Goal: Task Accomplishment & Management: Manage account settings

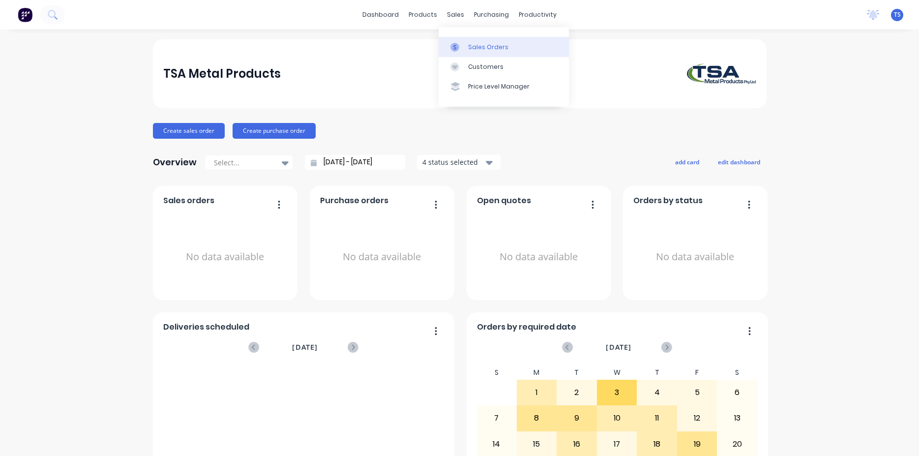
click at [492, 49] on div "Sales Orders" at bounding box center [488, 47] width 40 height 9
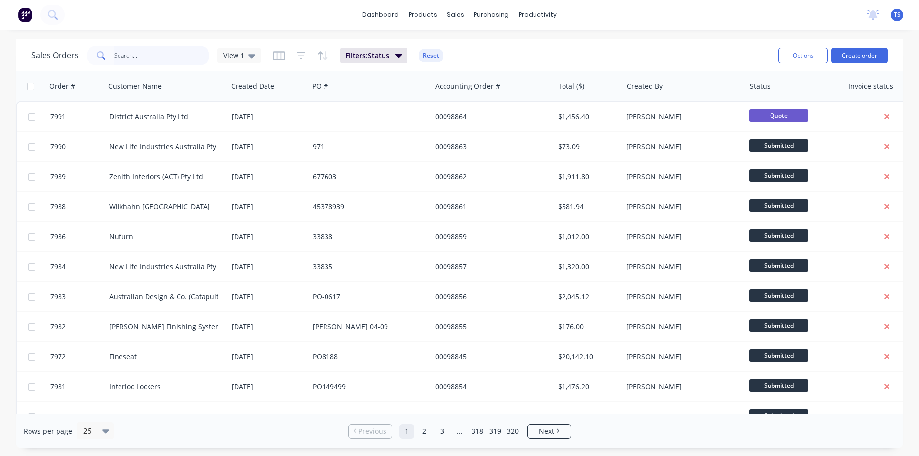
click at [140, 53] on input "text" at bounding box center [162, 56] width 96 height 20
click at [143, 62] on input "text" at bounding box center [162, 56] width 96 height 20
type input "[PERSON_NAME]"
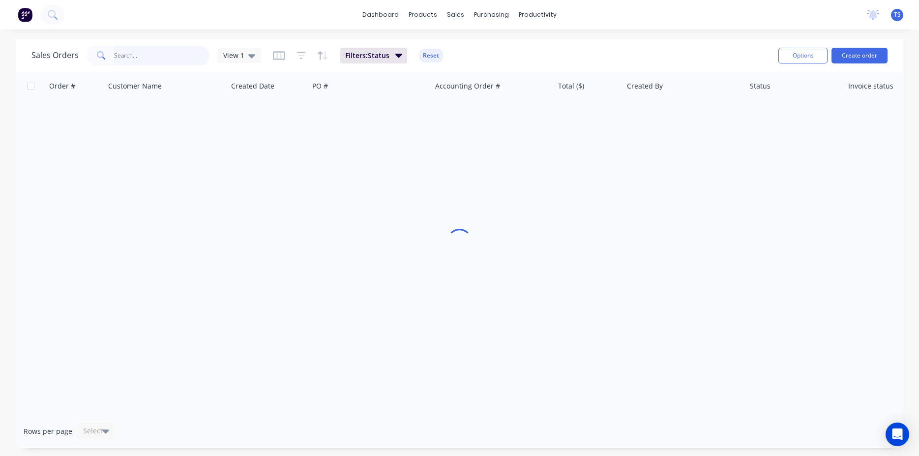
click at [127, 51] on input "text" at bounding box center [162, 56] width 96 height 20
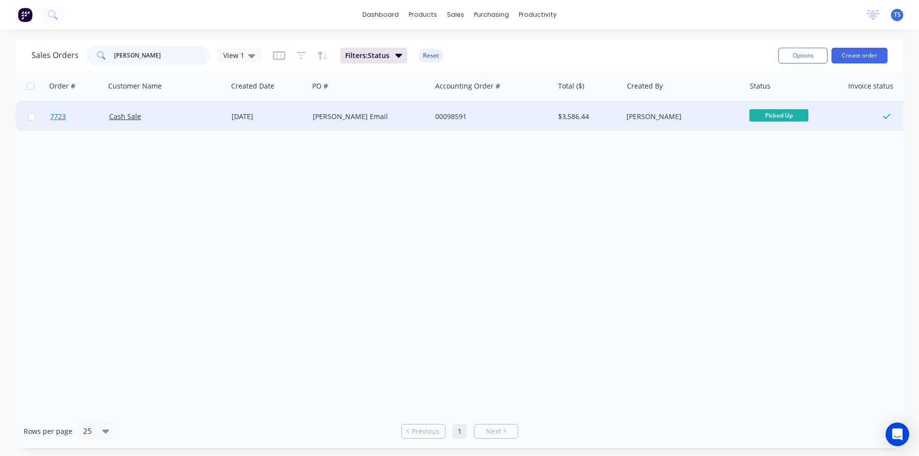
type input "[PERSON_NAME]"
click at [84, 125] on link "7723" at bounding box center [79, 117] width 59 height 30
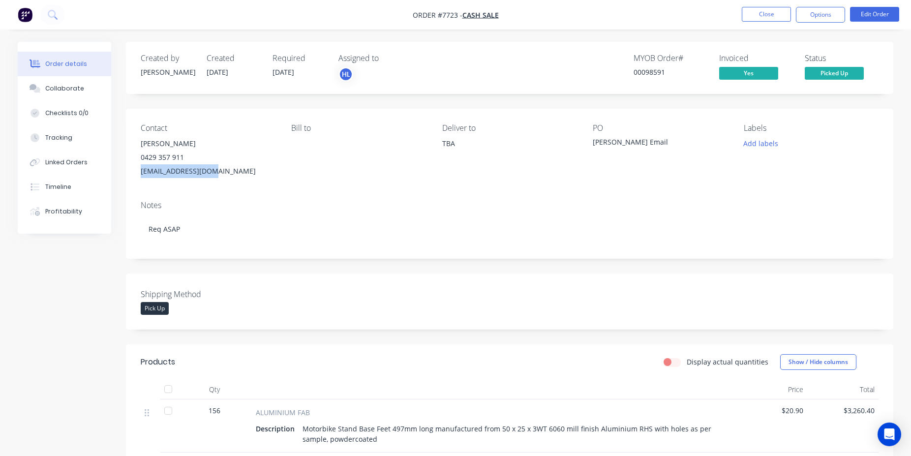
drag, startPoint x: 215, startPoint y: 169, endPoint x: 139, endPoint y: 166, distance: 76.3
click at [139, 166] on div "Contact [PERSON_NAME] [PHONE_NUMBER] [EMAIL_ADDRESS][DOMAIN_NAME] [PERSON_NAME]…" at bounding box center [509, 151] width 767 height 84
copy div "[EMAIL_ADDRESS][DOMAIN_NAME]"
click at [776, 12] on button "Close" at bounding box center [766, 14] width 49 height 15
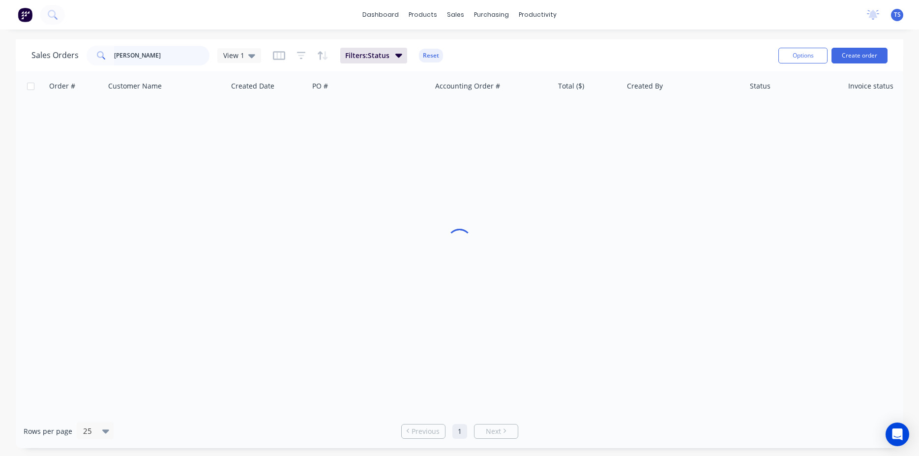
click at [182, 50] on input "[PERSON_NAME]" at bounding box center [162, 56] width 96 height 20
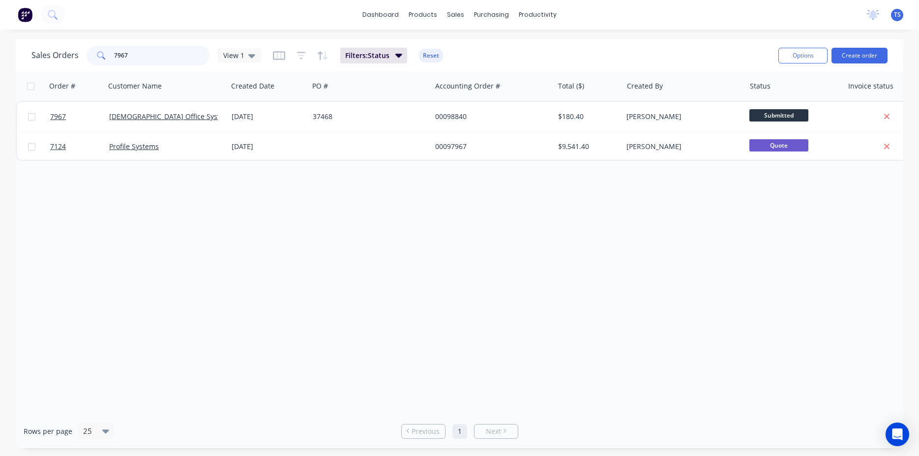
type input "7967"
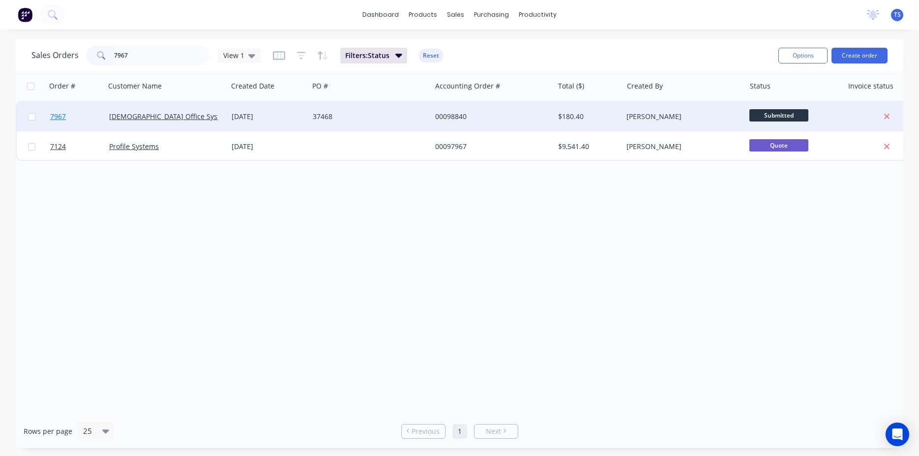
click at [70, 126] on link "7967" at bounding box center [79, 117] width 59 height 30
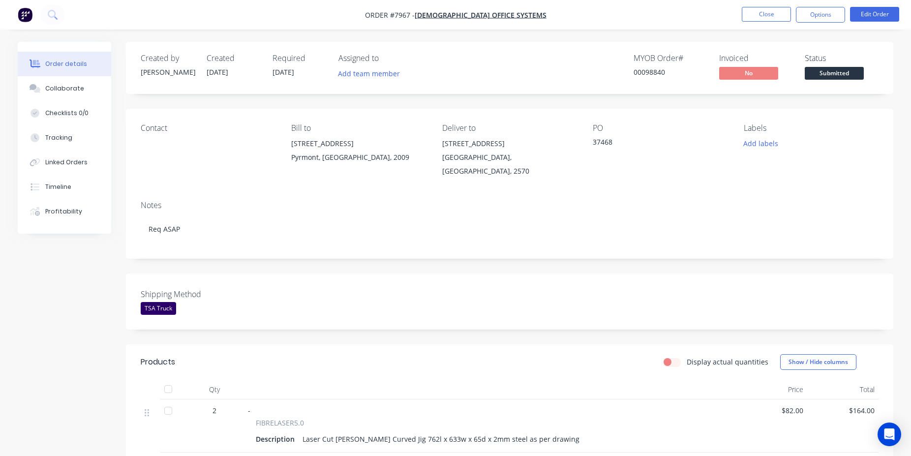
click at [828, 64] on div "Status Submitted" at bounding box center [841, 68] width 74 height 29
click at [828, 70] on span "Submitted" at bounding box center [833, 73] width 59 height 12
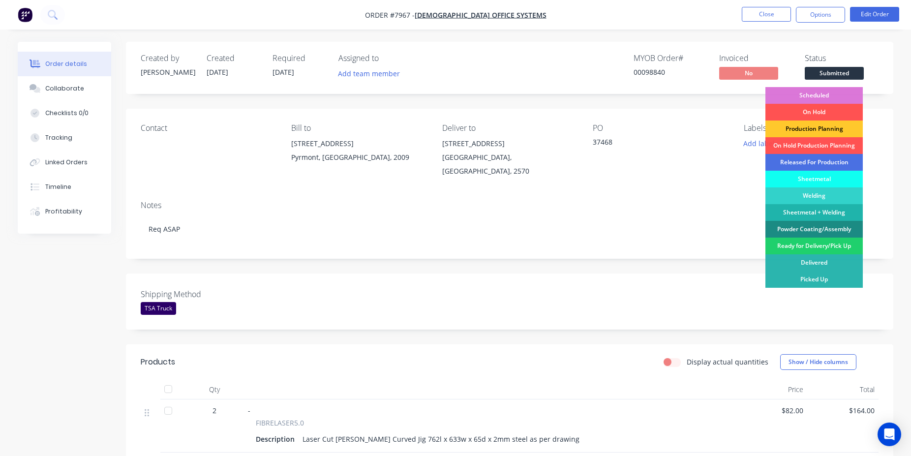
click at [827, 130] on div "Production Planning" at bounding box center [813, 128] width 97 height 17
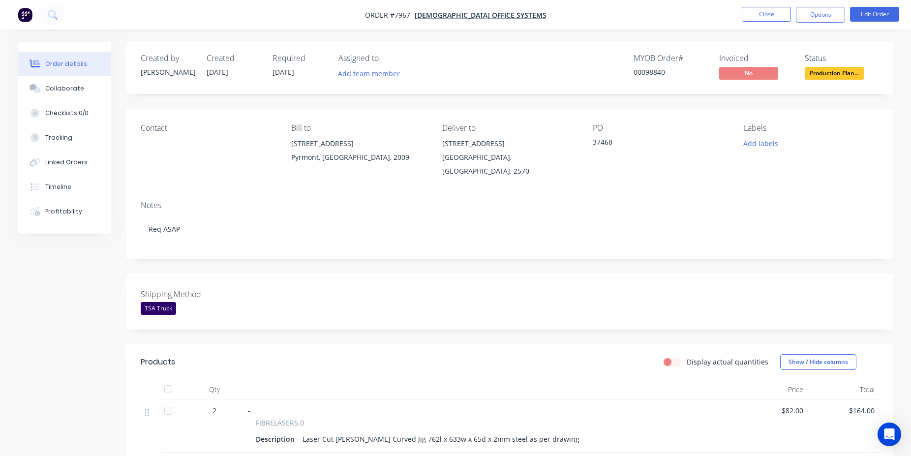
click at [648, 75] on div "00098840" at bounding box center [670, 72] width 74 height 10
copy div "00098840"
click at [749, 11] on button "Close" at bounding box center [766, 14] width 49 height 15
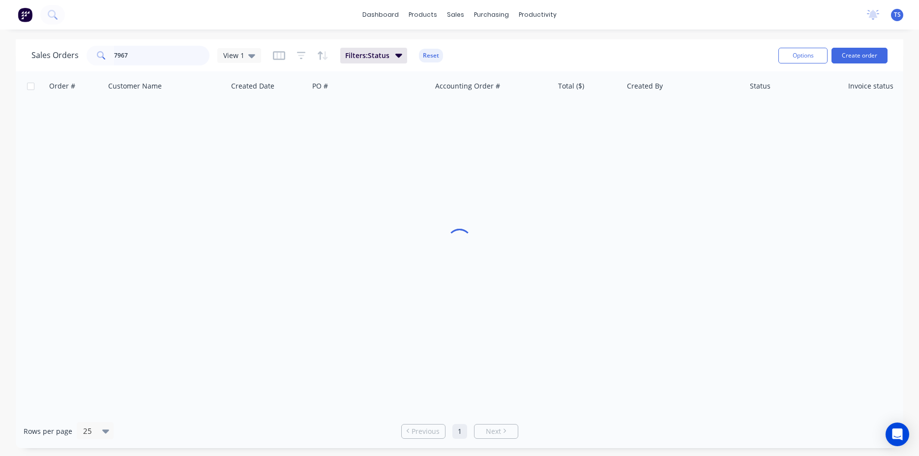
click at [169, 59] on input "7967" at bounding box center [162, 56] width 96 height 20
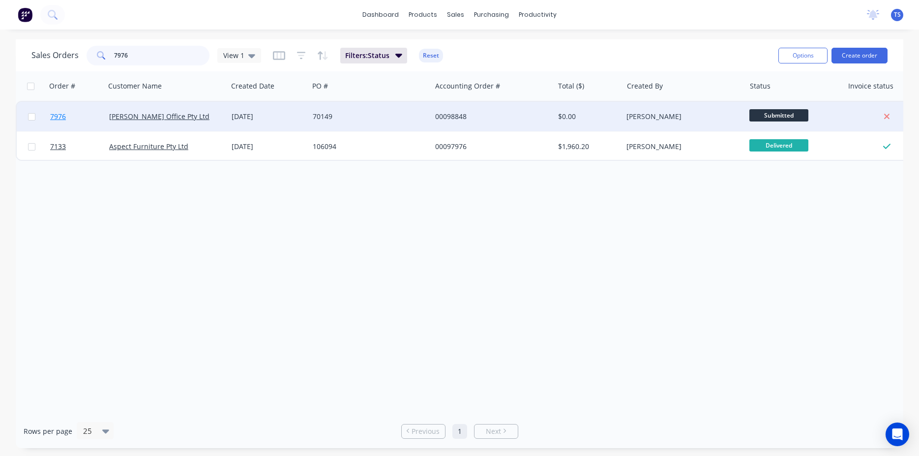
type input "7976"
click at [71, 122] on link "7976" at bounding box center [79, 117] width 59 height 30
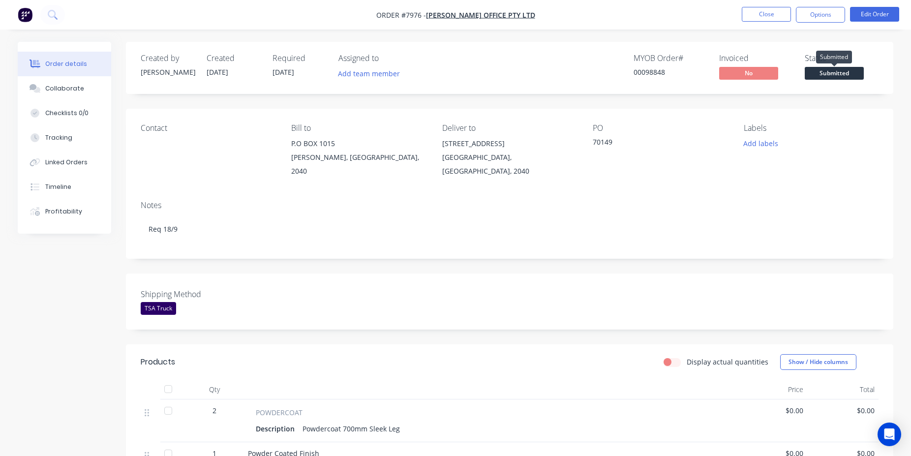
click at [835, 70] on span "Submitted" at bounding box center [833, 73] width 59 height 12
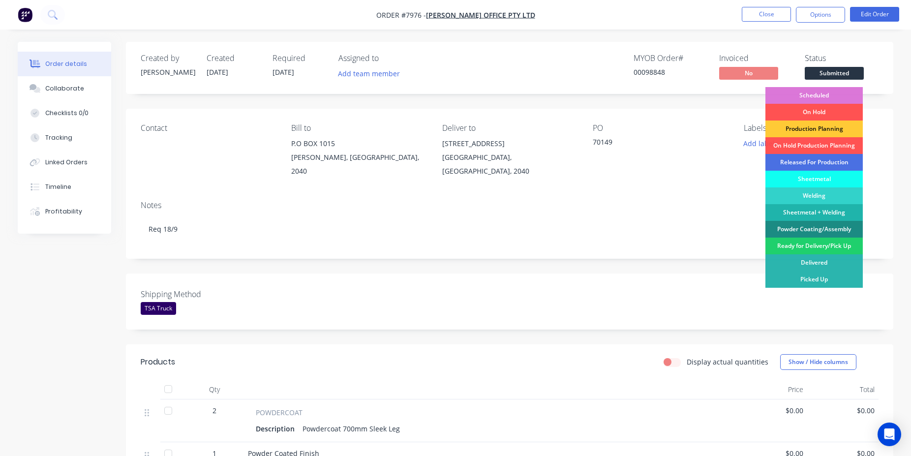
click at [832, 162] on div "Released For Production" at bounding box center [813, 162] width 97 height 17
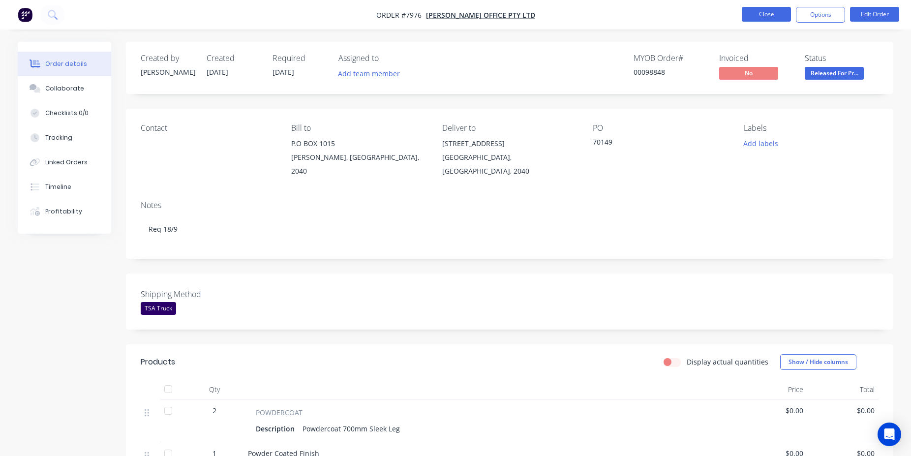
click at [772, 9] on button "Close" at bounding box center [766, 14] width 49 height 15
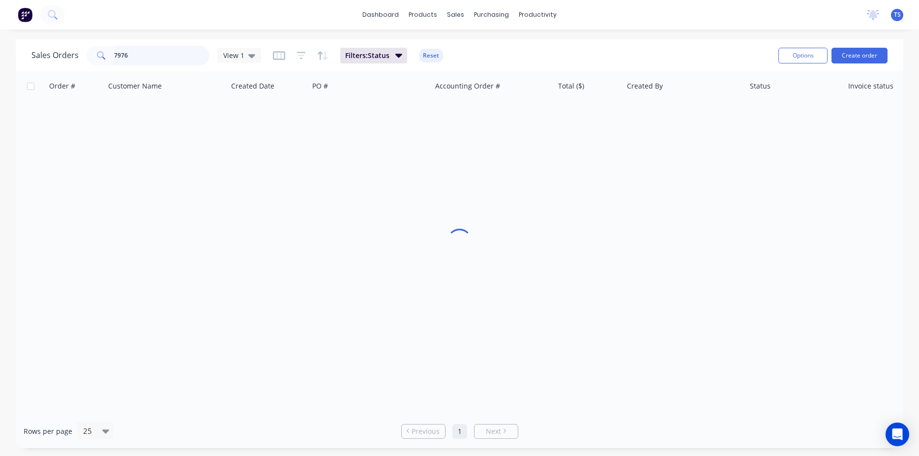
click at [193, 58] on input "7976" at bounding box center [162, 56] width 96 height 20
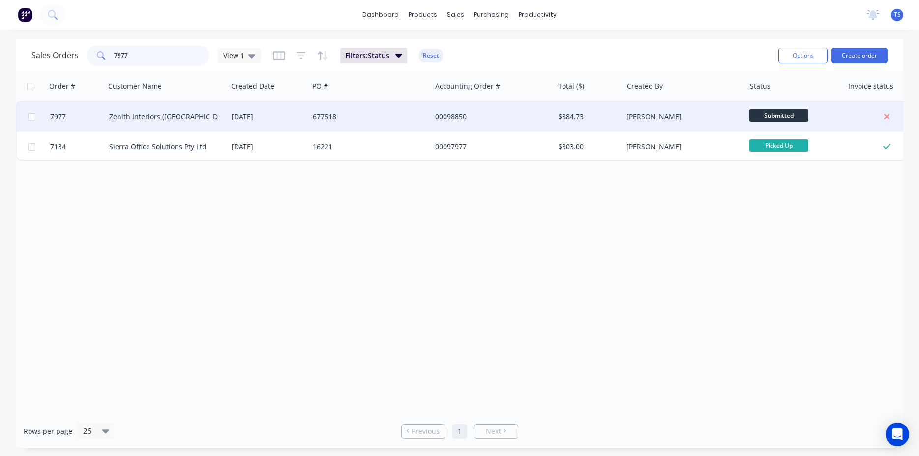
type input "7977"
click at [50, 126] on div at bounding box center [75, 117] width 59 height 30
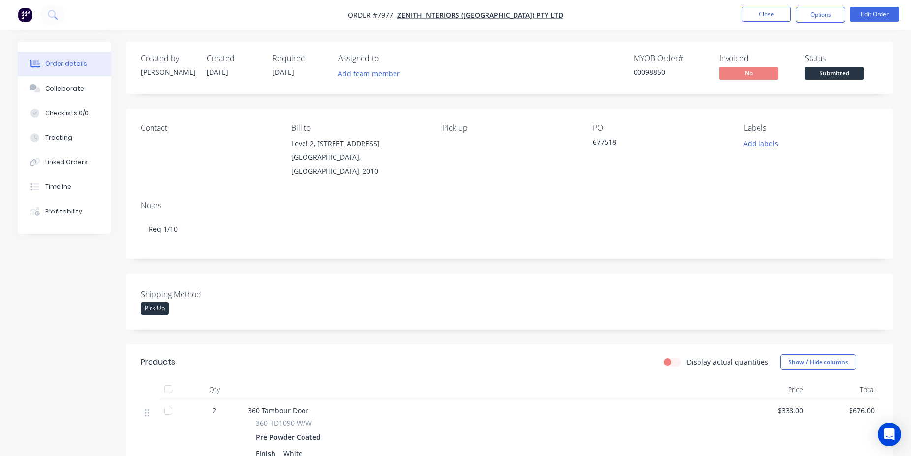
click at [826, 77] on span "Submitted" at bounding box center [833, 73] width 59 height 12
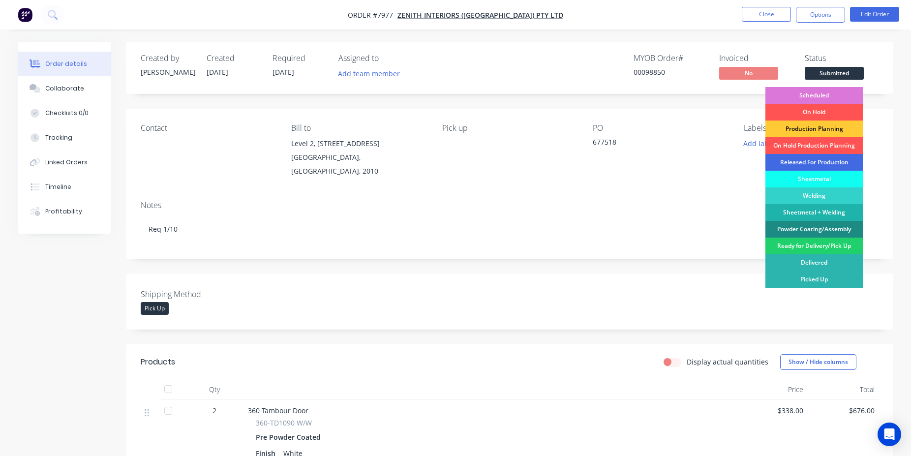
click at [825, 162] on div "Released For Production" at bounding box center [813, 162] width 97 height 17
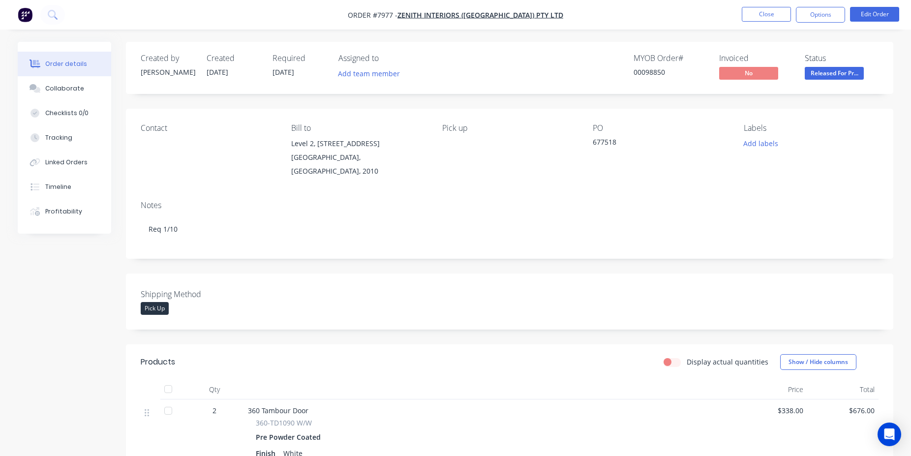
click at [646, 71] on div "00098850" at bounding box center [670, 72] width 74 height 10
copy div "00098850"
click at [752, 11] on button "Close" at bounding box center [766, 14] width 49 height 15
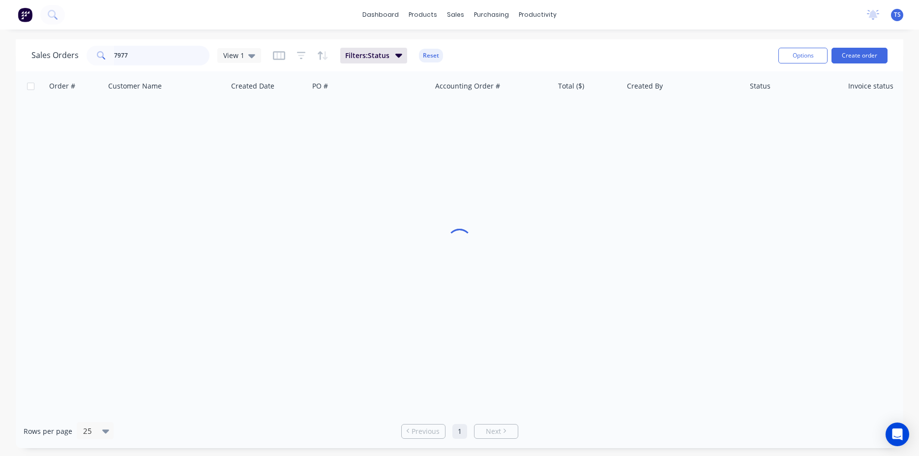
click at [146, 57] on input "7977" at bounding box center [162, 56] width 96 height 20
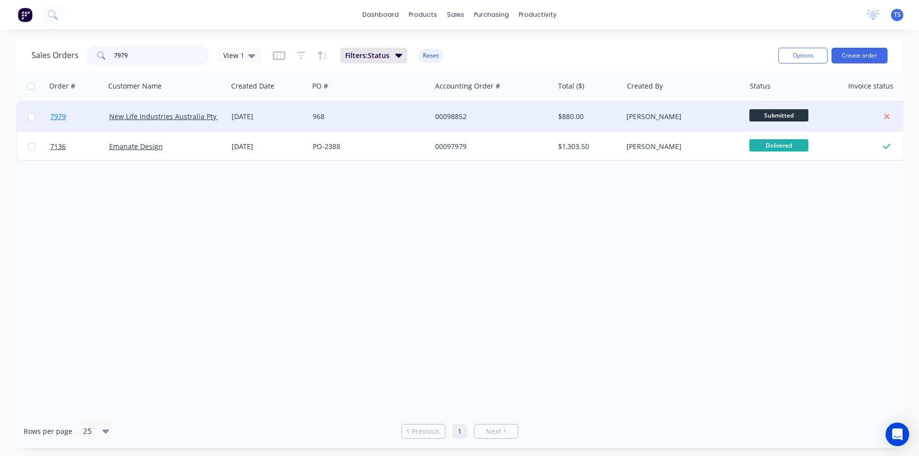
type input "7979"
click at [72, 127] on link "7979" at bounding box center [79, 117] width 59 height 30
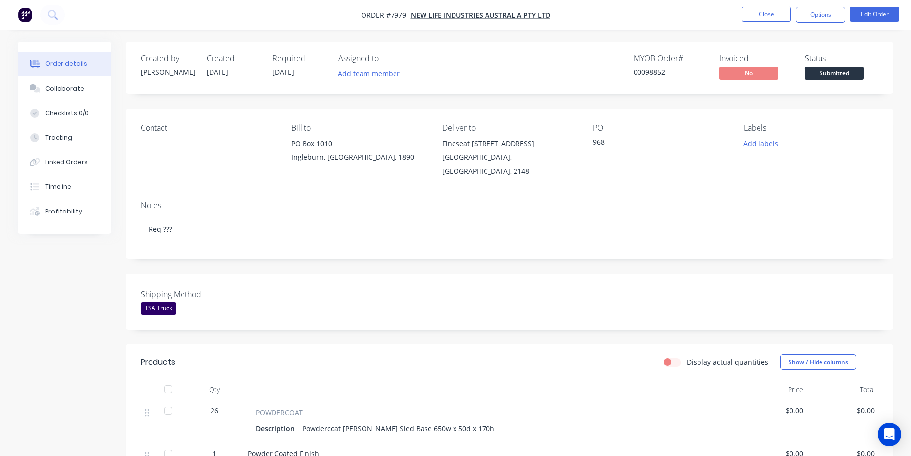
click at [817, 78] on span "Submitted" at bounding box center [833, 73] width 59 height 12
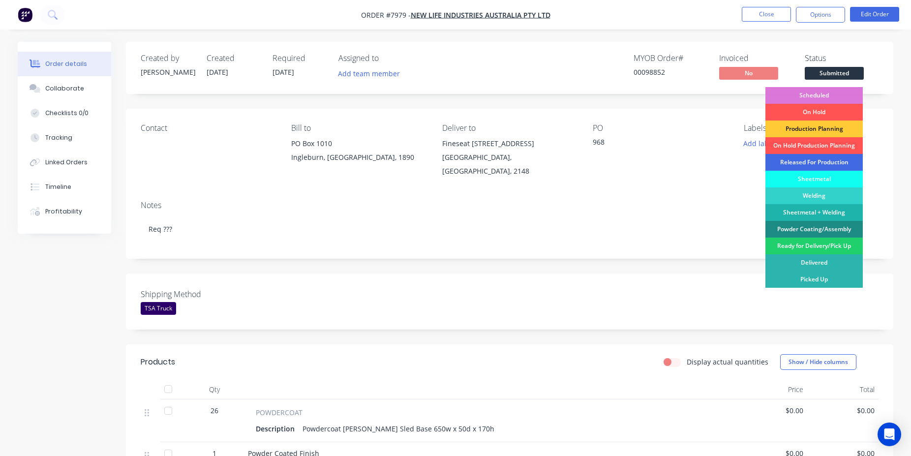
click at [821, 161] on div "Released For Production" at bounding box center [813, 162] width 97 height 17
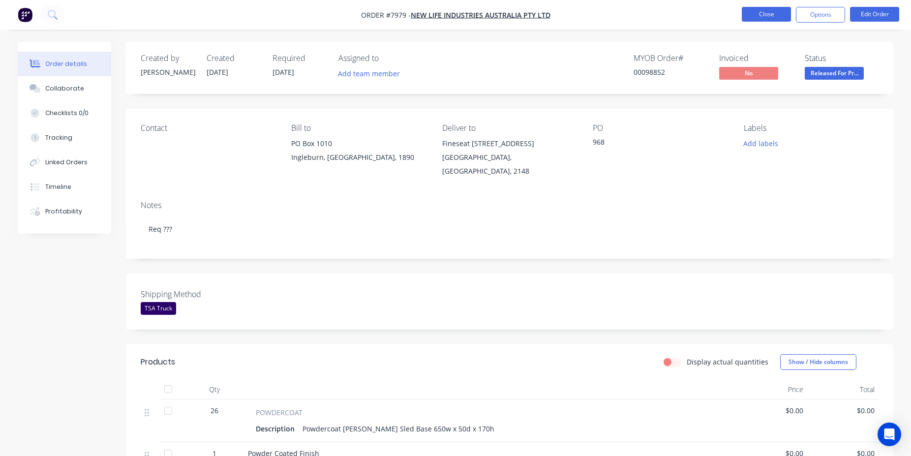
click at [778, 16] on button "Close" at bounding box center [766, 14] width 49 height 15
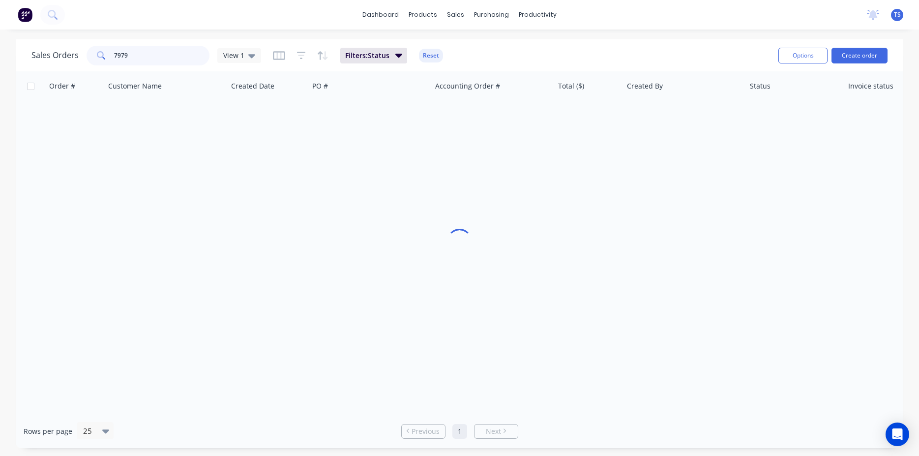
click at [164, 48] on input "7979" at bounding box center [162, 56] width 96 height 20
click at [163, 61] on input "73184" at bounding box center [162, 56] width 96 height 20
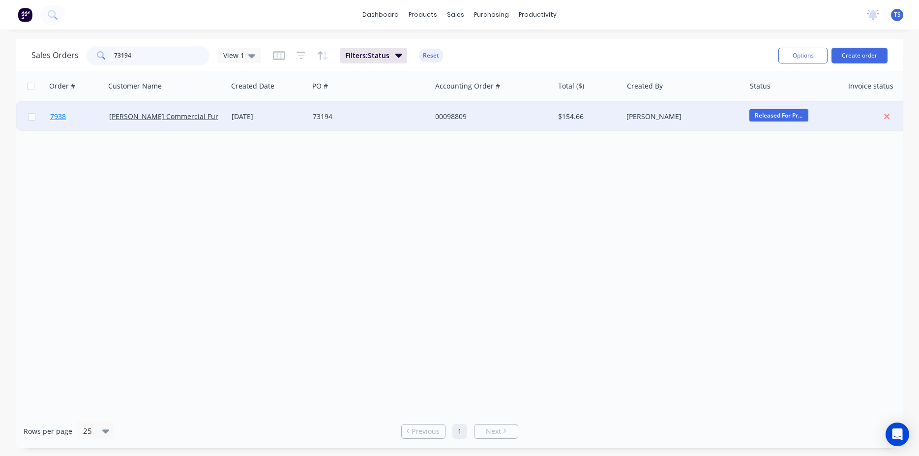
type input "73194"
click at [57, 127] on link "7938" at bounding box center [79, 117] width 59 height 30
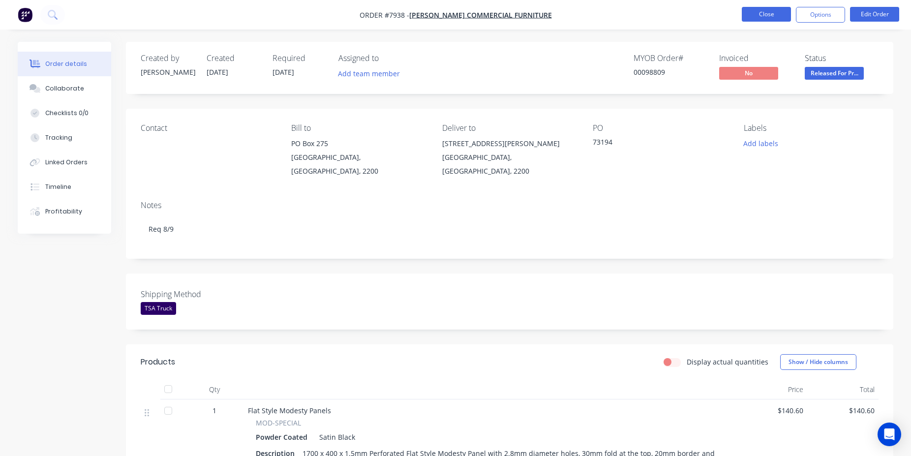
click at [776, 18] on button "Close" at bounding box center [766, 14] width 49 height 15
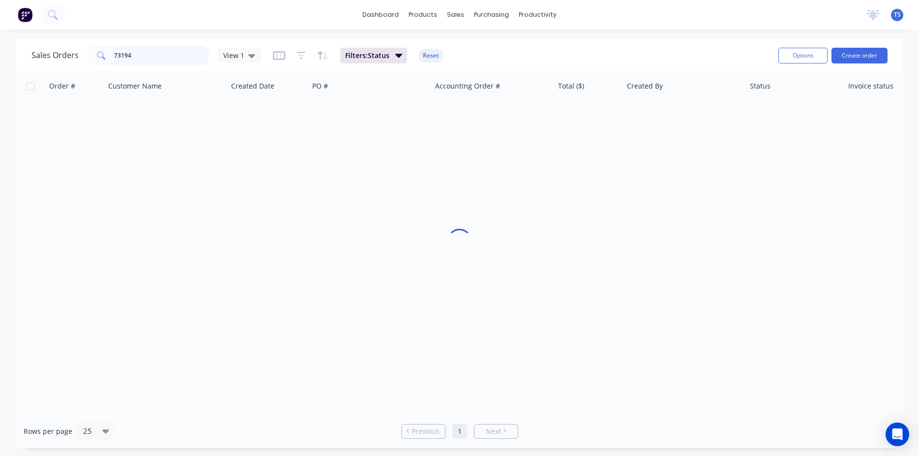
click at [168, 57] on input "73194" at bounding box center [162, 56] width 96 height 20
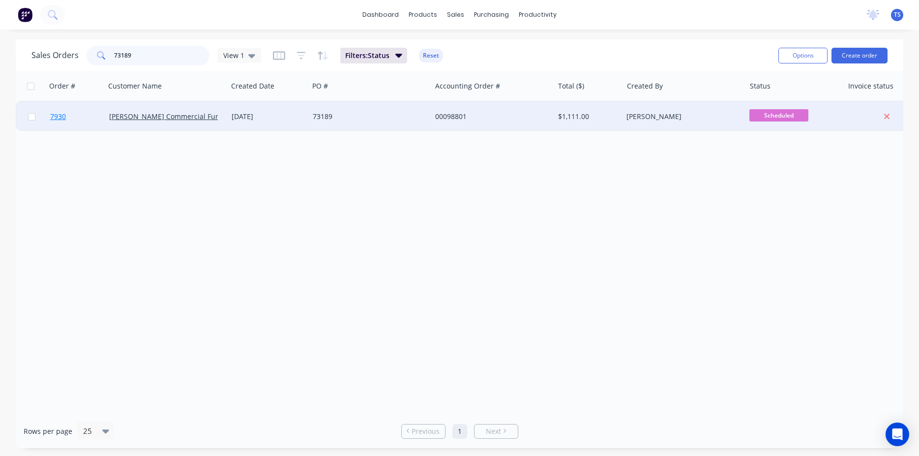
type input "73189"
click at [59, 119] on span "7930" at bounding box center [58, 117] width 16 height 10
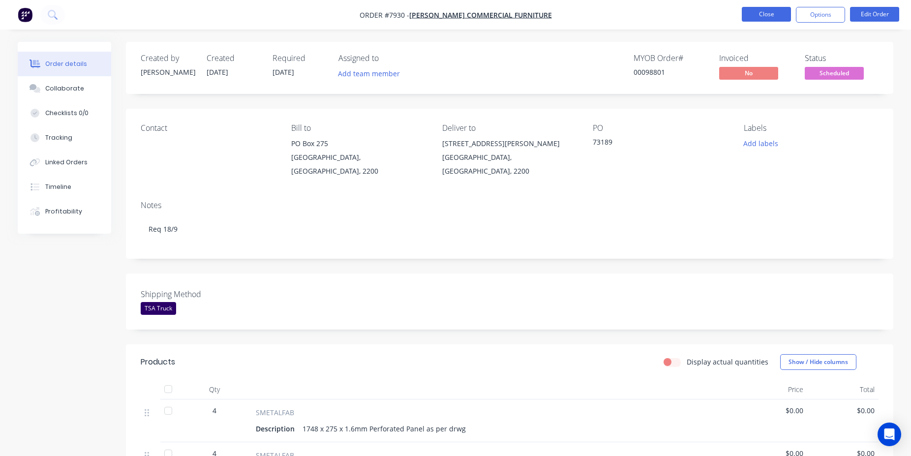
click at [761, 19] on button "Close" at bounding box center [766, 14] width 49 height 15
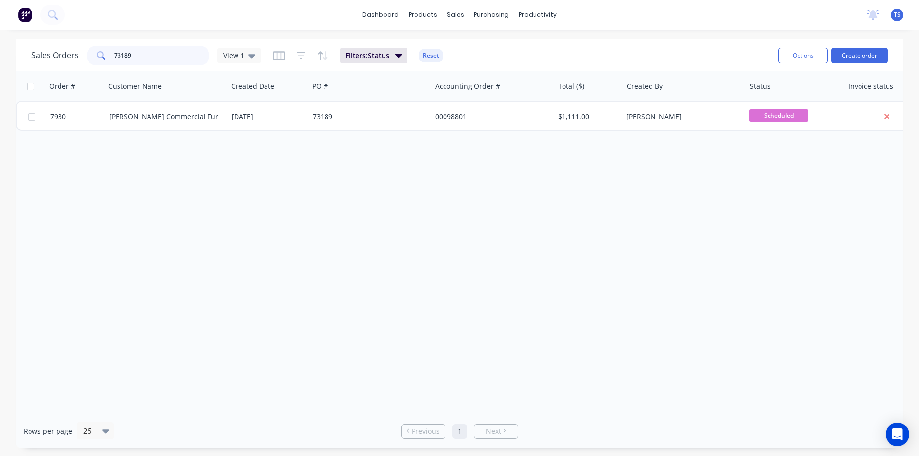
click at [158, 52] on input "73189" at bounding box center [162, 56] width 96 height 20
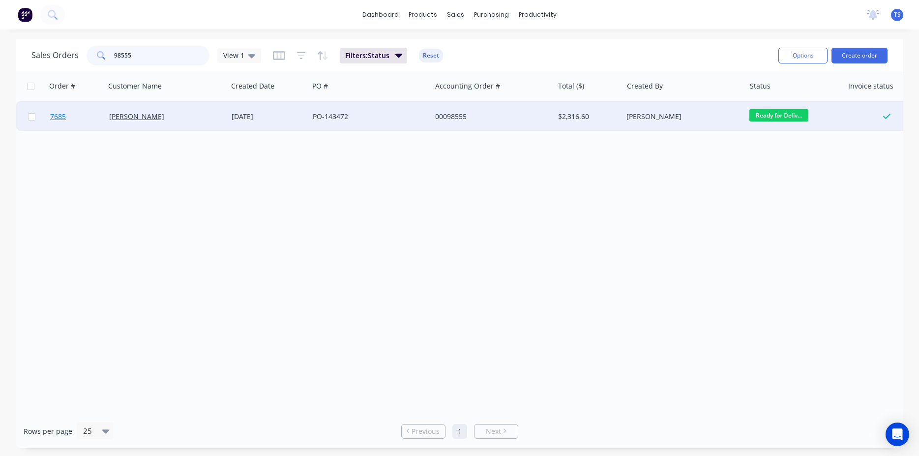
type input "98555"
click at [75, 116] on link "7685" at bounding box center [79, 117] width 59 height 30
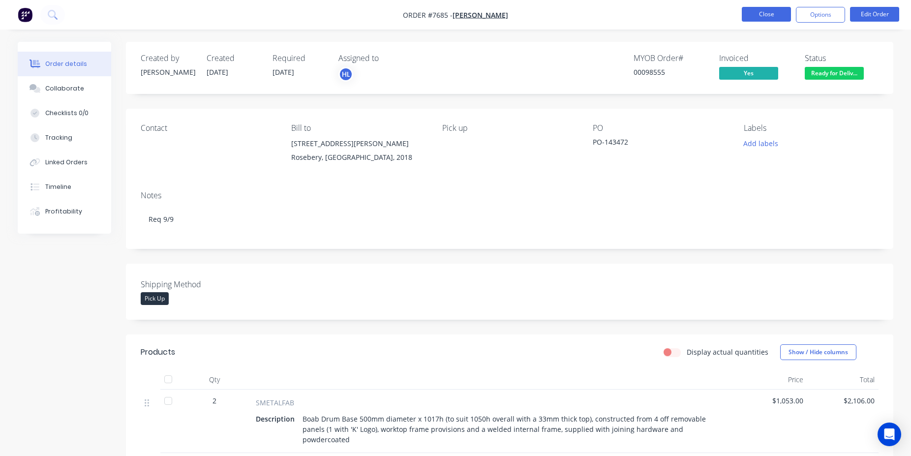
click at [758, 21] on button "Close" at bounding box center [766, 14] width 49 height 15
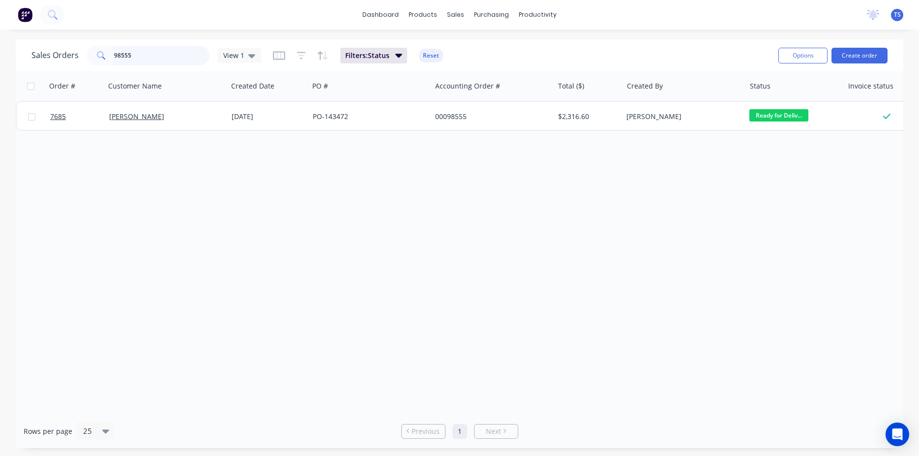
click at [149, 60] on input "98555" at bounding box center [162, 56] width 96 height 20
click at [143, 59] on input "98555" at bounding box center [162, 56] width 96 height 20
type input "7981"
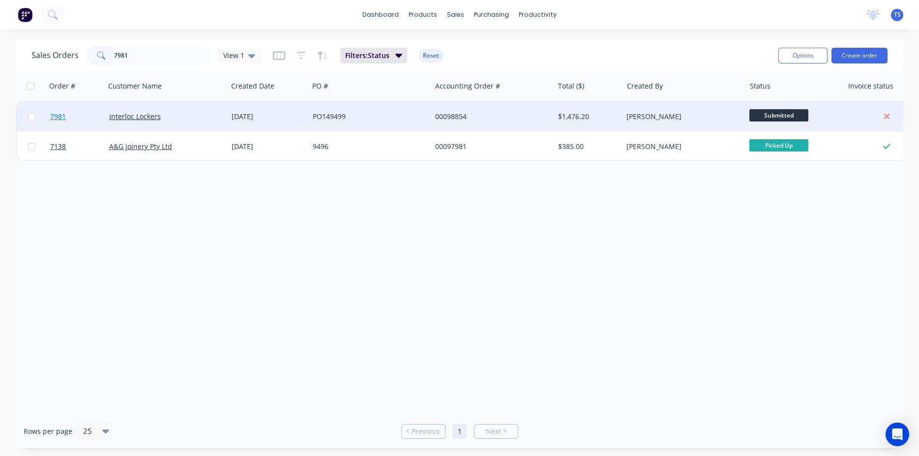
click at [73, 118] on link "7981" at bounding box center [79, 117] width 59 height 30
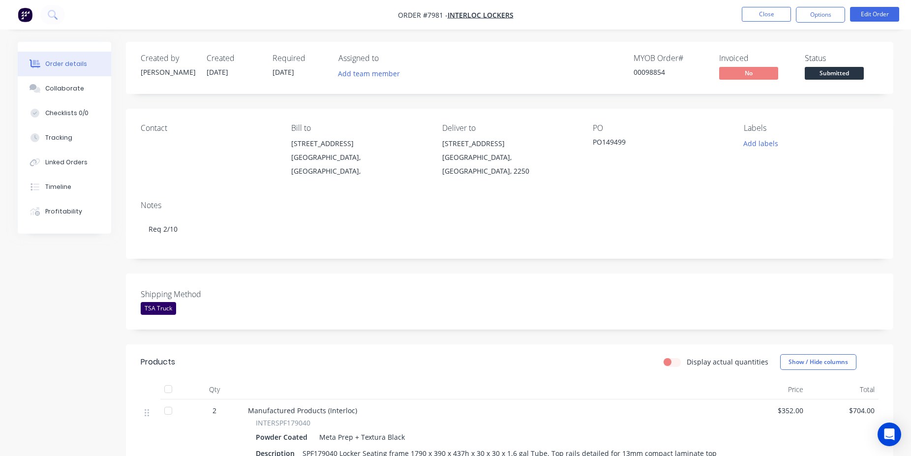
click at [844, 68] on span "Submitted" at bounding box center [833, 73] width 59 height 12
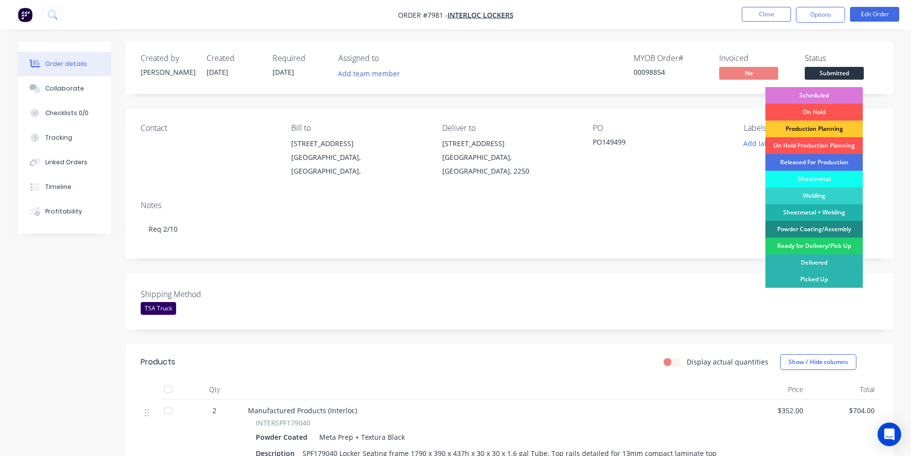
click at [824, 127] on div "Production Planning" at bounding box center [813, 128] width 97 height 17
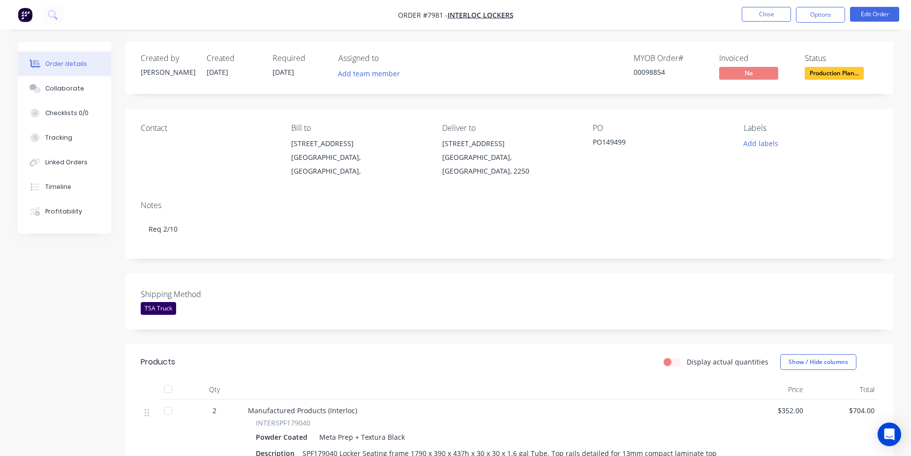
click at [655, 76] on div "00098854" at bounding box center [670, 72] width 74 height 10
copy div "00098854"
click at [769, 11] on button "Close" at bounding box center [766, 14] width 49 height 15
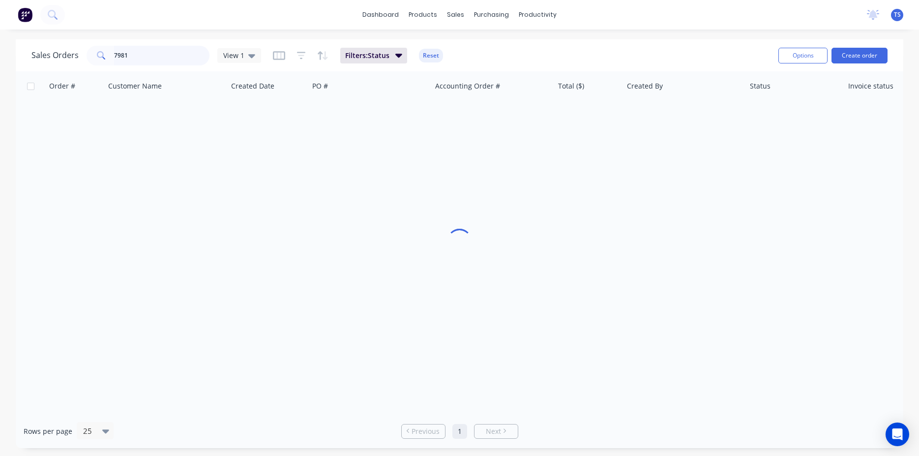
click at [158, 57] on input "7981" at bounding box center [162, 56] width 96 height 20
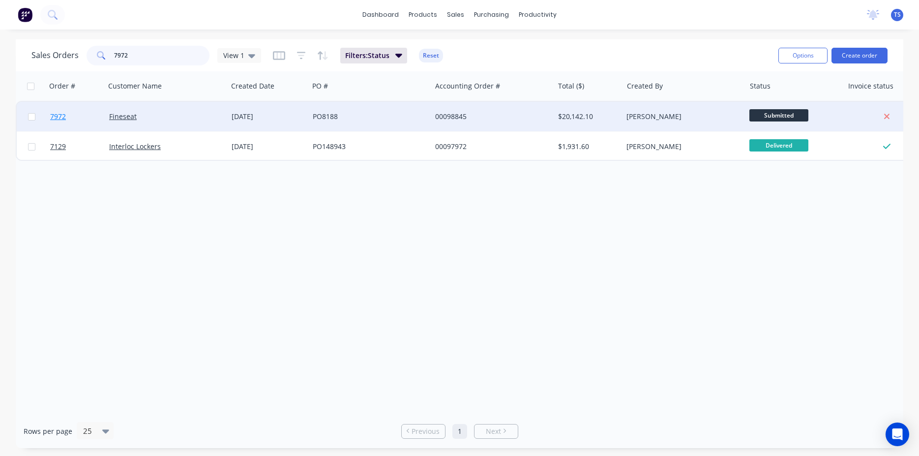
type input "7972"
click at [63, 122] on link "7972" at bounding box center [79, 117] width 59 height 30
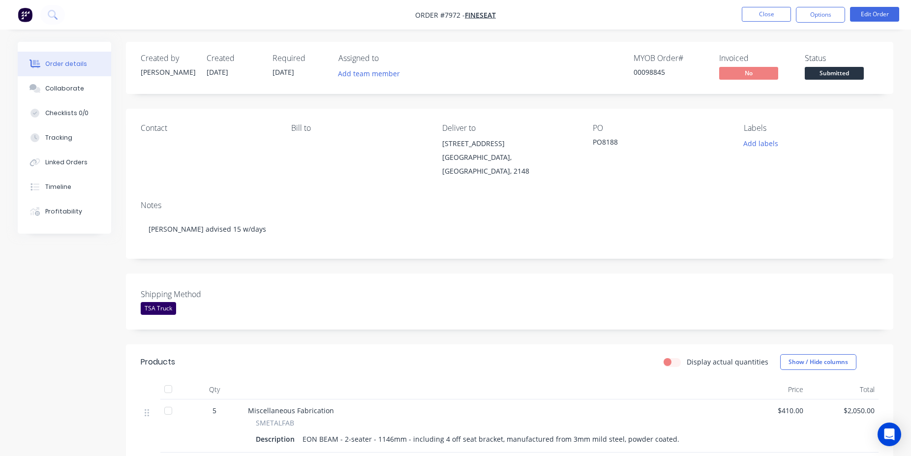
click at [643, 256] on div "Created by [PERSON_NAME] Created [DATE] Required [DATE] Assigned to Add team me…" at bounding box center [509, 423] width 767 height 762
click at [838, 77] on span "Submitted" at bounding box center [833, 73] width 59 height 12
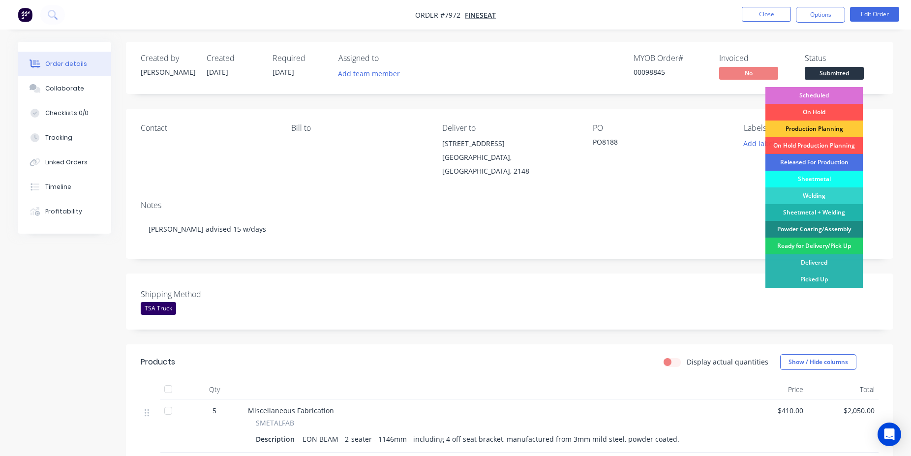
click at [824, 93] on div "Scheduled" at bounding box center [813, 95] width 97 height 17
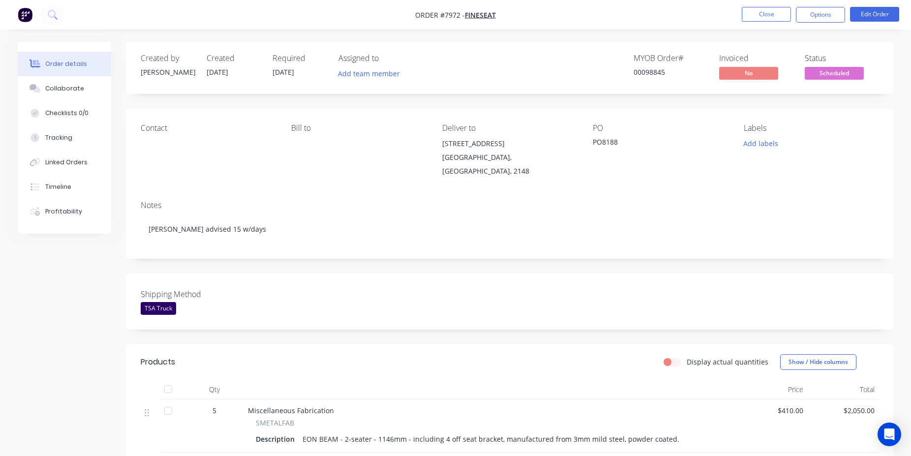
click at [649, 72] on div "00098845" at bounding box center [670, 72] width 74 height 10
copy div "00098845"
click at [742, 15] on button "Close" at bounding box center [766, 14] width 49 height 15
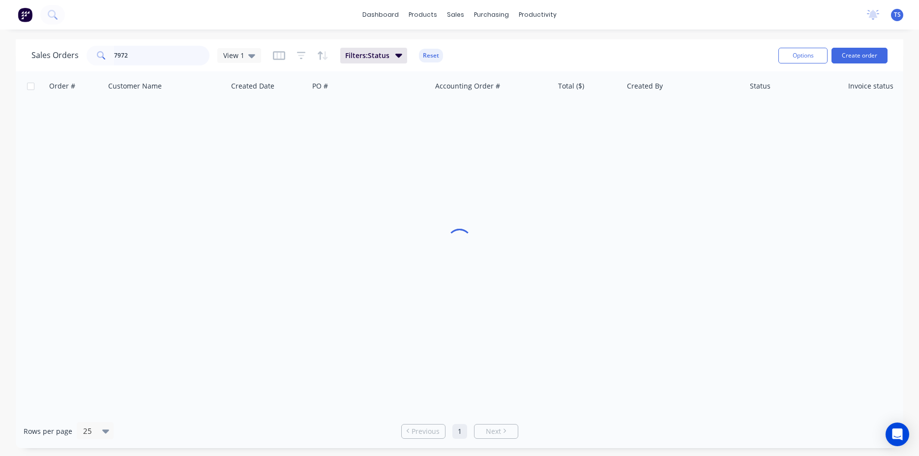
click at [142, 50] on input "7972" at bounding box center [162, 56] width 96 height 20
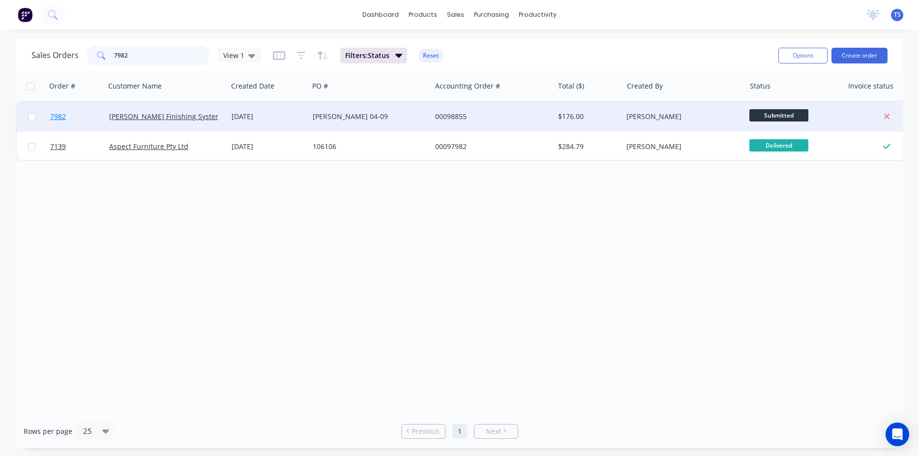
type input "7982"
click at [61, 119] on span "7982" at bounding box center [58, 117] width 16 height 10
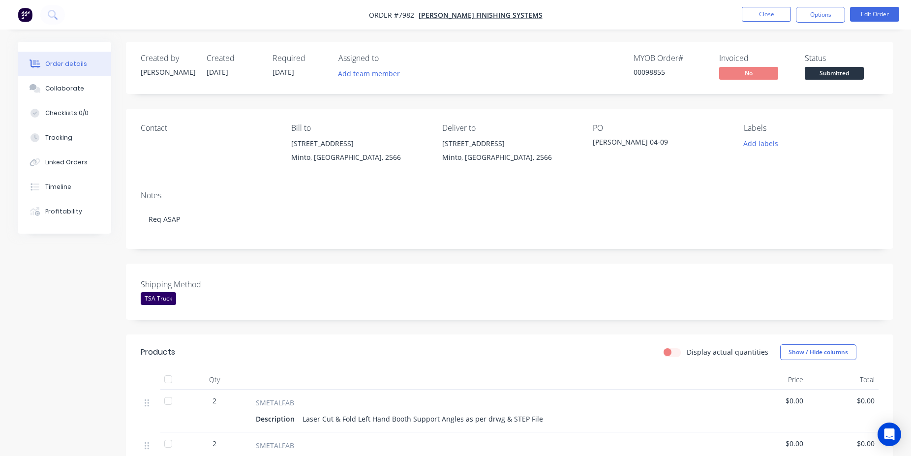
click at [834, 68] on span "Submitted" at bounding box center [833, 73] width 59 height 12
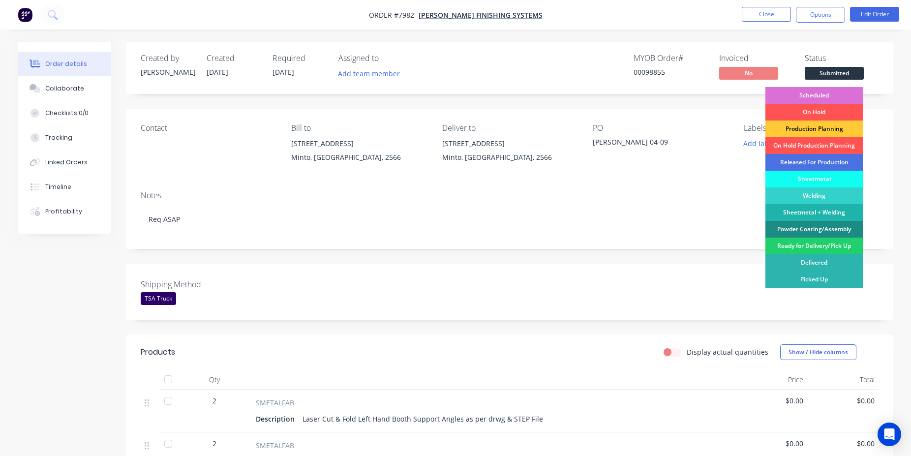
click at [822, 91] on div "Scheduled" at bounding box center [813, 95] width 97 height 17
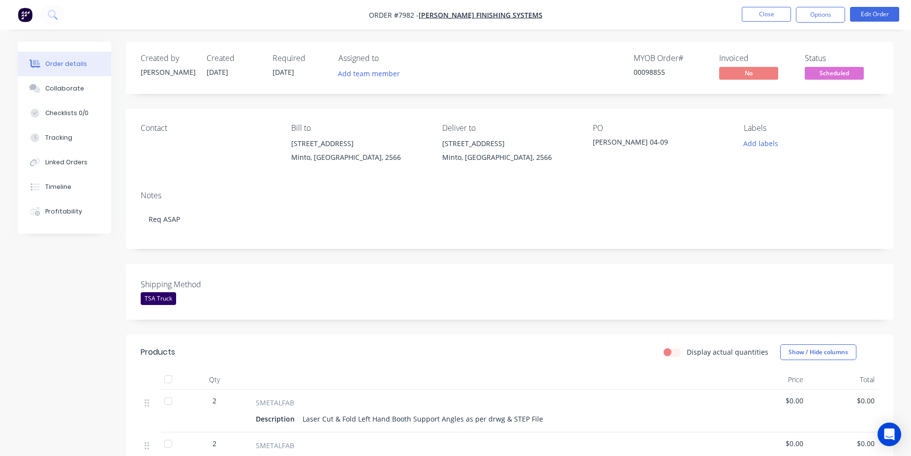
drag, startPoint x: 638, startPoint y: 68, endPoint x: 646, endPoint y: 71, distance: 7.9
click at [638, 68] on div "00098855" at bounding box center [670, 72] width 74 height 10
click at [647, 70] on div "00098855" at bounding box center [670, 72] width 74 height 10
copy div "00098855"
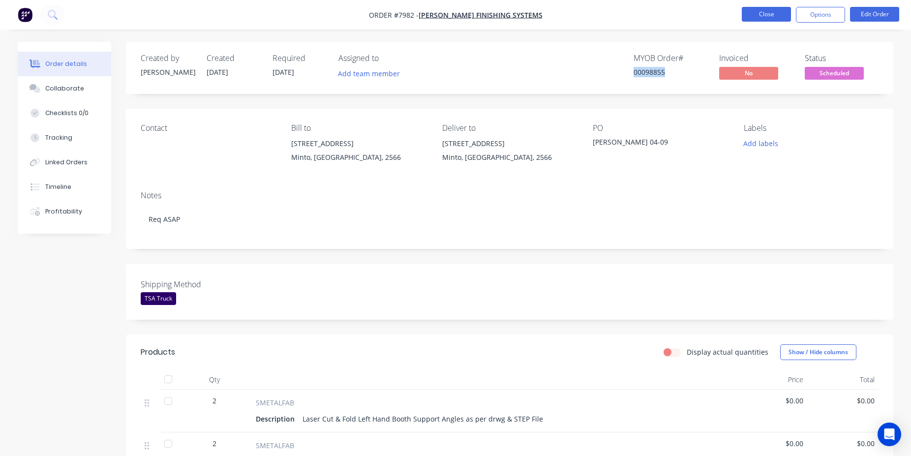
click at [763, 17] on button "Close" at bounding box center [766, 14] width 49 height 15
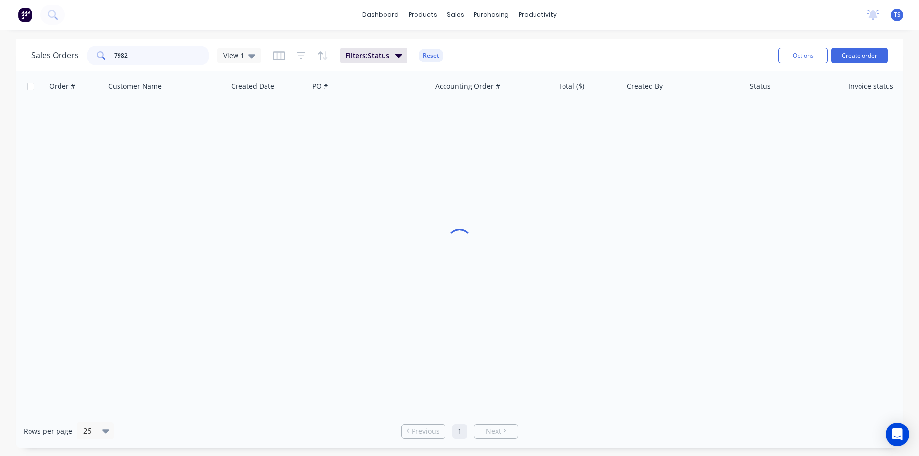
click at [174, 55] on input "7982" at bounding box center [162, 56] width 96 height 20
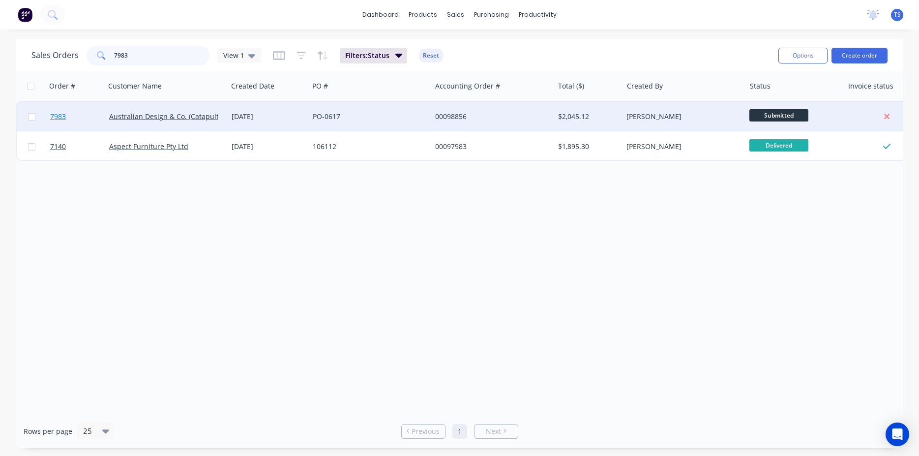
type input "7983"
click at [69, 120] on link "7983" at bounding box center [79, 117] width 59 height 30
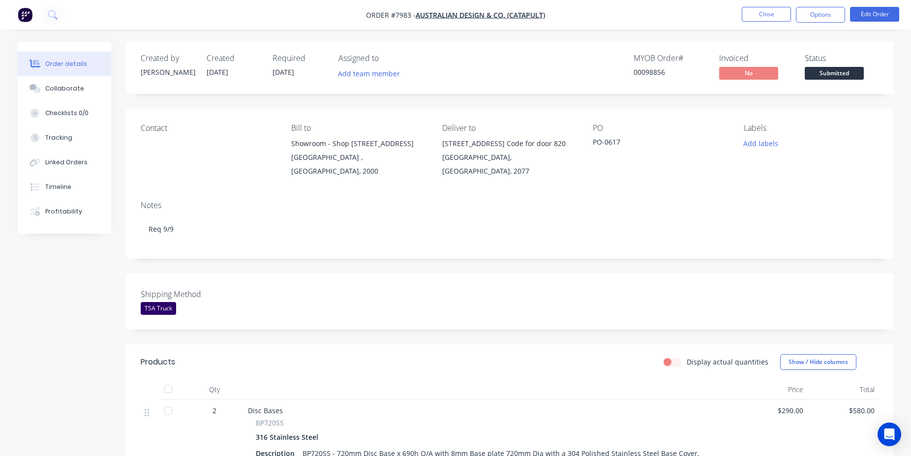
click at [843, 76] on span "Submitted" at bounding box center [833, 73] width 59 height 12
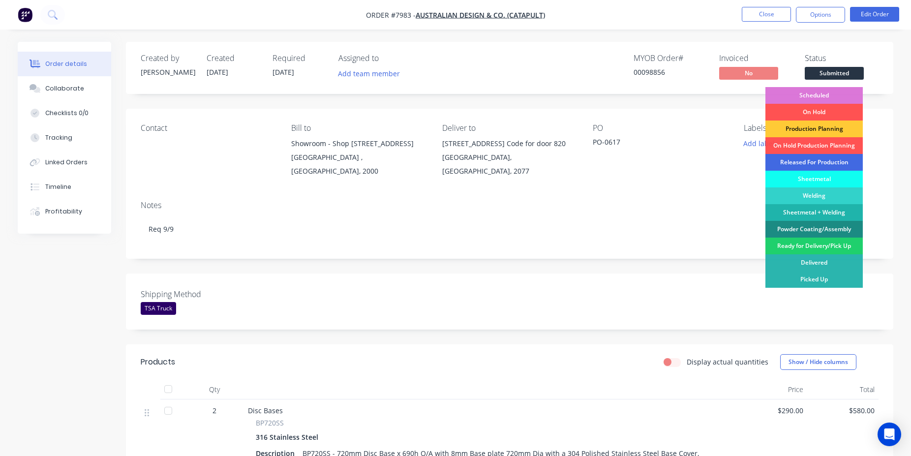
click at [820, 160] on div "Released For Production" at bounding box center [813, 162] width 97 height 17
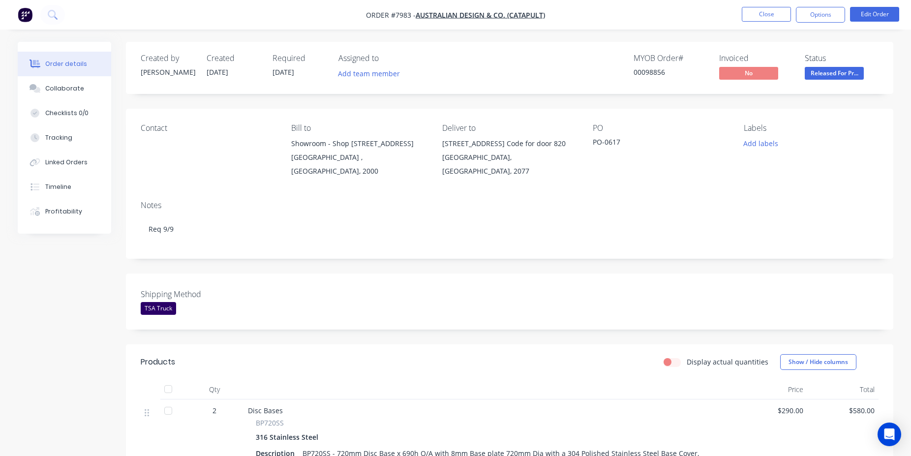
click at [663, 68] on div "00098856" at bounding box center [670, 72] width 74 height 10
copy div "00098856"
click at [760, 19] on button "Close" at bounding box center [766, 14] width 49 height 15
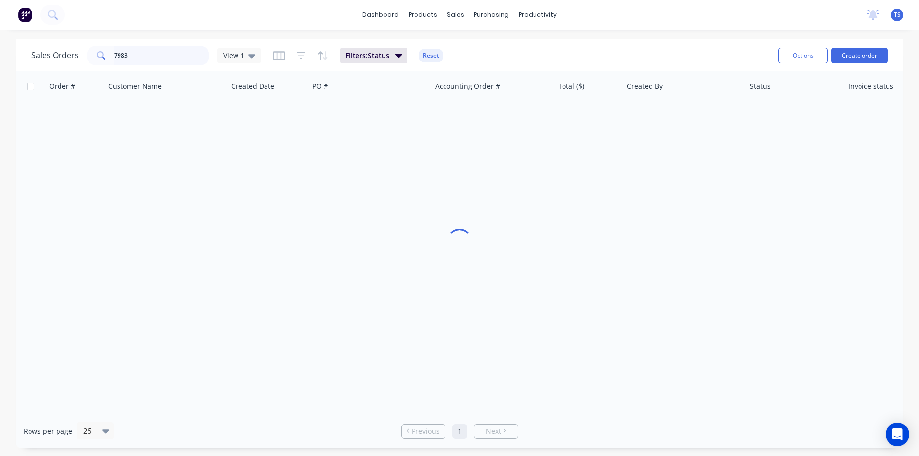
click at [176, 52] on input "7983" at bounding box center [162, 56] width 96 height 20
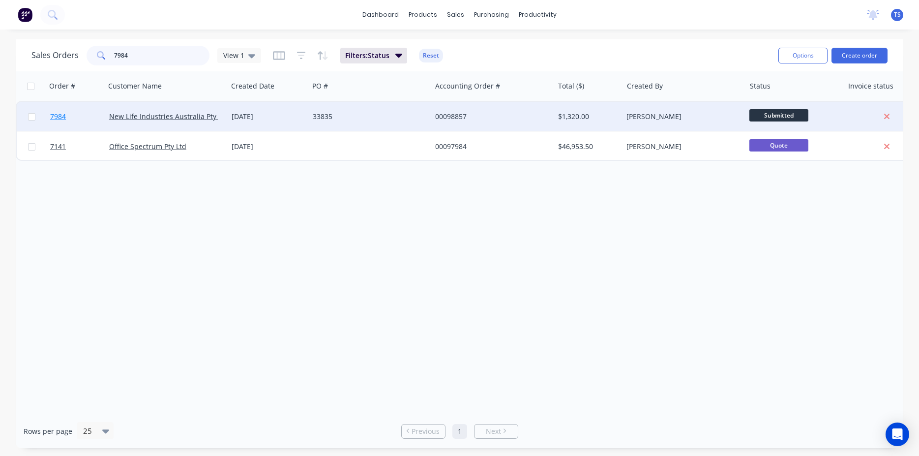
type input "7984"
click at [81, 116] on link "7984" at bounding box center [79, 117] width 59 height 30
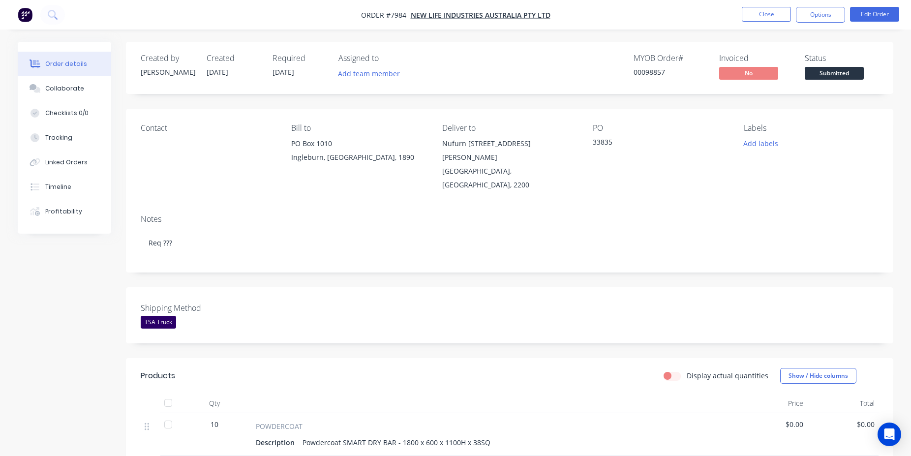
click at [820, 72] on span "Submitted" at bounding box center [833, 73] width 59 height 12
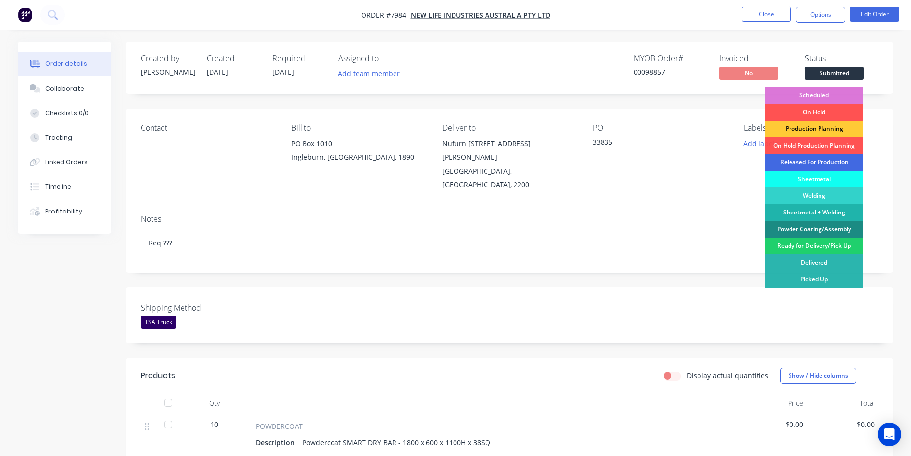
click at [825, 163] on div "Released For Production" at bounding box center [813, 162] width 97 height 17
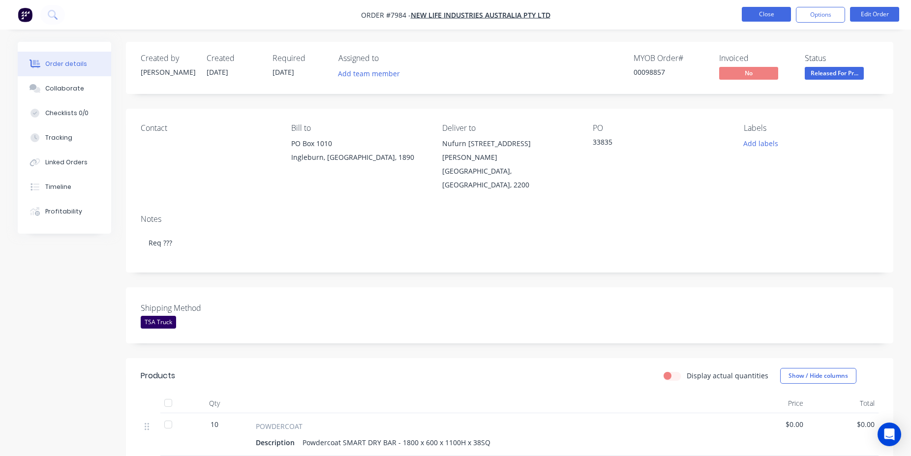
click at [782, 15] on button "Close" at bounding box center [766, 14] width 49 height 15
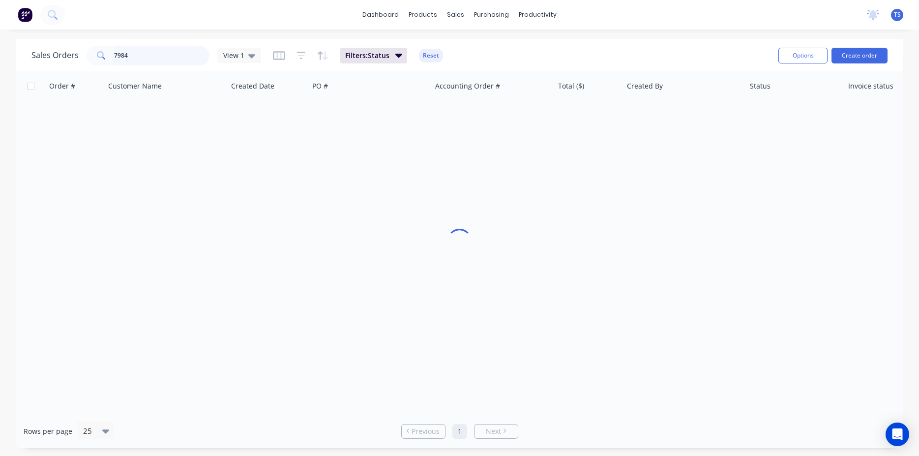
click at [175, 62] on input "7984" at bounding box center [162, 56] width 96 height 20
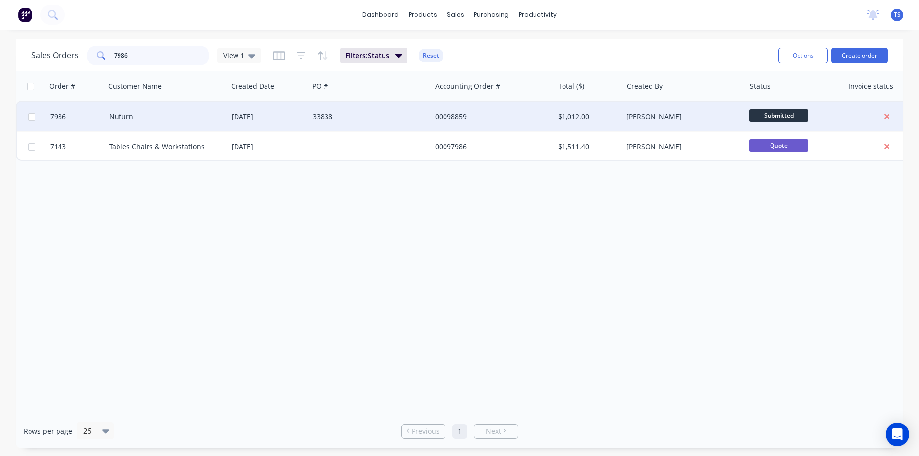
type input "7986"
click at [50, 127] on div at bounding box center [75, 117] width 59 height 30
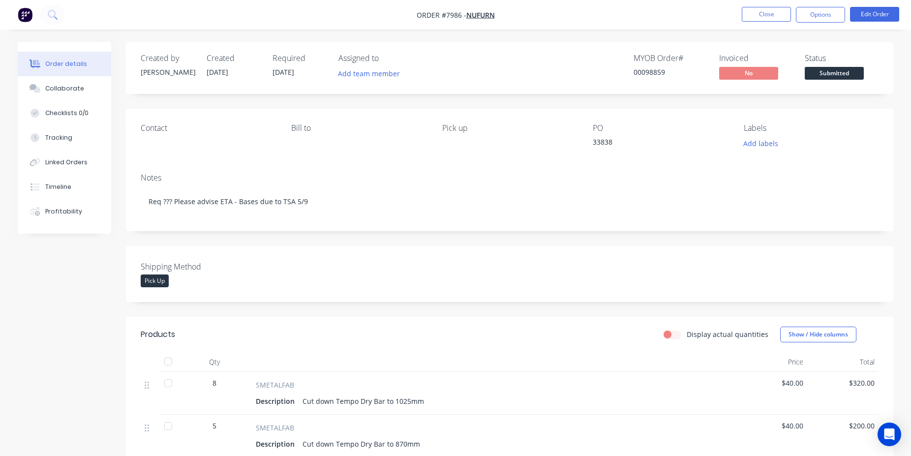
click at [845, 78] on span "Submitted" at bounding box center [833, 73] width 59 height 12
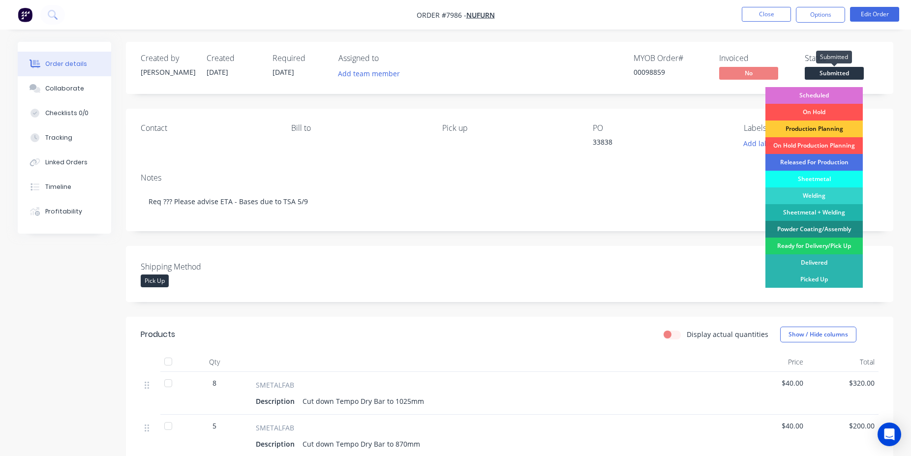
click at [831, 95] on div "Scheduled" at bounding box center [813, 95] width 97 height 17
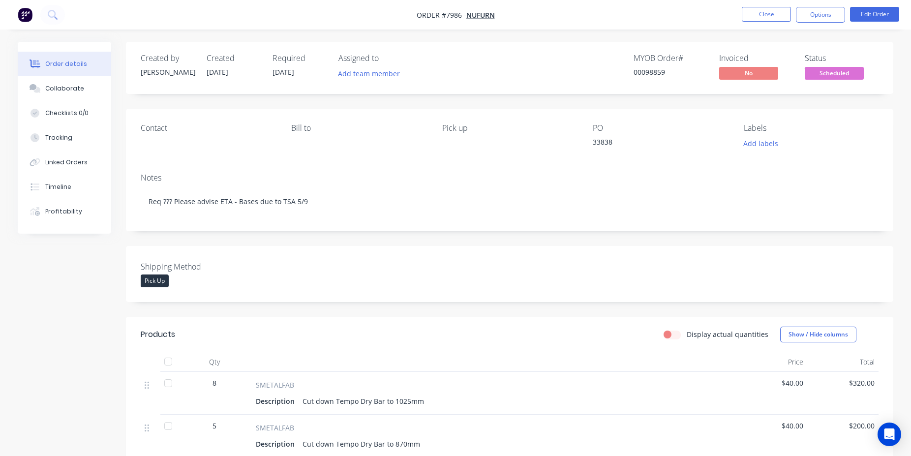
click at [643, 71] on div "00098859" at bounding box center [670, 72] width 74 height 10
copy div "00098859"
click at [750, 20] on button "Close" at bounding box center [766, 14] width 49 height 15
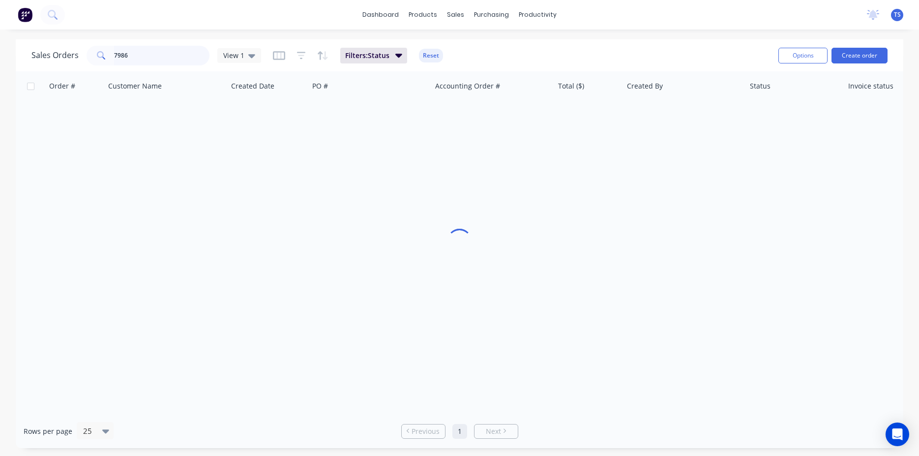
click at [158, 57] on input "7986" at bounding box center [162, 56] width 96 height 20
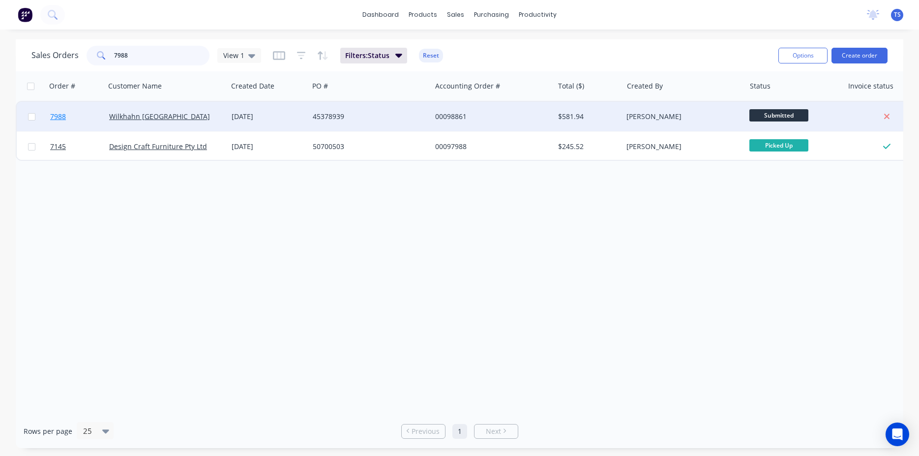
type input "7988"
click at [80, 127] on link "7988" at bounding box center [79, 117] width 59 height 30
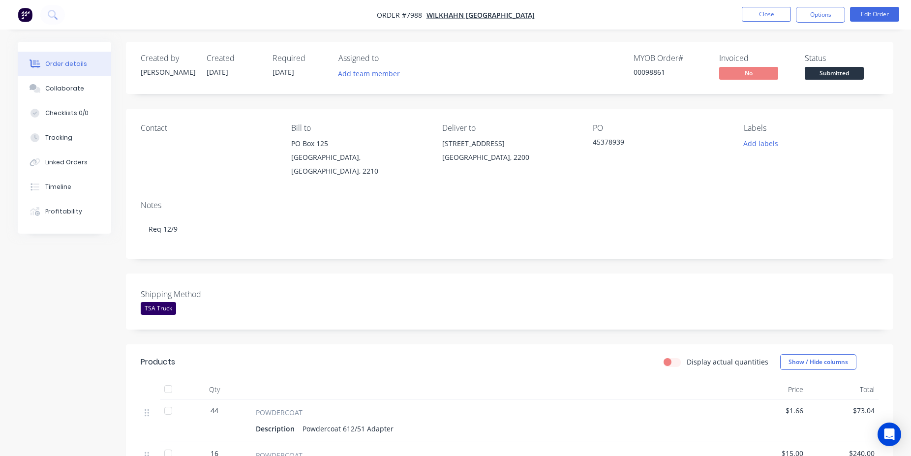
click at [856, 71] on span "Submitted" at bounding box center [833, 73] width 59 height 12
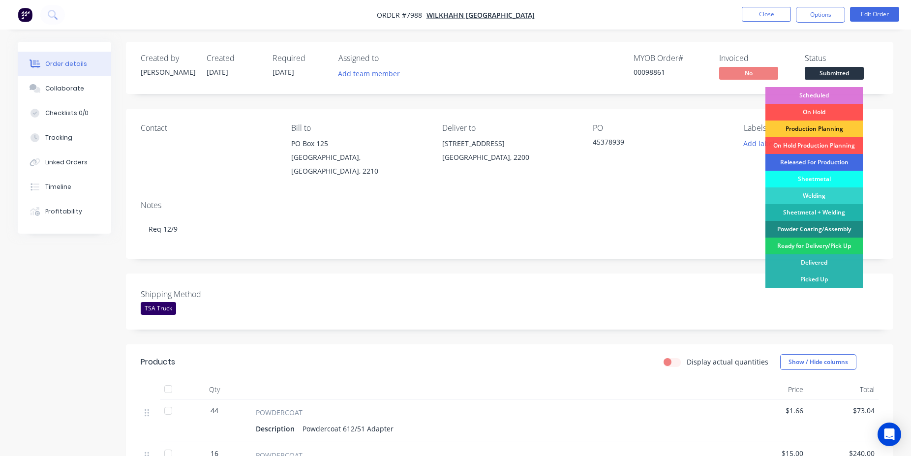
click at [825, 163] on div "Released For Production" at bounding box center [813, 162] width 97 height 17
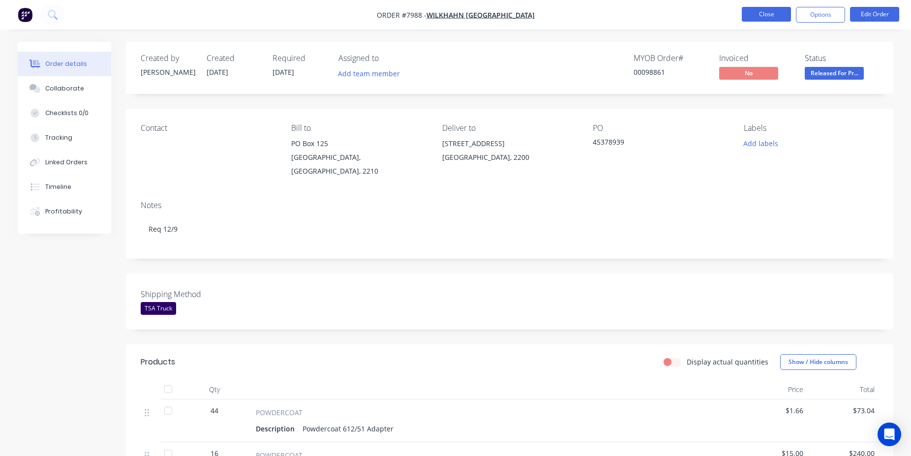
click at [758, 15] on button "Close" at bounding box center [766, 14] width 49 height 15
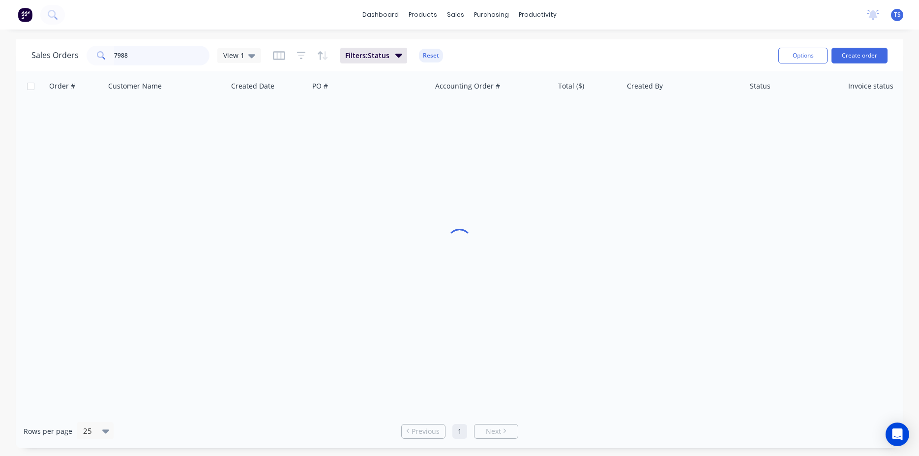
click at [168, 52] on input "7988" at bounding box center [162, 56] width 96 height 20
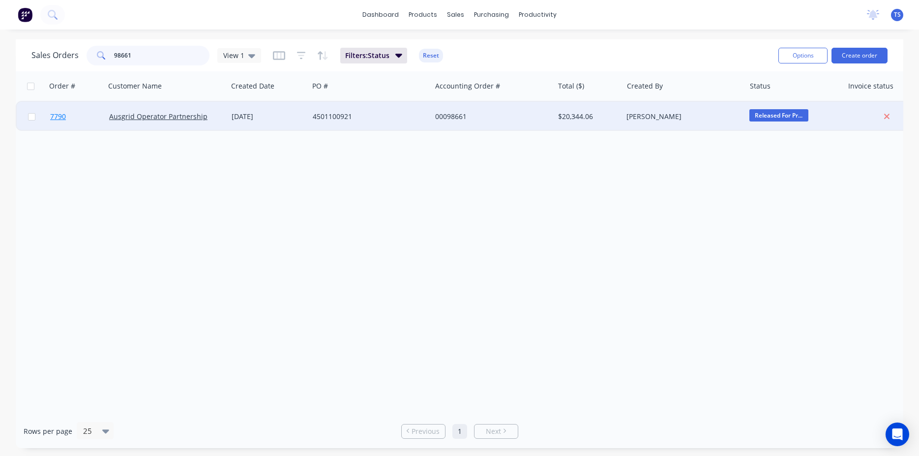
type input "98661"
click at [76, 115] on link "7790" at bounding box center [79, 117] width 59 height 30
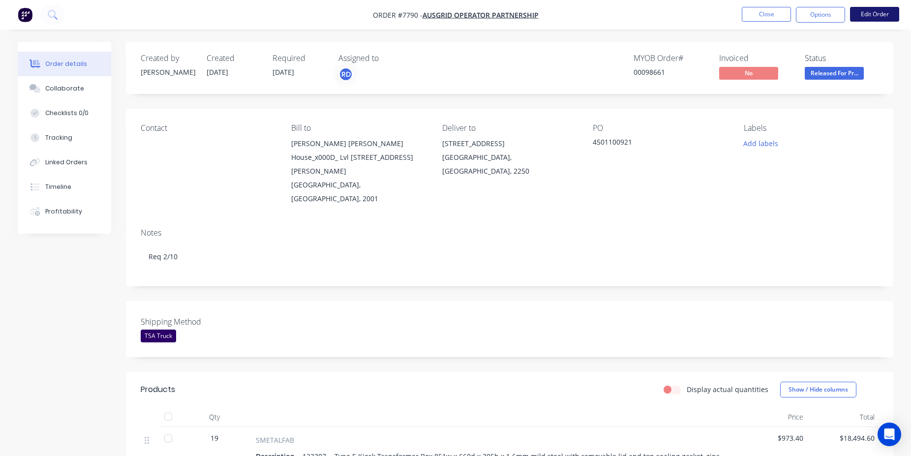
click at [865, 18] on button "Edit Order" at bounding box center [874, 14] width 49 height 15
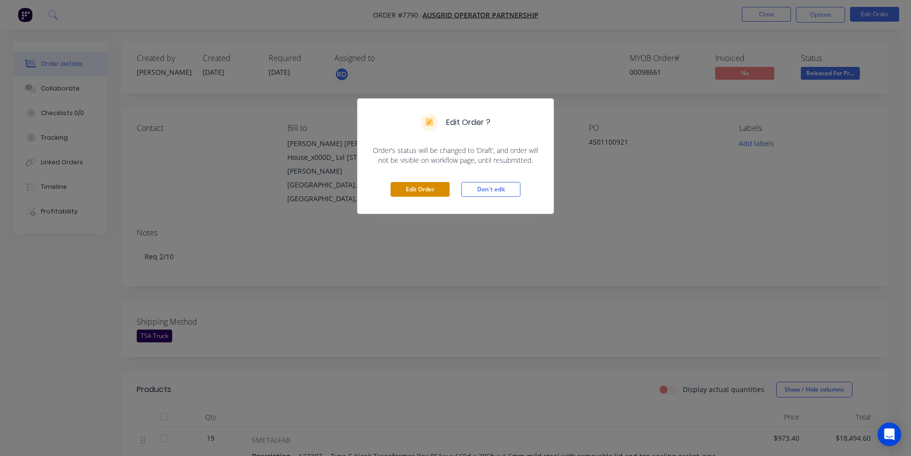
click at [414, 193] on button "Edit Order" at bounding box center [419, 189] width 59 height 15
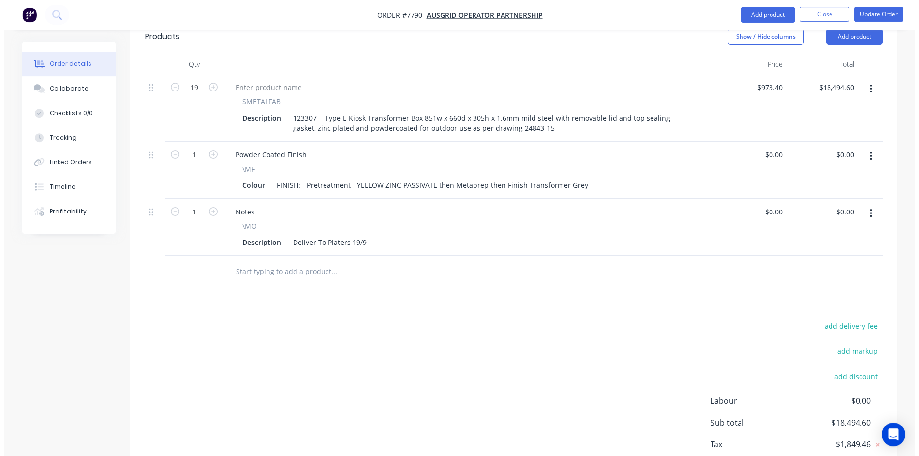
scroll to position [416, 0]
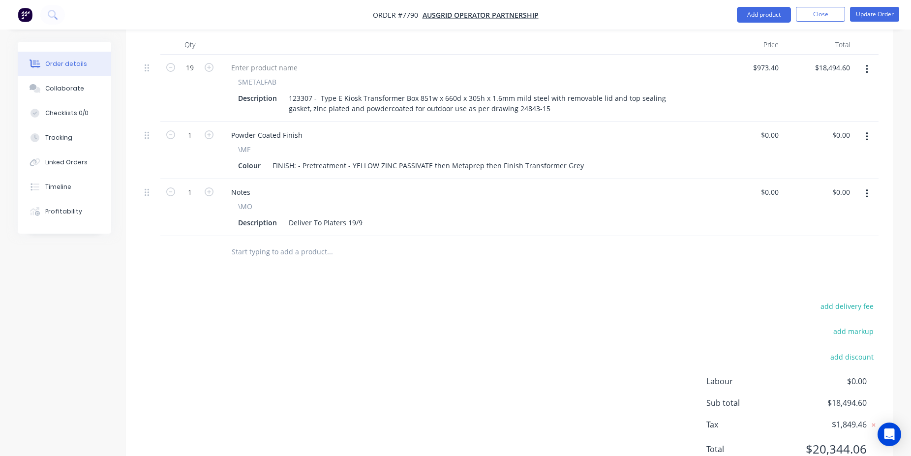
click at [284, 242] on input "text" at bounding box center [329, 252] width 197 height 20
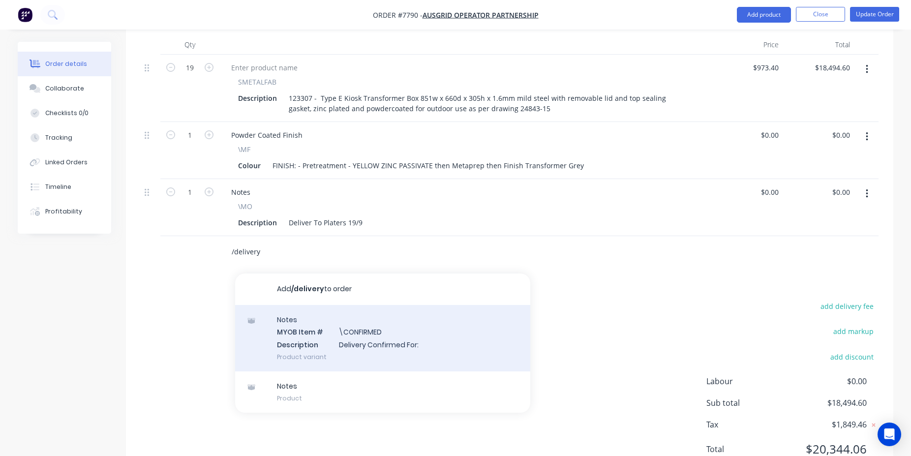
type input "/delivery"
click at [343, 305] on div "Notes MYOB Item # \CONFIRMED Description Delivery Confirmed For: Product variant" at bounding box center [382, 338] width 295 height 66
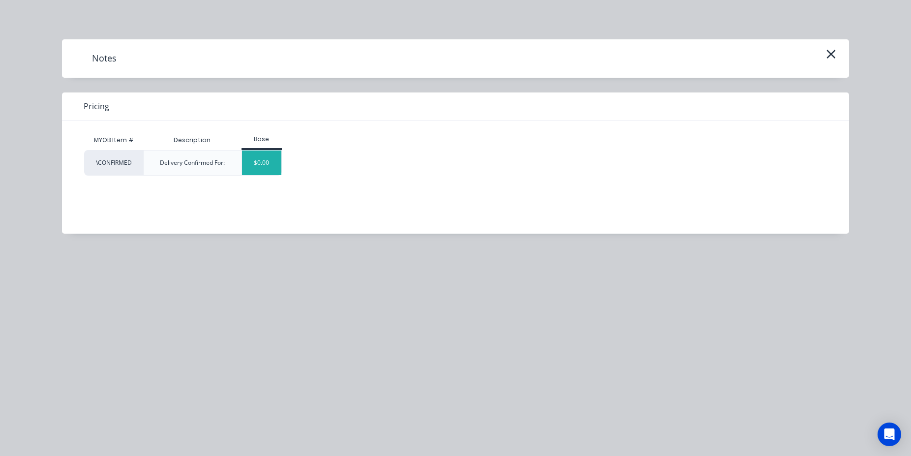
click at [269, 166] on div "$0.00" at bounding box center [262, 162] width 40 height 25
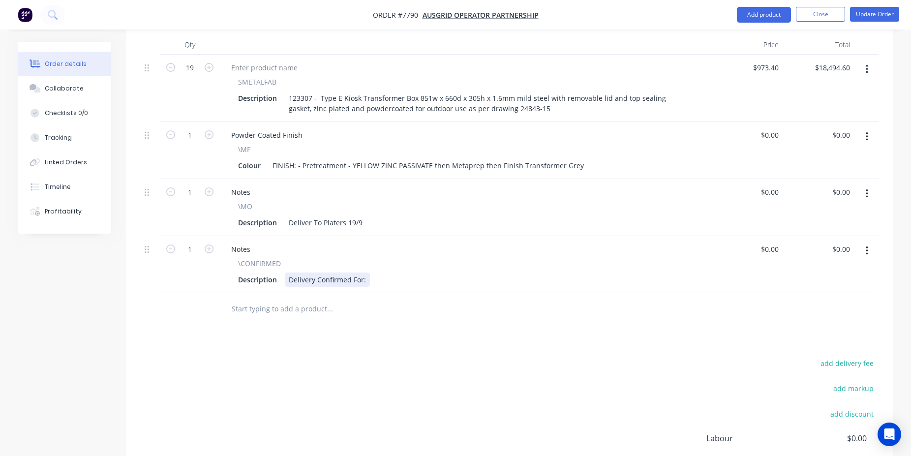
click at [367, 272] on div "Delivery Confirmed For:" at bounding box center [327, 279] width 85 height 14
click at [881, 21] on button "Update Order" at bounding box center [874, 14] width 49 height 15
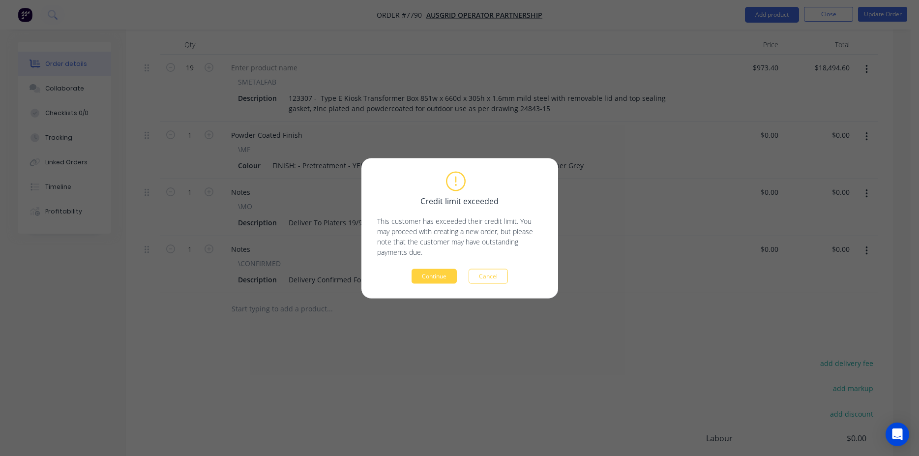
click at [429, 264] on div "Credit limit exceeded This customer has exceeded their credit limit. You may pr…" at bounding box center [459, 228] width 165 height 111
click at [434, 270] on button "Continue" at bounding box center [434, 275] width 45 height 15
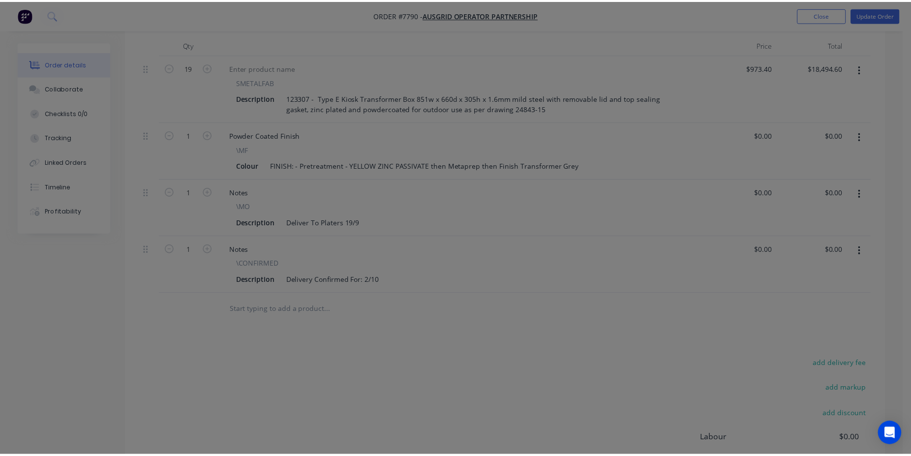
scroll to position [338, 0]
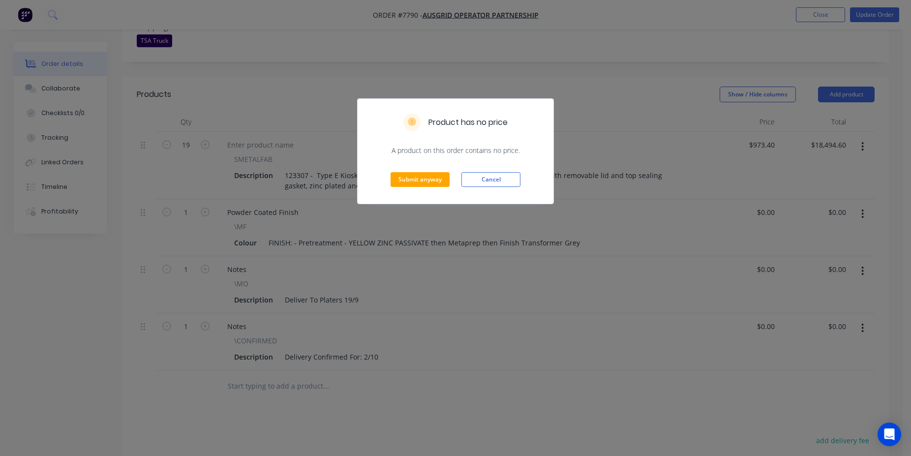
click at [411, 171] on div "Submit anyway Cancel" at bounding box center [455, 179] width 196 height 48
click at [421, 180] on button "Submit anyway" at bounding box center [419, 179] width 59 height 15
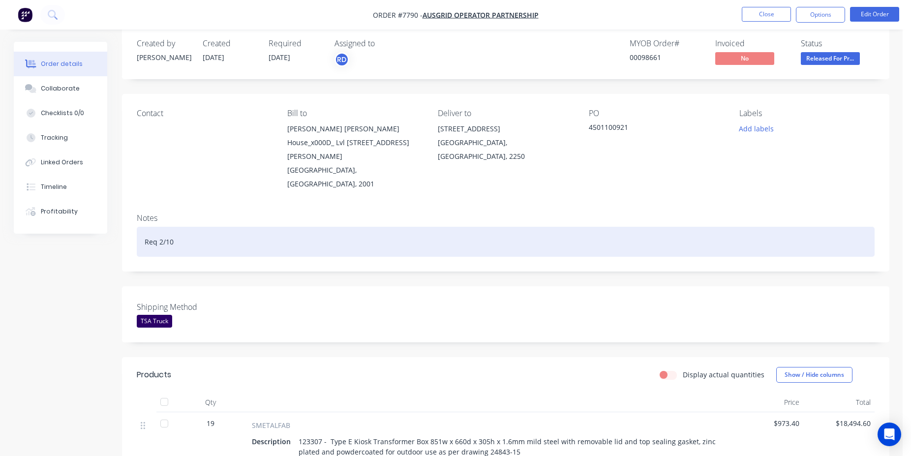
scroll to position [0, 0]
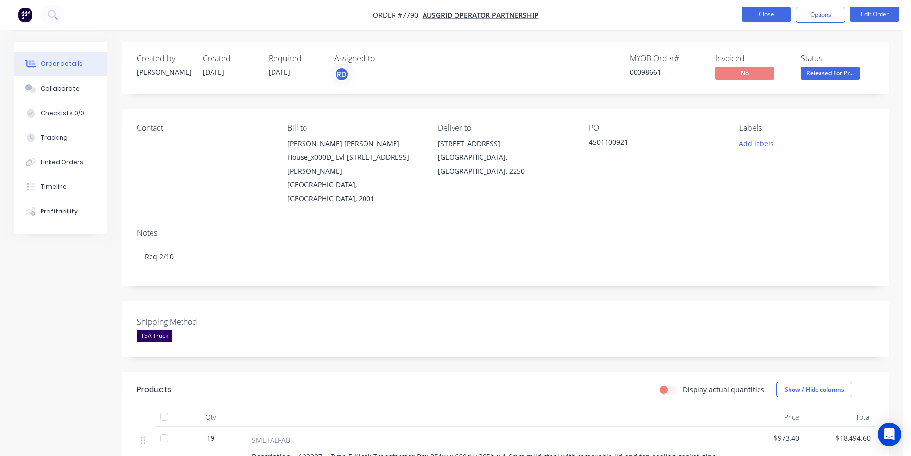
click at [745, 20] on button "Close" at bounding box center [766, 14] width 49 height 15
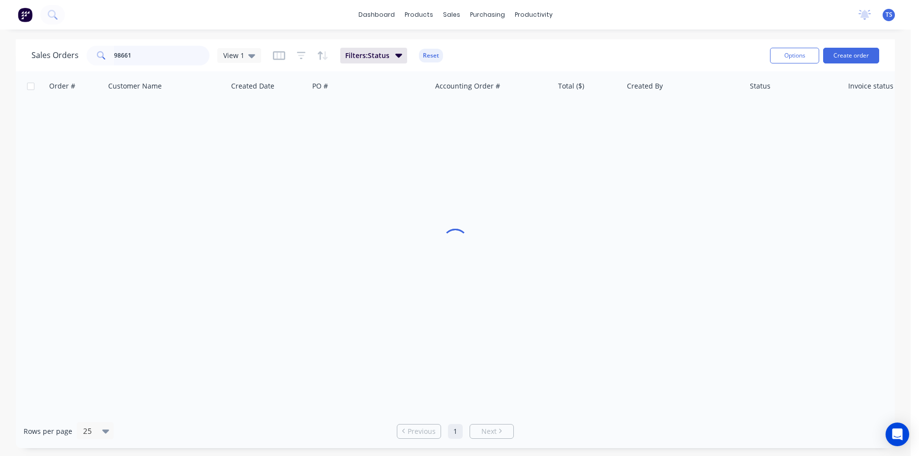
click at [147, 61] on input "98661" at bounding box center [162, 56] width 96 height 20
click at [141, 59] on input "98838" at bounding box center [162, 56] width 96 height 20
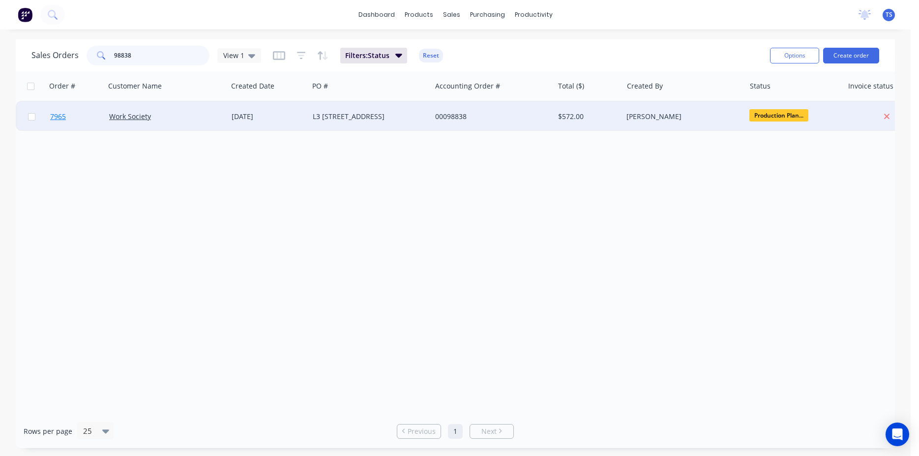
type input "98838"
click at [61, 117] on span "7965" at bounding box center [58, 117] width 16 height 10
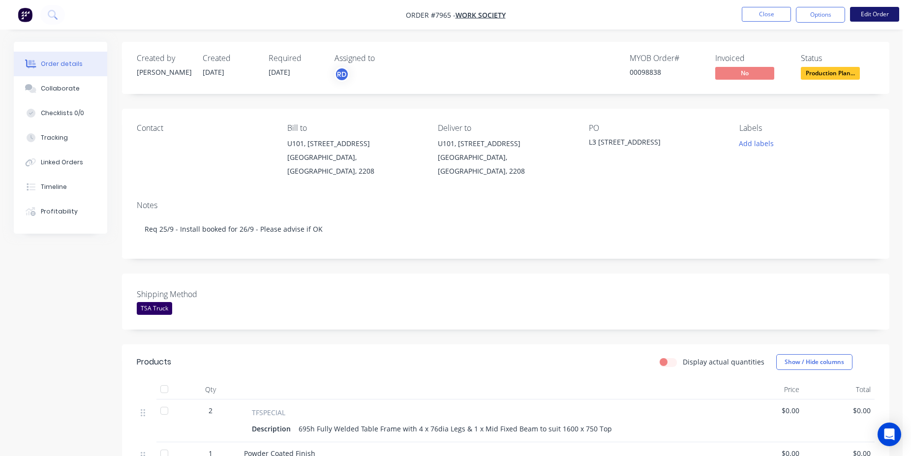
click at [876, 20] on button "Edit Order" at bounding box center [874, 14] width 49 height 15
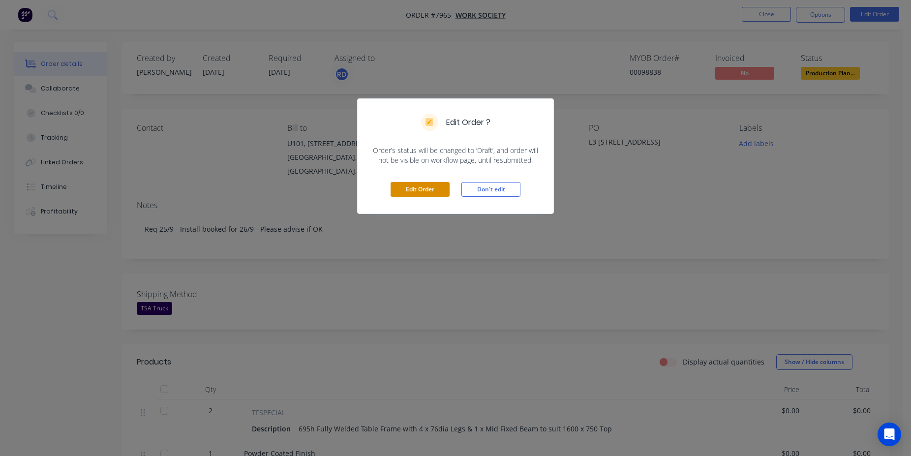
click at [434, 185] on button "Edit Order" at bounding box center [419, 189] width 59 height 15
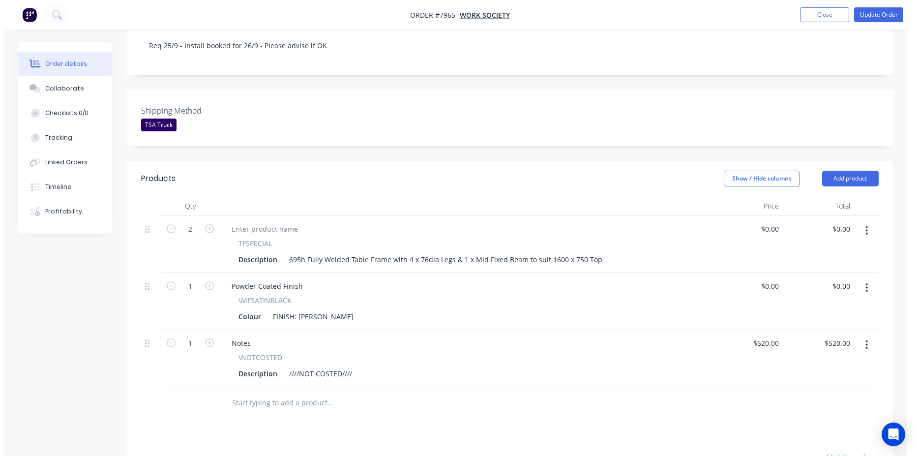
scroll to position [301, 0]
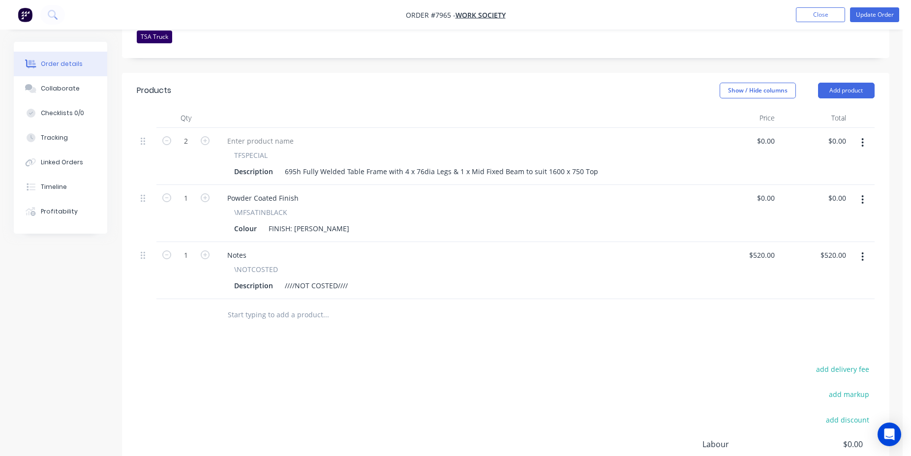
click at [287, 305] on input "text" at bounding box center [325, 315] width 197 height 20
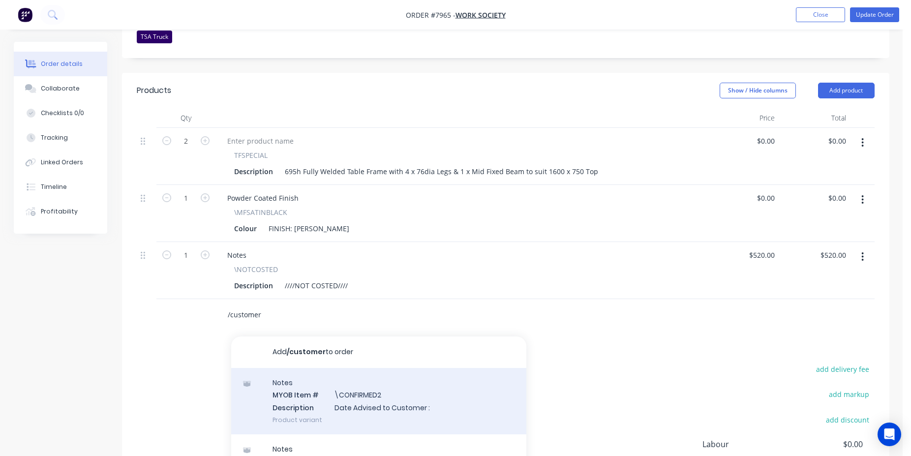
type input "/customer"
click at [383, 368] on div "Notes MYOB Item # \CONFIRMED2 Description Date Advised to Customer : Product va…" at bounding box center [378, 401] width 295 height 66
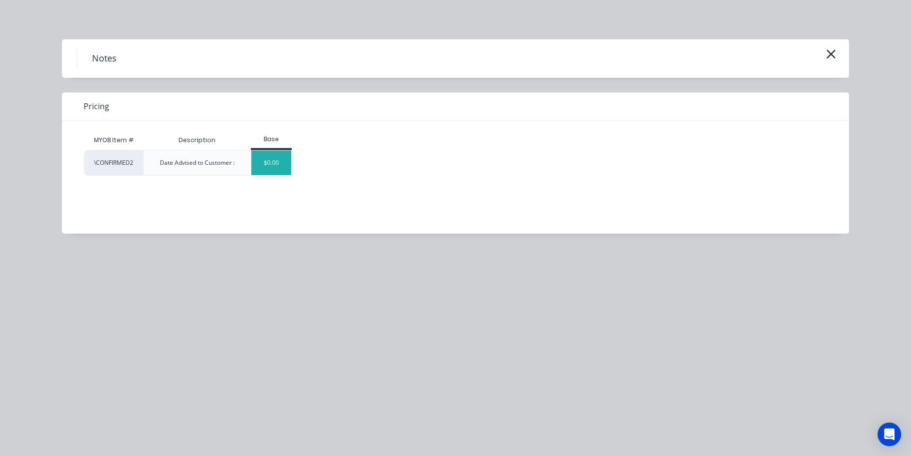
click at [274, 165] on div "$0.00" at bounding box center [271, 162] width 40 height 25
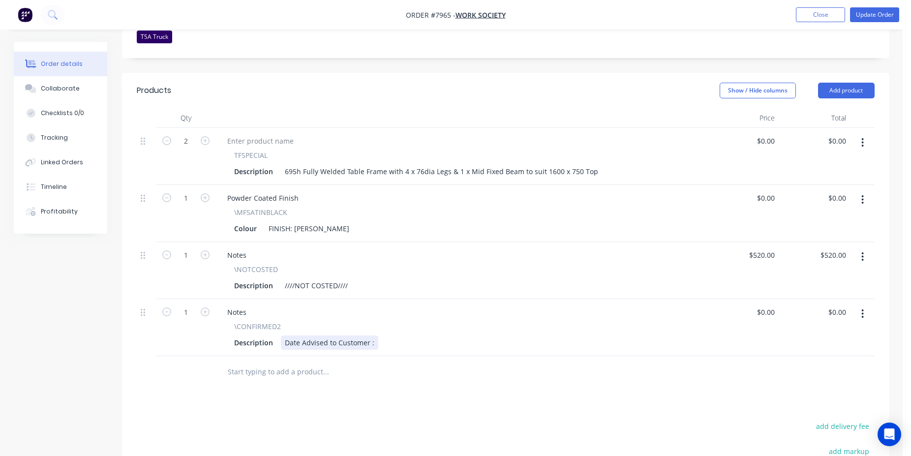
click at [372, 335] on div "Date Advised to Customer :" at bounding box center [329, 342] width 97 height 14
click at [877, 20] on button "Update Order" at bounding box center [874, 14] width 49 height 15
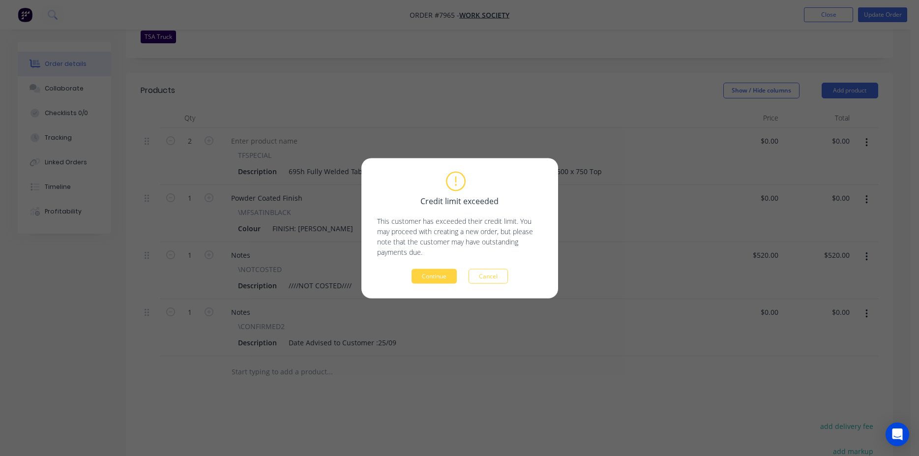
click at [432, 267] on div "Credit limit exceeded This customer has exceeded their credit limit. You may pr…" at bounding box center [459, 228] width 165 height 111
click at [434, 274] on button "Continue" at bounding box center [434, 275] width 45 height 15
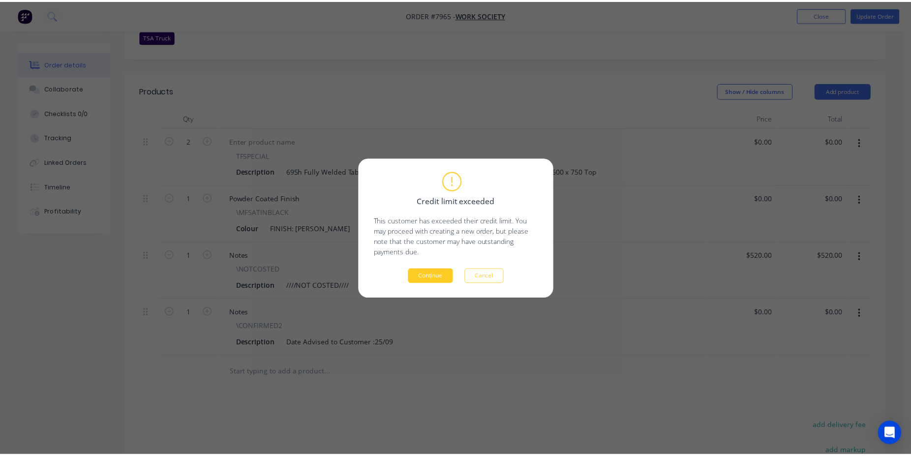
scroll to position [300, 0]
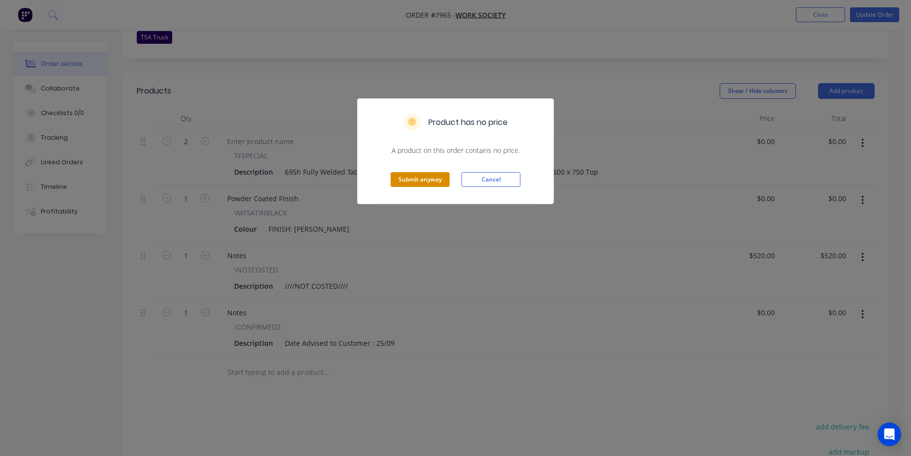
click at [419, 180] on button "Submit anyway" at bounding box center [419, 179] width 59 height 15
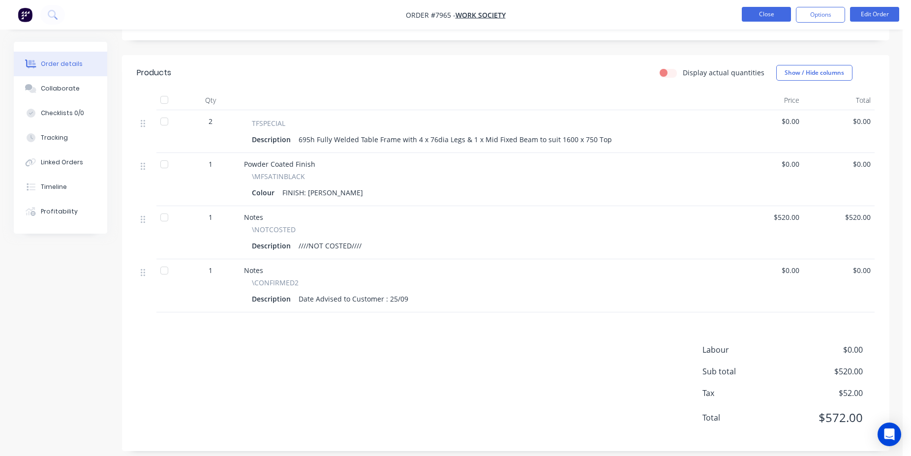
click at [774, 21] on button "Close" at bounding box center [766, 14] width 49 height 15
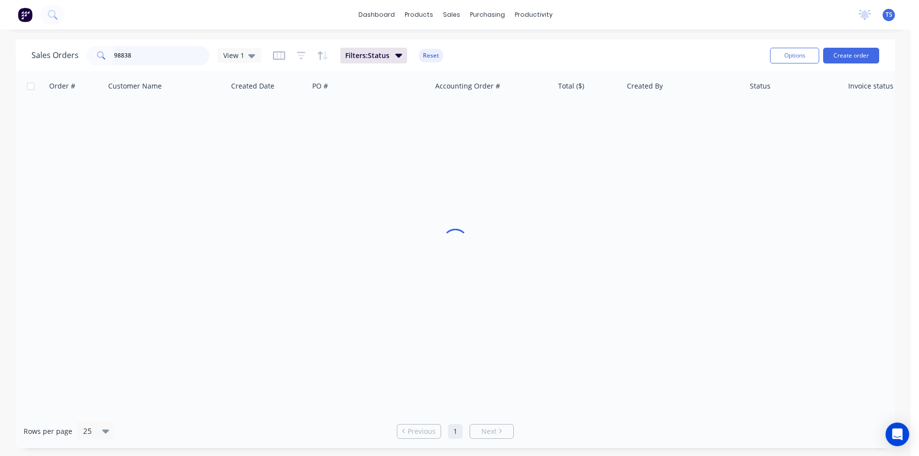
click at [172, 54] on input "98838" at bounding box center [162, 56] width 96 height 20
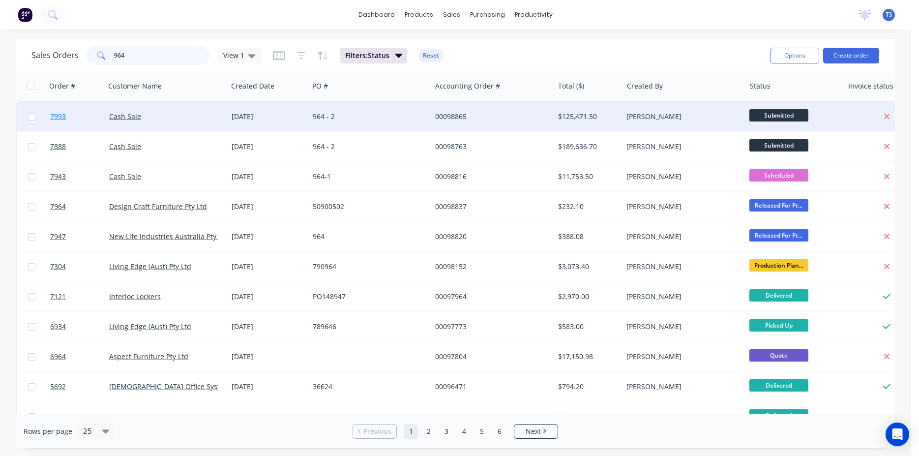
type input "964"
click at [66, 120] on link "7993" at bounding box center [79, 117] width 59 height 30
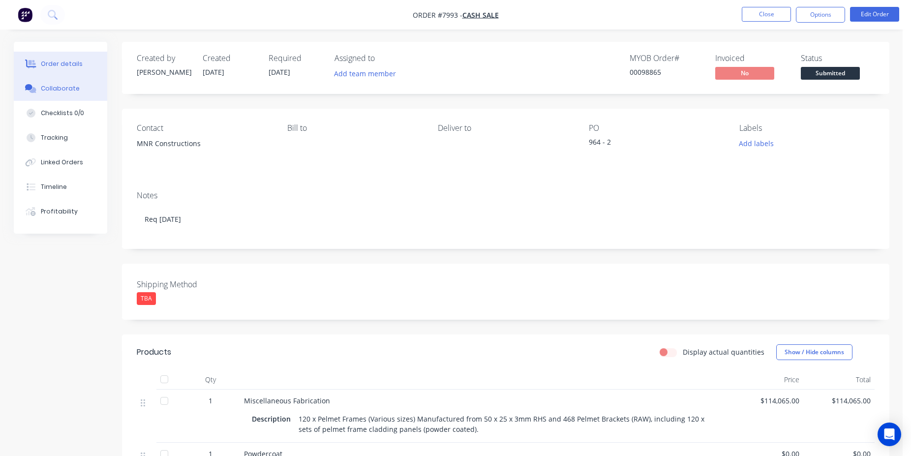
click at [78, 87] on button "Collaborate" at bounding box center [60, 88] width 93 height 25
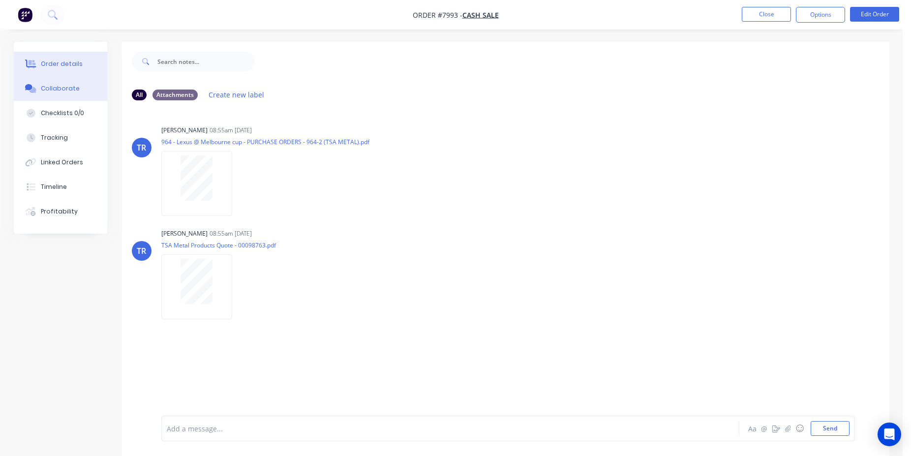
click at [67, 65] on div "Order details" at bounding box center [62, 64] width 42 height 9
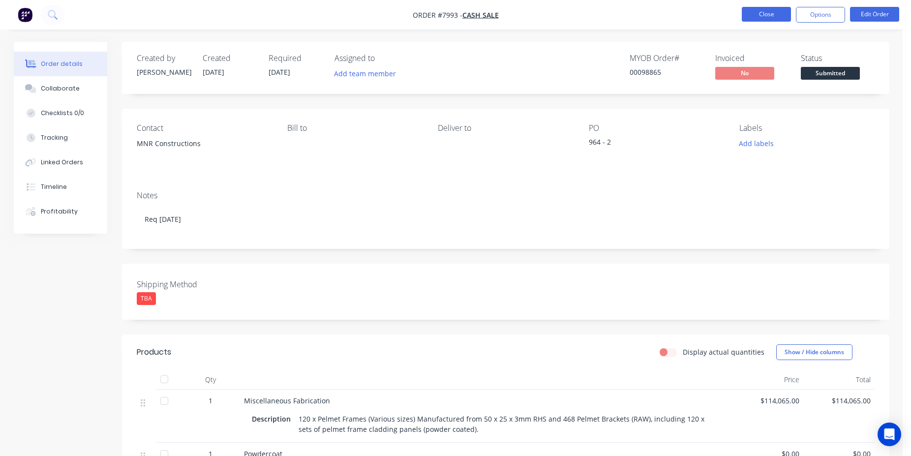
click at [744, 20] on button "Close" at bounding box center [766, 14] width 49 height 15
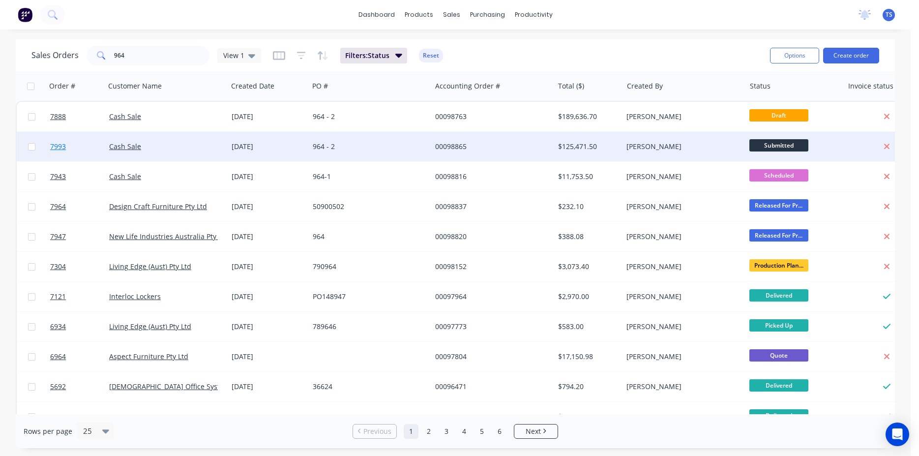
click at [68, 147] on link "7993" at bounding box center [79, 147] width 59 height 30
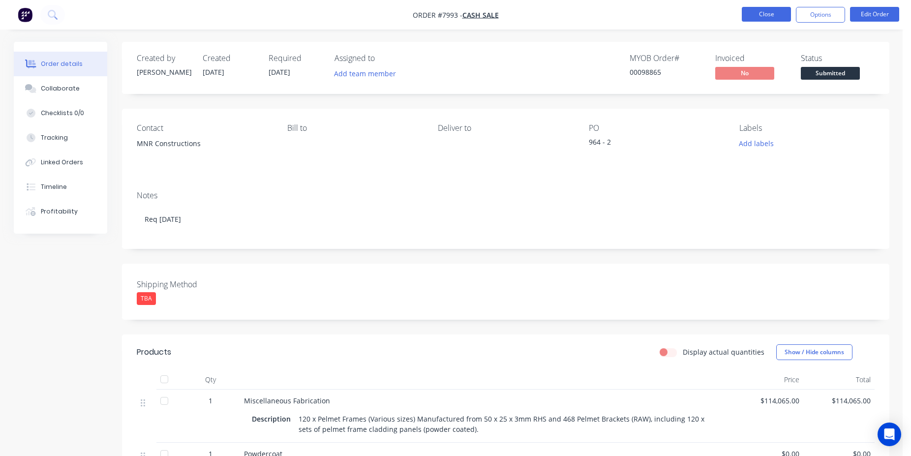
click at [779, 10] on button "Close" at bounding box center [766, 14] width 49 height 15
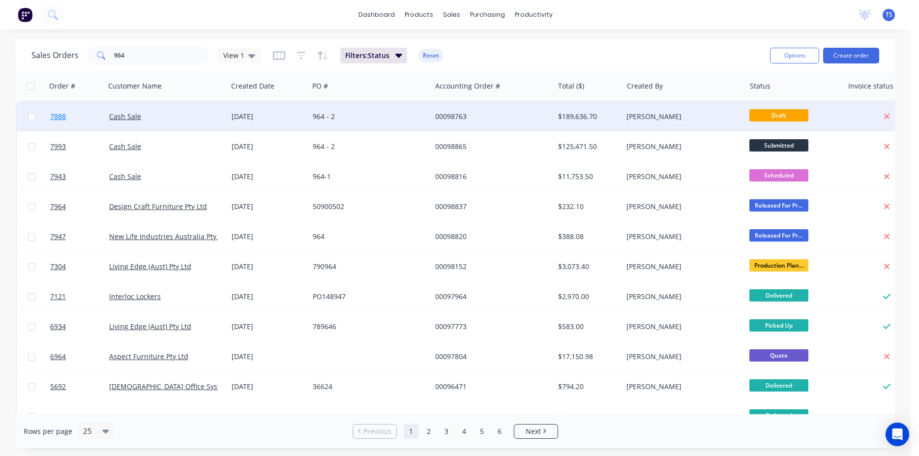
click at [71, 120] on link "7888" at bounding box center [79, 117] width 59 height 30
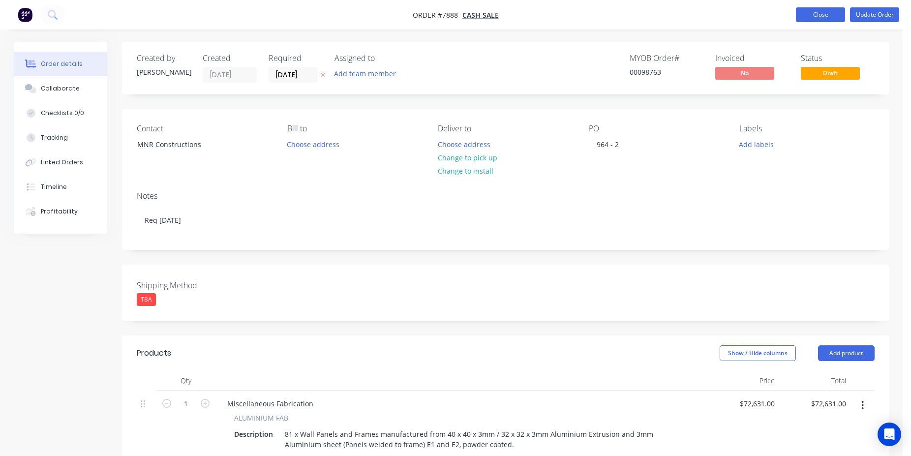
click at [814, 12] on button "Close" at bounding box center [820, 14] width 49 height 15
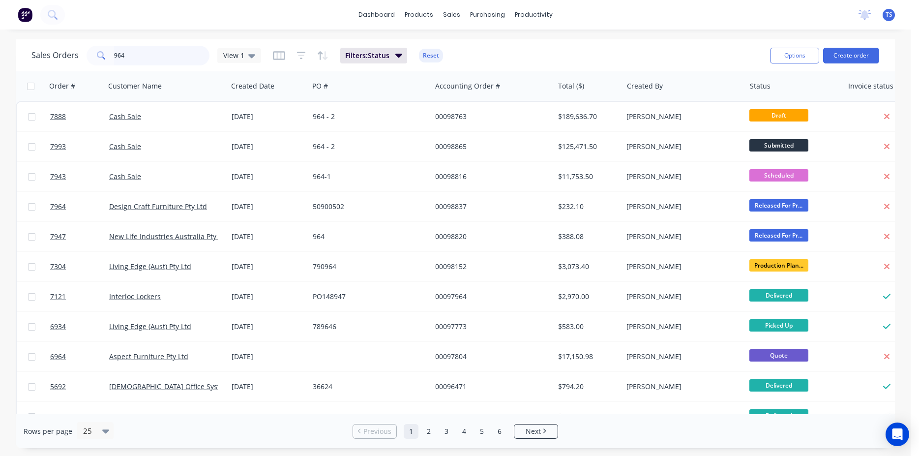
click at [158, 50] on input "964" at bounding box center [162, 56] width 96 height 20
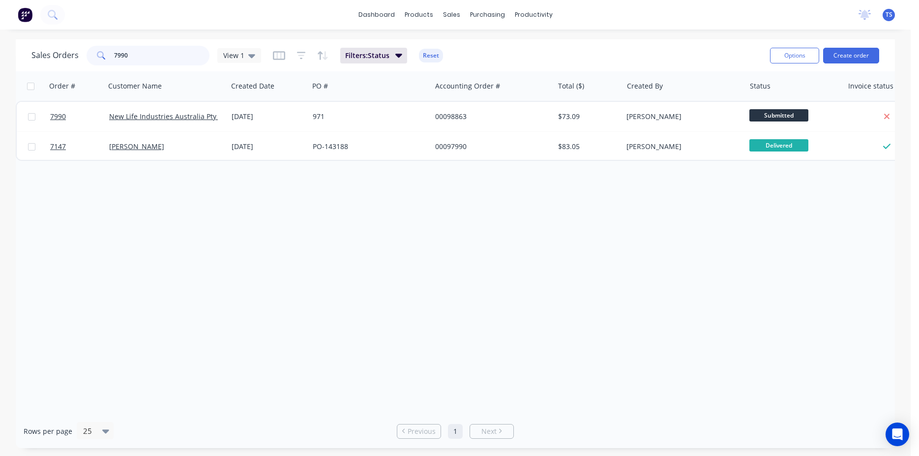
type input "7990"
click at [64, 125] on link "7990" at bounding box center [79, 117] width 59 height 30
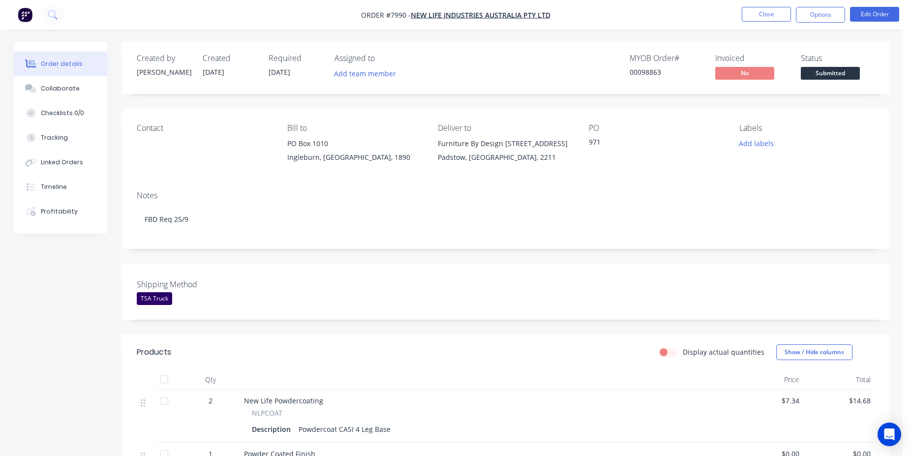
click at [844, 76] on span "Submitted" at bounding box center [830, 73] width 59 height 12
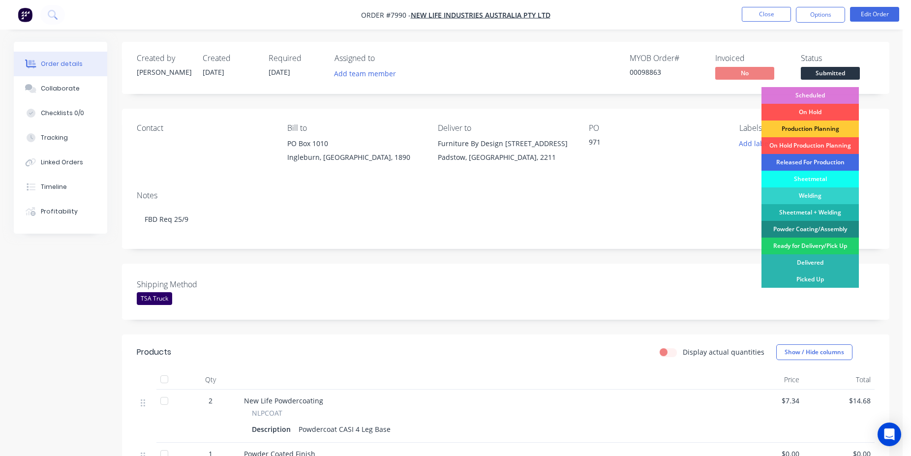
click at [823, 160] on div "Released For Production" at bounding box center [809, 162] width 97 height 17
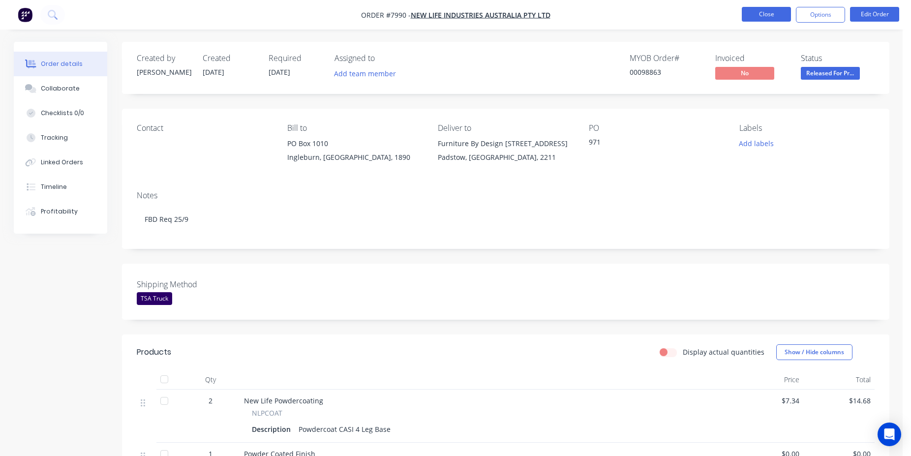
click at [753, 18] on button "Close" at bounding box center [766, 14] width 49 height 15
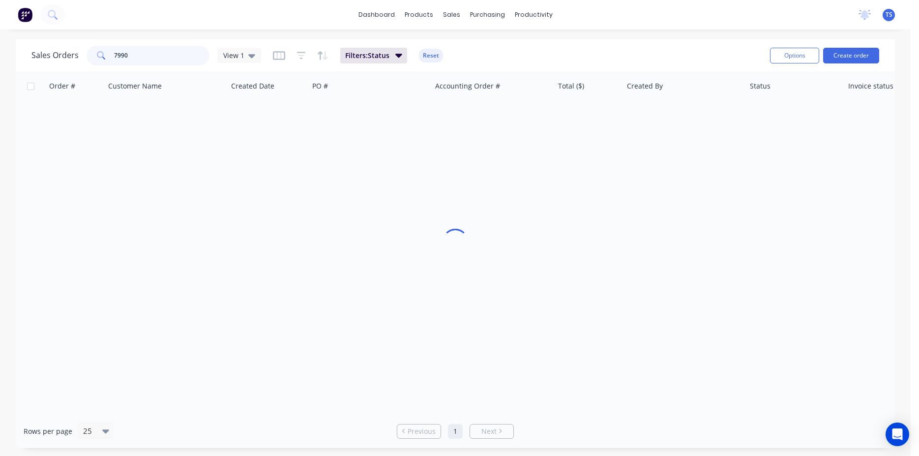
click at [138, 60] on input "7990" at bounding box center [162, 56] width 96 height 20
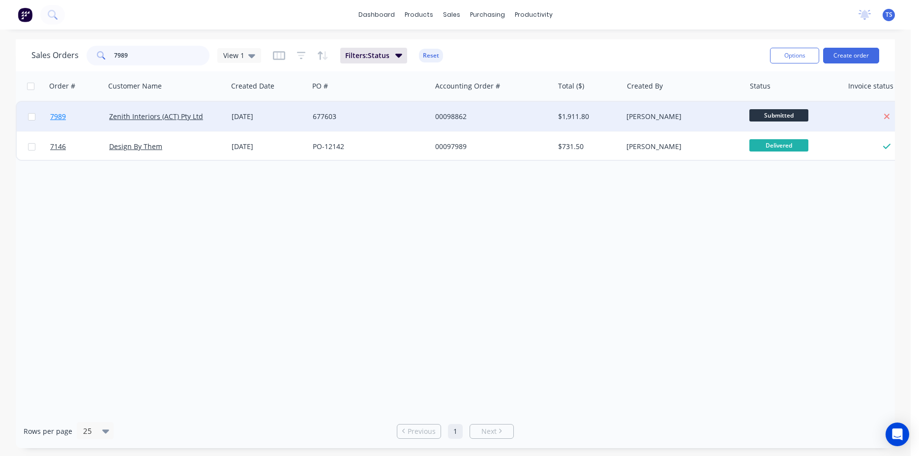
type input "7989"
click at [68, 130] on link "7989" at bounding box center [79, 117] width 59 height 30
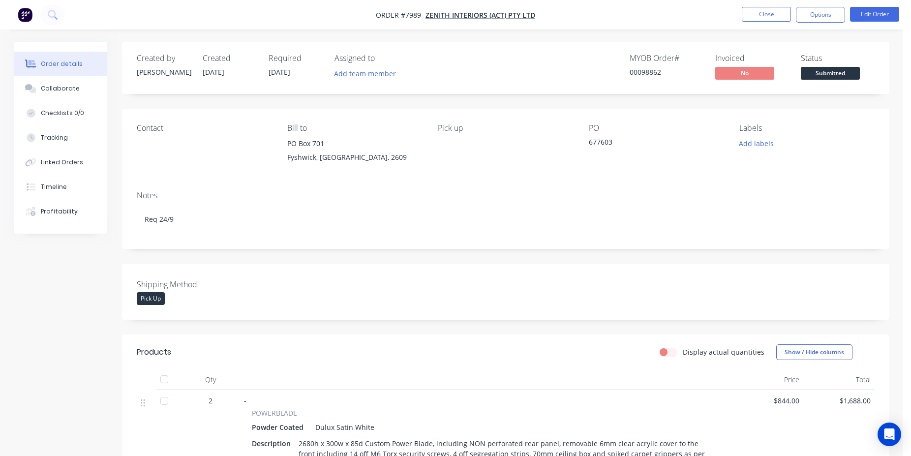
click at [845, 69] on span "Submitted" at bounding box center [830, 73] width 59 height 12
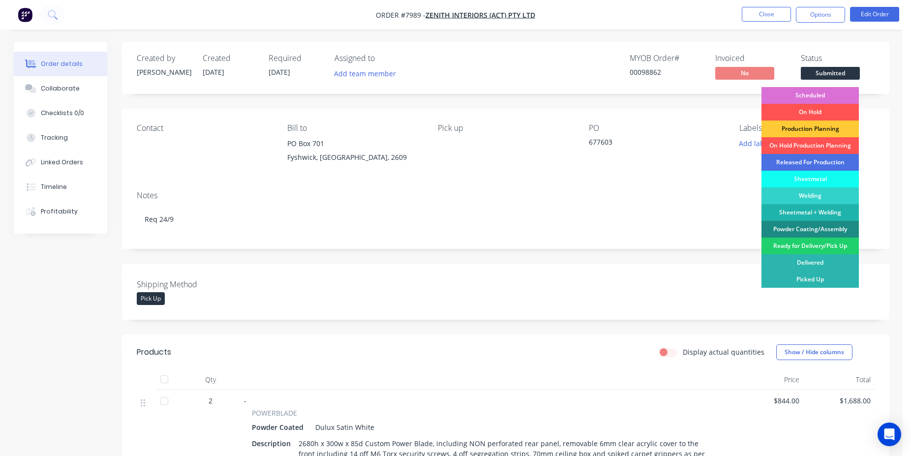
click at [823, 91] on div "Scheduled" at bounding box center [809, 95] width 97 height 17
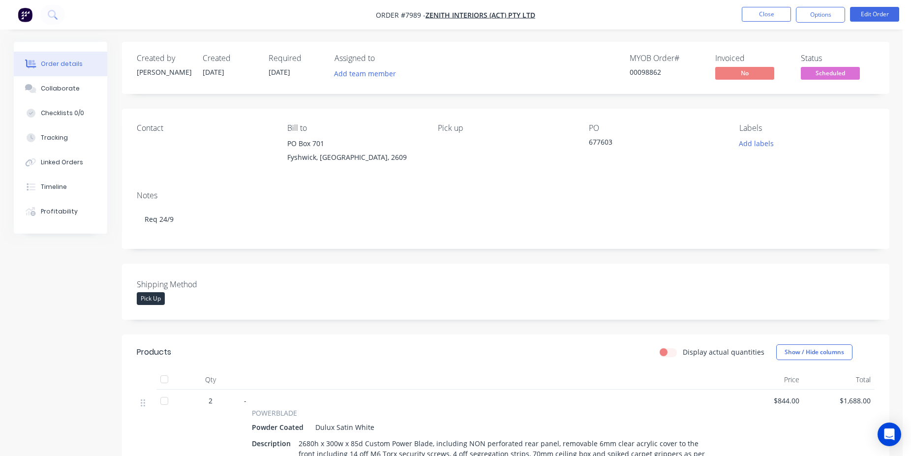
click at [655, 66] on div "MYOB Order # 00098862" at bounding box center [666, 68] width 74 height 29
drag, startPoint x: 655, startPoint y: 66, endPoint x: 646, endPoint y: 73, distance: 10.9
click at [655, 67] on div "MYOB Order # 00098862" at bounding box center [666, 68] width 74 height 29
copy div "00098862"
click at [751, 19] on button "Close" at bounding box center [766, 14] width 49 height 15
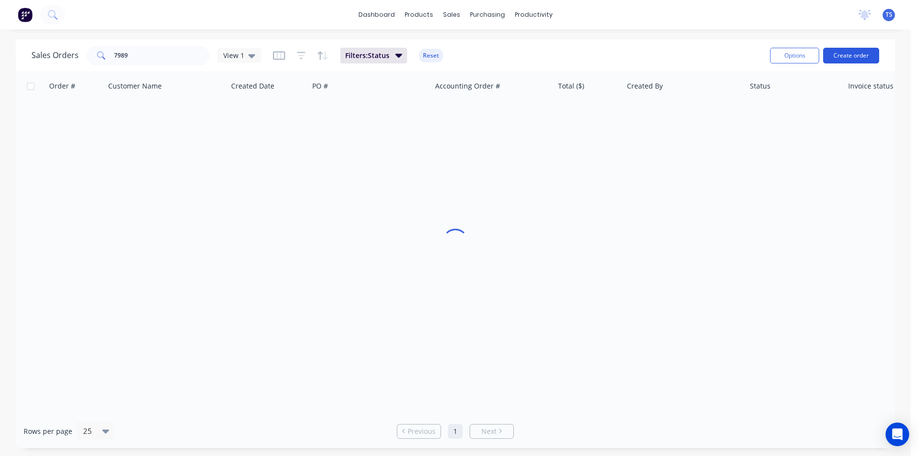
click at [863, 56] on button "Create order" at bounding box center [851, 56] width 56 height 16
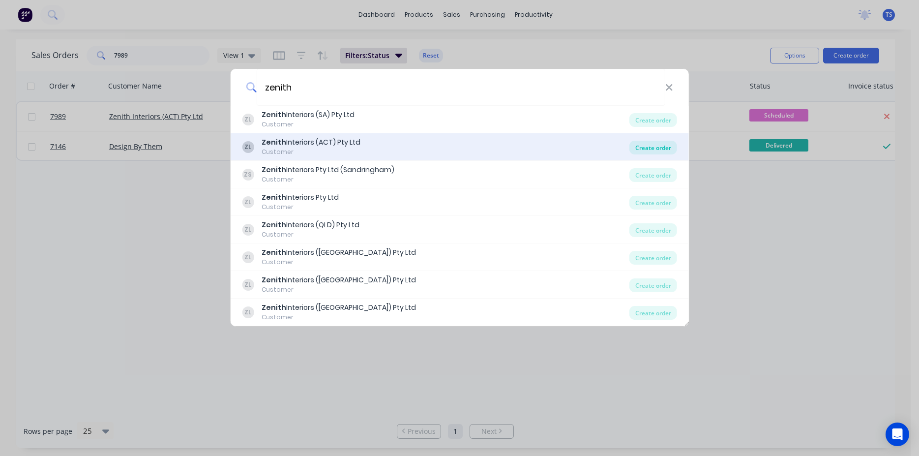
type input "zenith"
click at [656, 146] on div "Create order" at bounding box center [653, 148] width 48 height 14
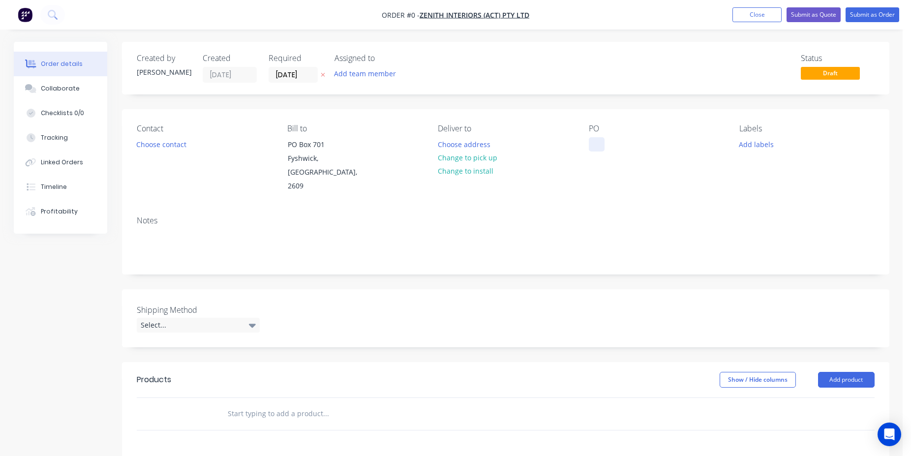
drag, startPoint x: 602, startPoint y: 142, endPoint x: 600, endPoint y: 147, distance: 5.6
click at [600, 147] on div at bounding box center [597, 144] width 16 height 14
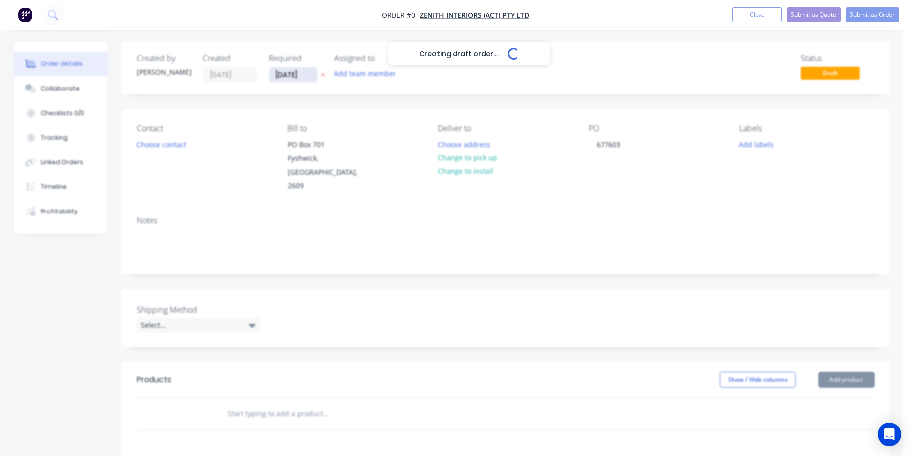
click at [290, 80] on input "[DATE]" at bounding box center [293, 74] width 48 height 15
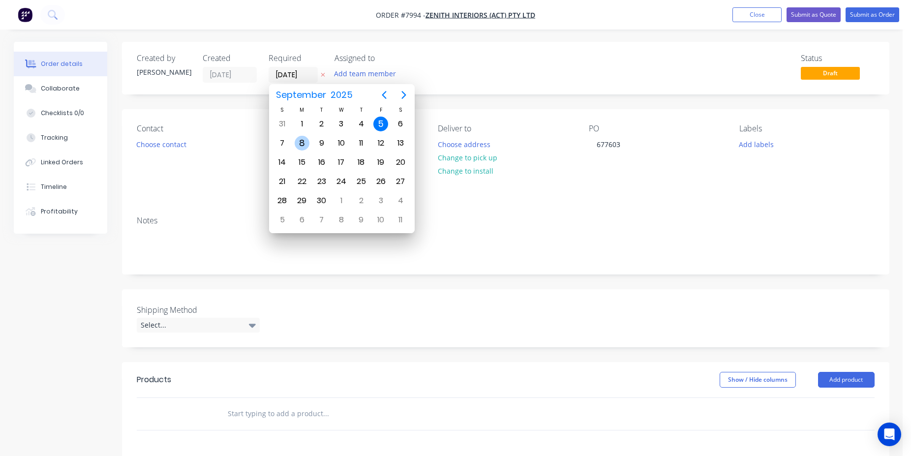
click at [305, 144] on div "8" at bounding box center [302, 143] width 15 height 15
type input "[DATE]"
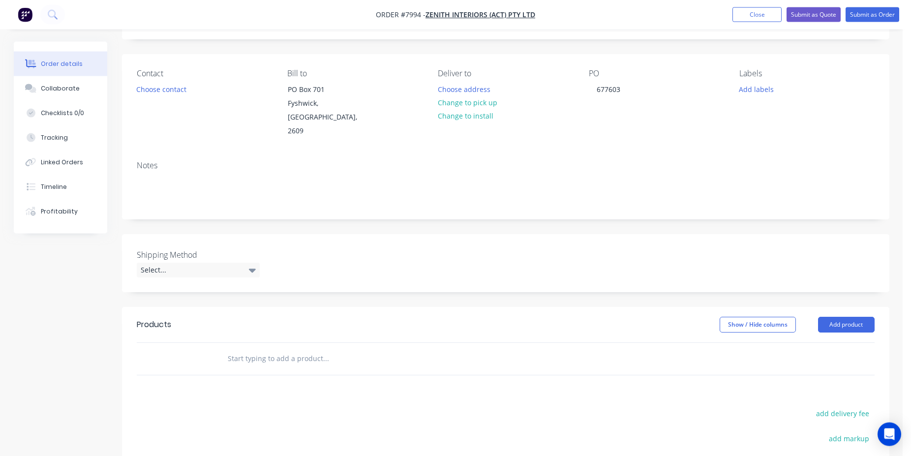
scroll to position [100, 0]
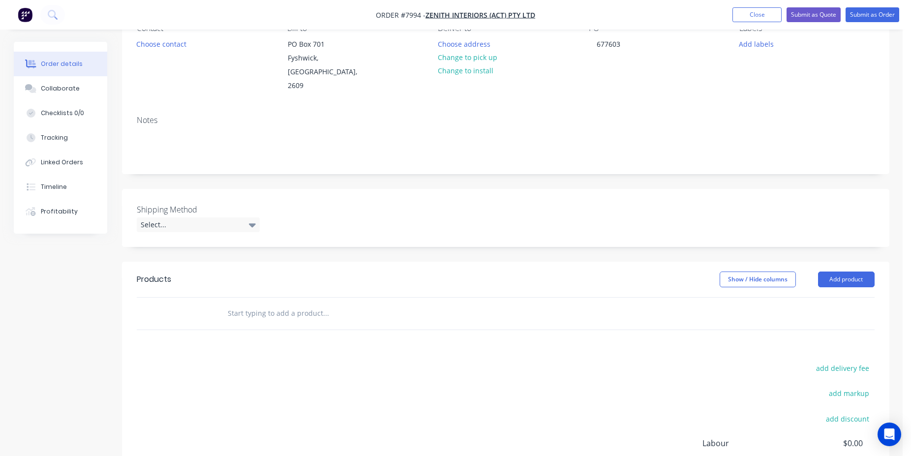
click at [281, 304] on input "text" at bounding box center [325, 313] width 197 height 20
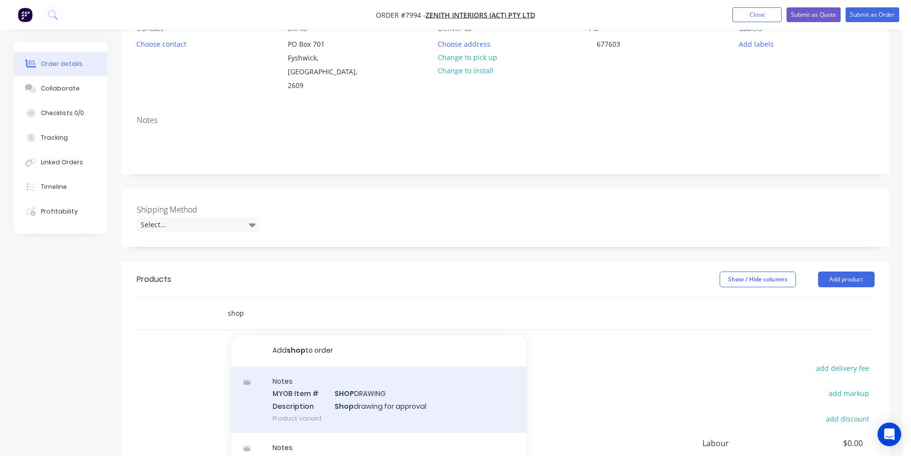
type input "shop"
click at [360, 399] on div "Notes MYOB Item # SHOP DRAWING Description Shop drawing for approval Product va…" at bounding box center [378, 399] width 295 height 66
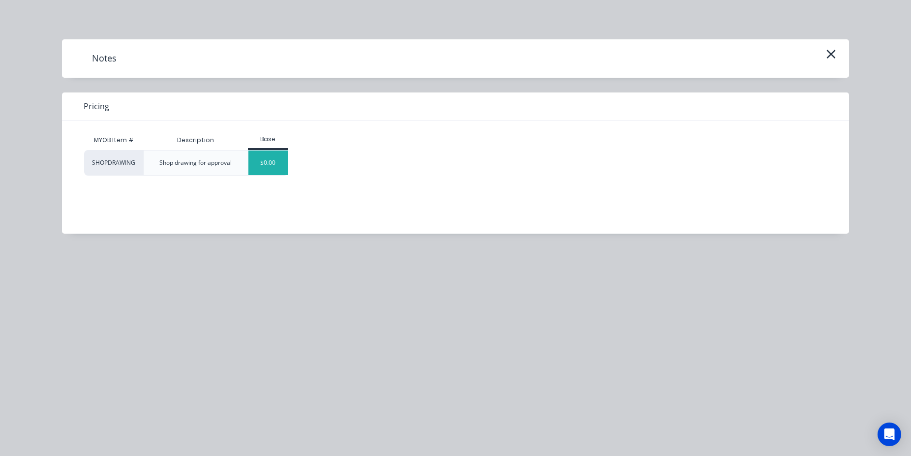
click at [265, 170] on div "$0.00" at bounding box center [268, 162] width 40 height 25
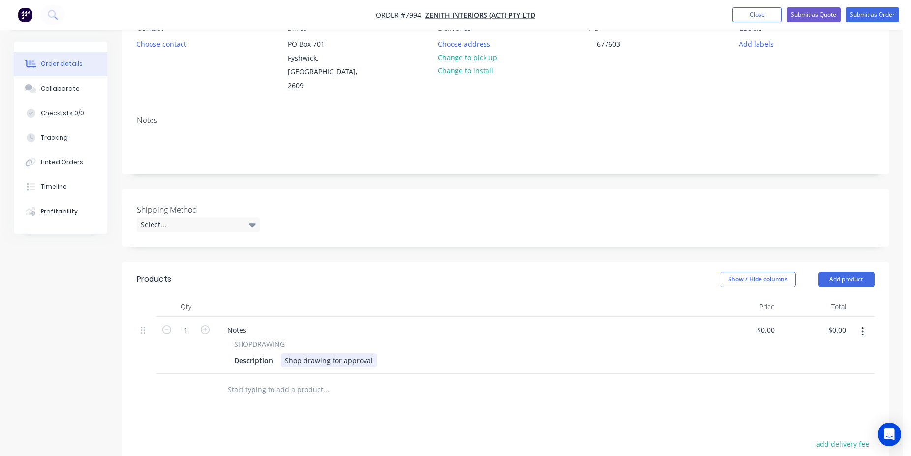
click at [368, 353] on div "Shop drawing for approval" at bounding box center [329, 360] width 96 height 14
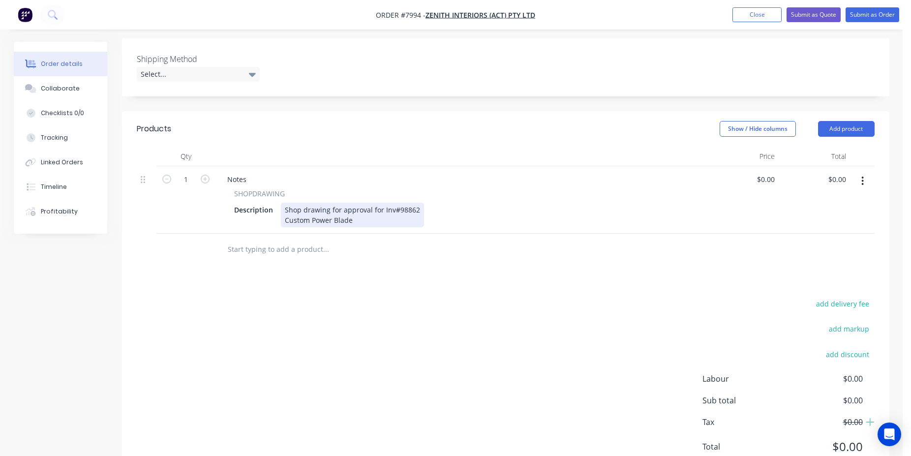
scroll to position [0, 0]
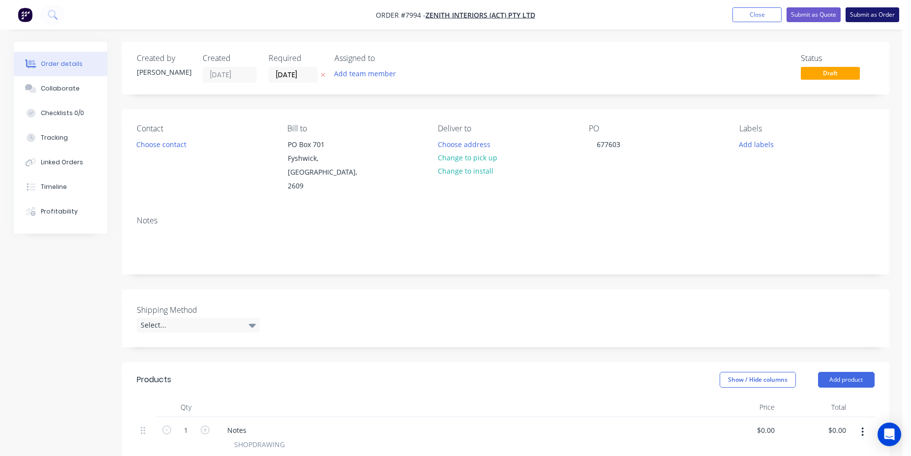
click at [882, 19] on button "Submit as Order" at bounding box center [872, 14] width 54 height 15
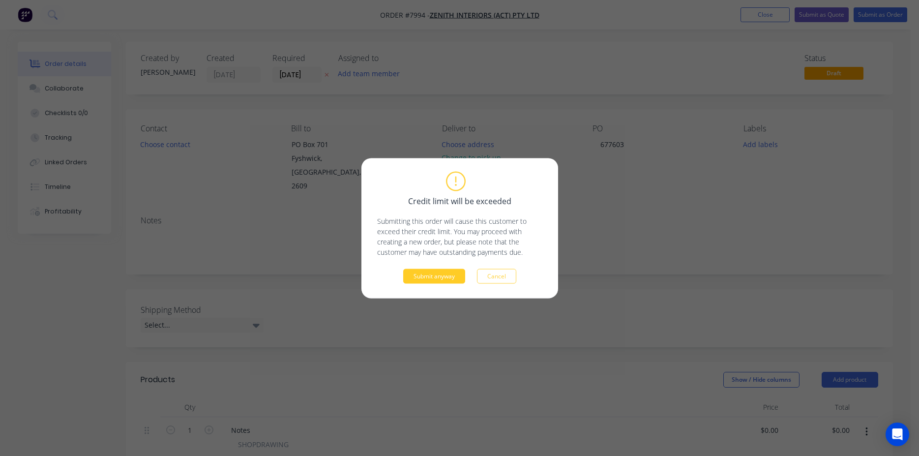
click at [438, 277] on button "Submit anyway" at bounding box center [434, 275] width 62 height 15
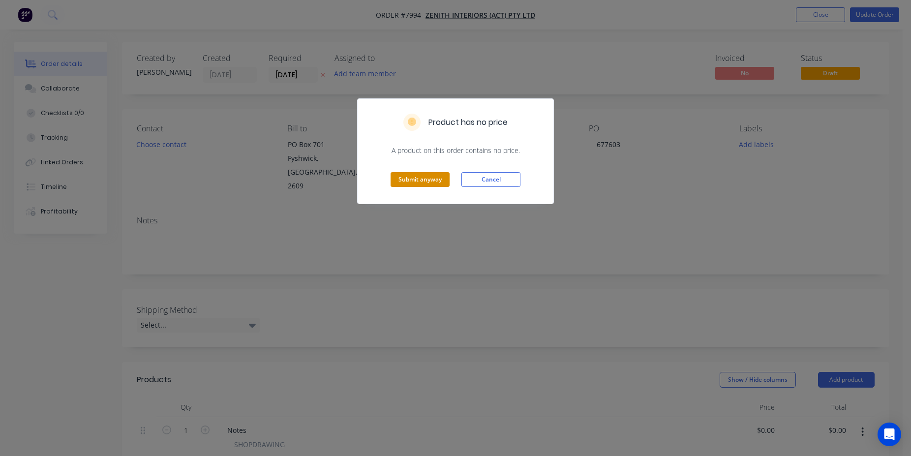
click at [404, 182] on button "Submit anyway" at bounding box center [419, 179] width 59 height 15
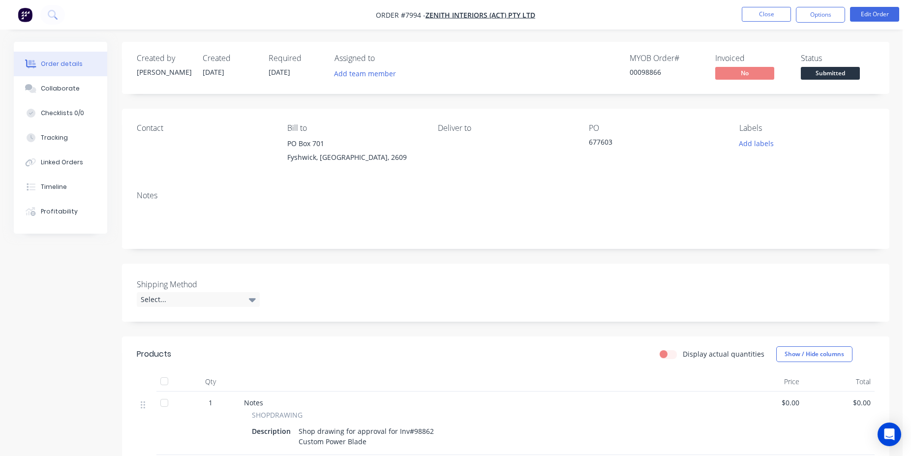
click at [828, 72] on span "Submitted" at bounding box center [830, 73] width 59 height 12
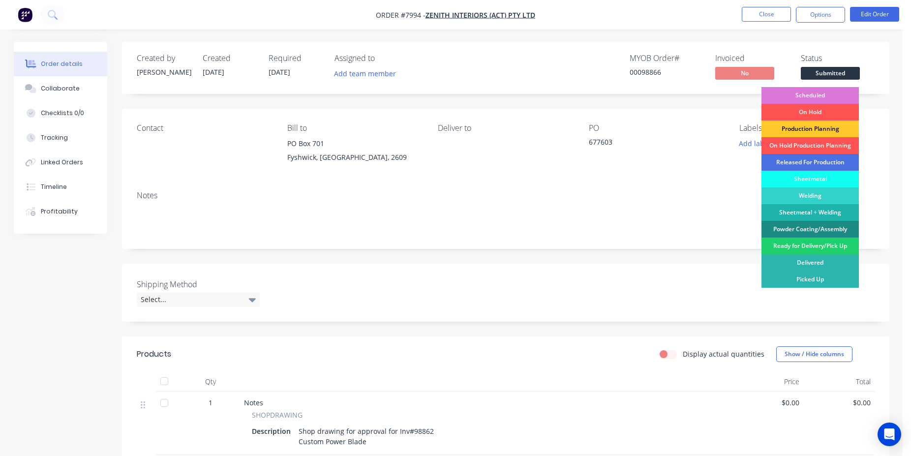
click at [812, 129] on div "Production Planning" at bounding box center [809, 128] width 97 height 17
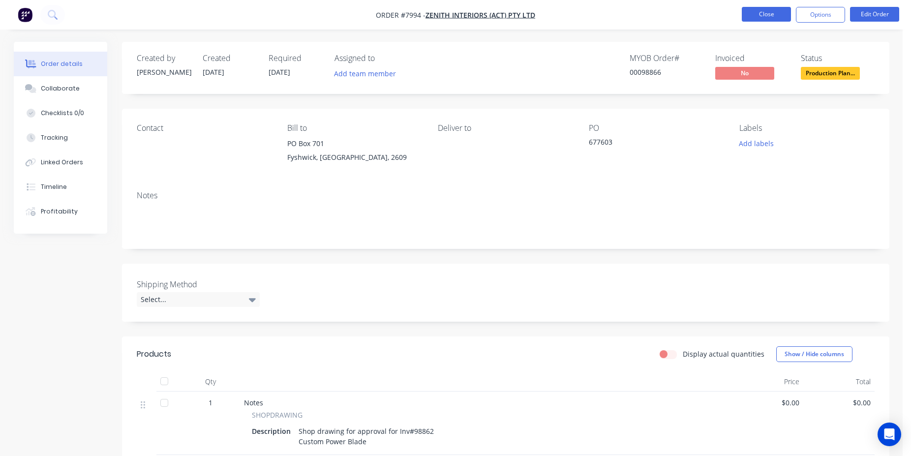
click at [763, 17] on button "Close" at bounding box center [766, 14] width 49 height 15
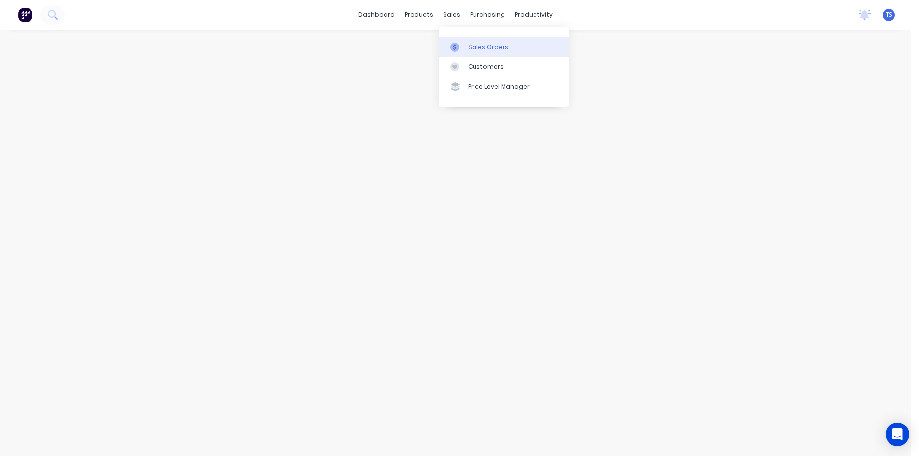
click at [493, 47] on div "Sales Orders" at bounding box center [488, 47] width 40 height 9
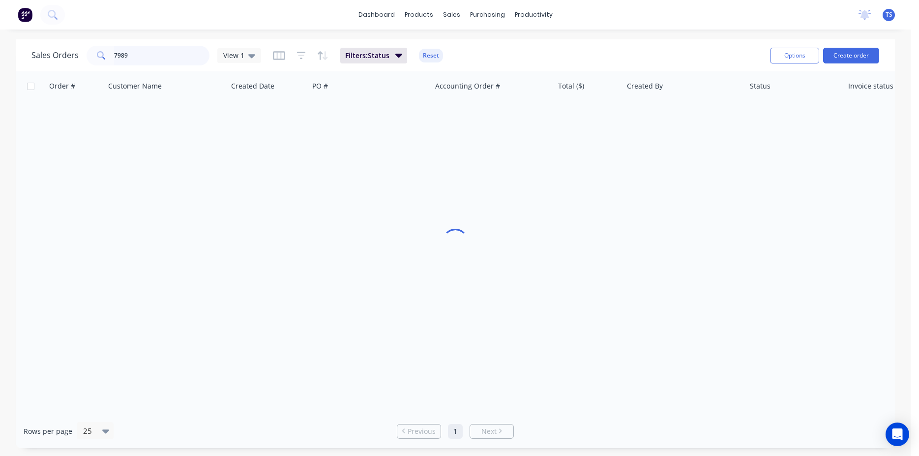
click at [123, 57] on input "7989" at bounding box center [162, 56] width 96 height 20
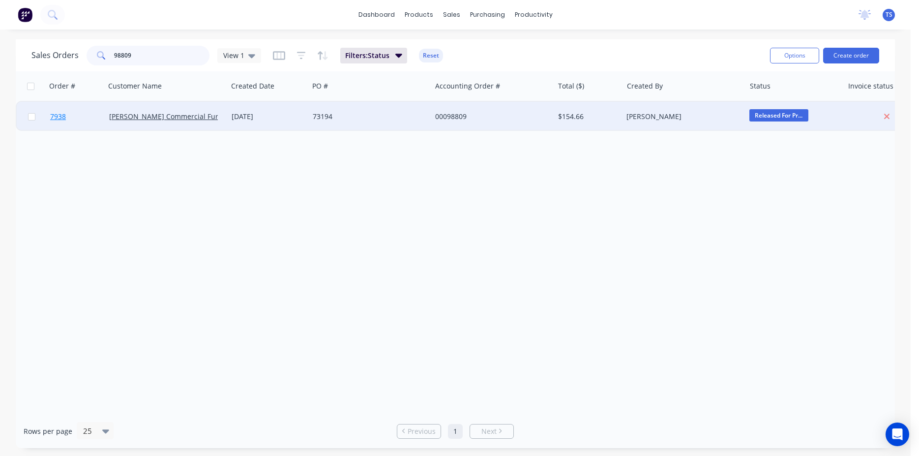
type input "98809"
click at [71, 116] on link "7938" at bounding box center [79, 117] width 59 height 30
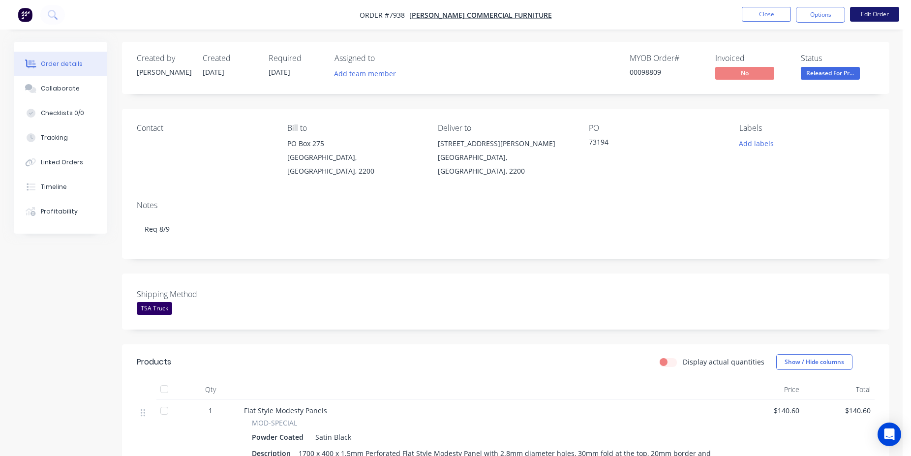
click at [882, 19] on button "Edit Order" at bounding box center [874, 14] width 49 height 15
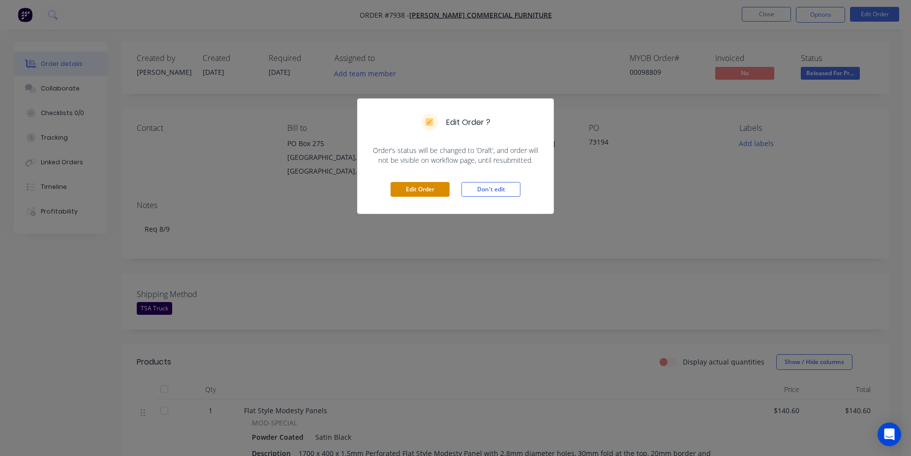
click at [412, 196] on button "Edit Order" at bounding box center [419, 189] width 59 height 15
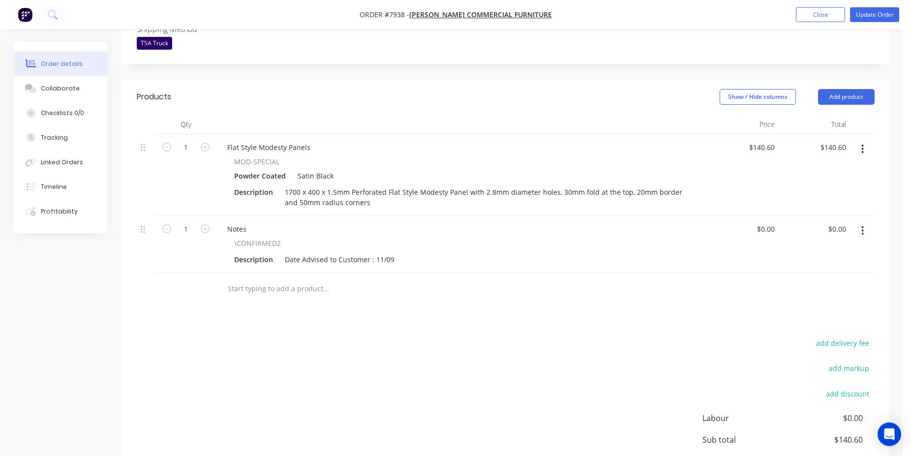
scroll to position [345, 0]
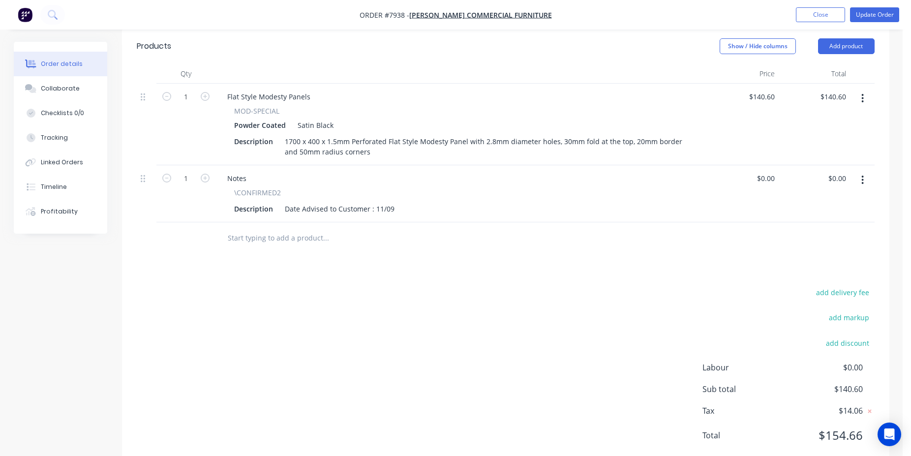
click at [863, 176] on icon "button" at bounding box center [863, 180] width 2 height 9
click at [805, 258] on div "Delete" at bounding box center [828, 265] width 76 height 14
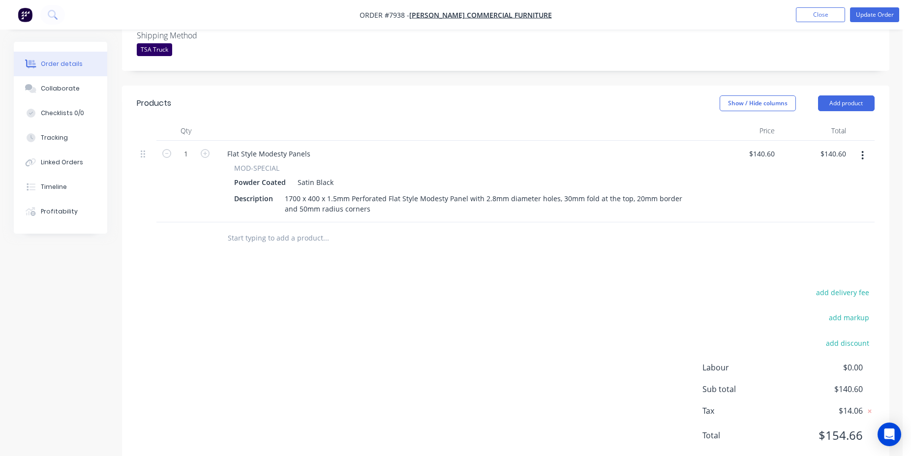
click at [280, 228] on input "text" at bounding box center [325, 238] width 197 height 20
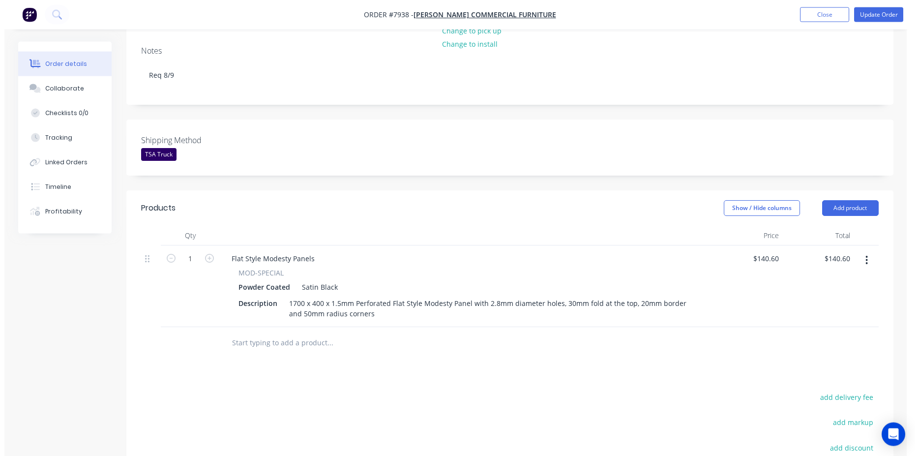
scroll to position [201, 0]
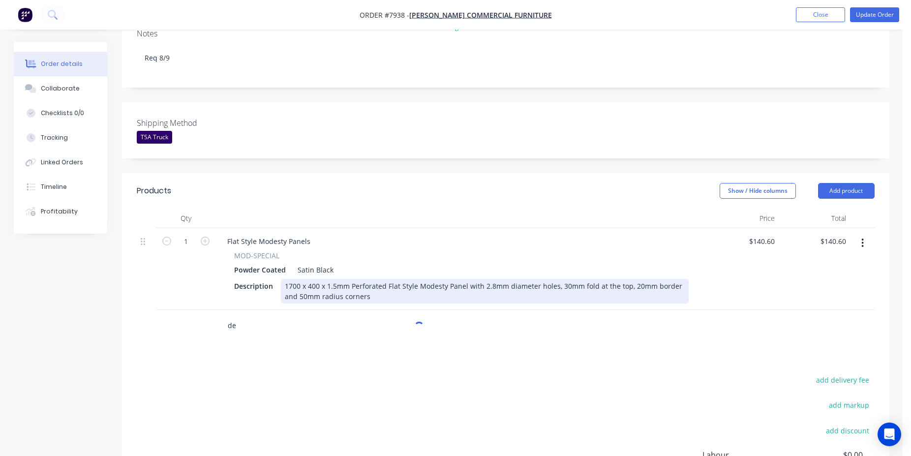
type input "d"
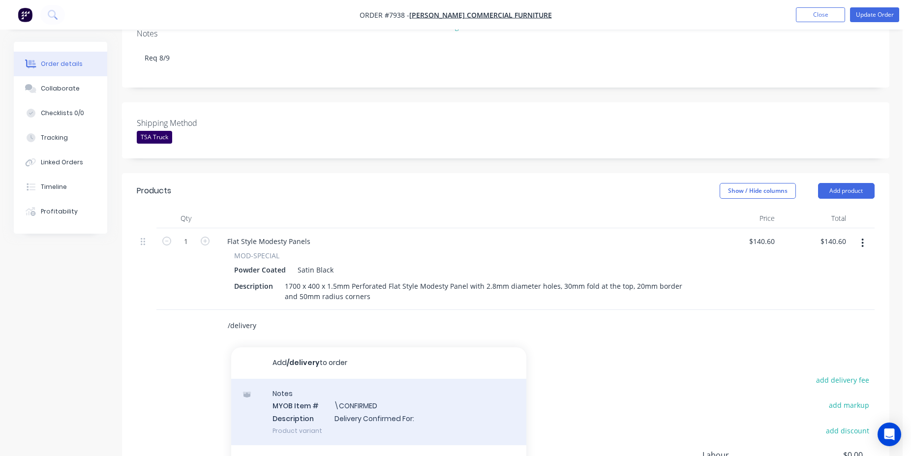
type input "/delivery"
click at [363, 379] on div "Notes MYOB Item # \CONFIRMED Description Delivery Confirmed For: Product variant" at bounding box center [378, 412] width 295 height 66
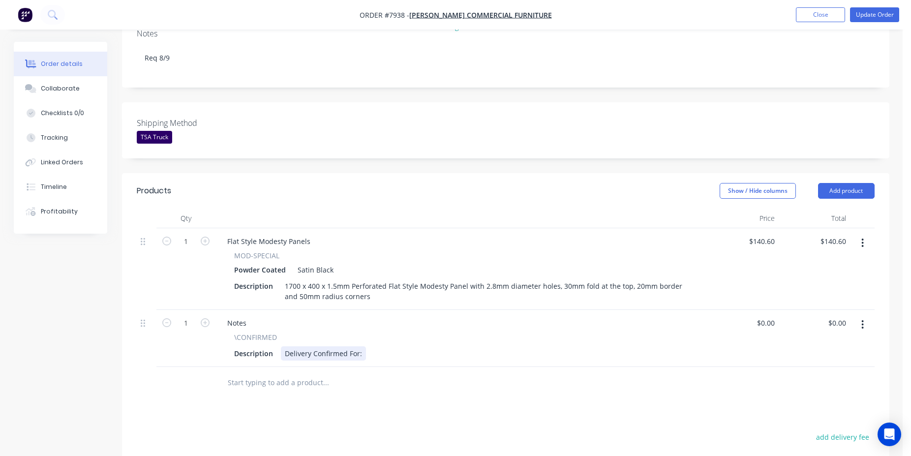
click at [362, 346] on div "Delivery Confirmed For:" at bounding box center [323, 353] width 85 height 14
click at [869, 9] on button "Update Order" at bounding box center [874, 14] width 49 height 15
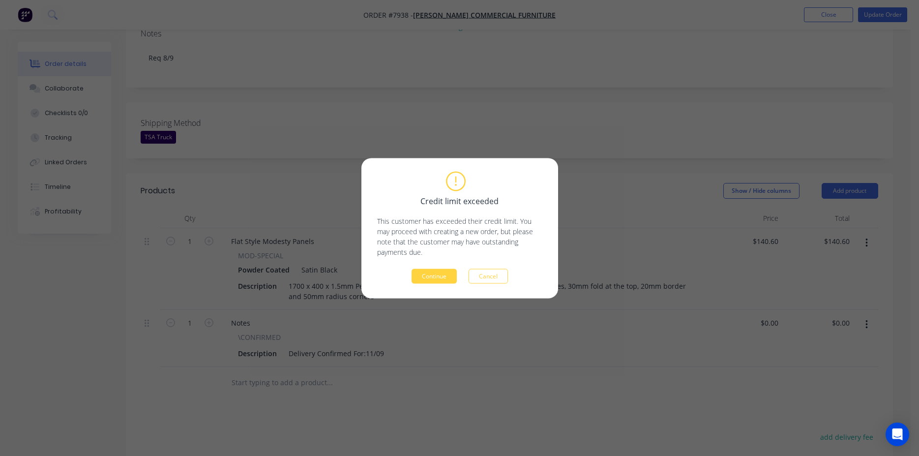
click at [434, 266] on div "Credit limit exceeded This customer has exceeded their credit limit. You may pr…" at bounding box center [459, 228] width 165 height 111
click at [436, 282] on button "Continue" at bounding box center [434, 275] width 45 height 15
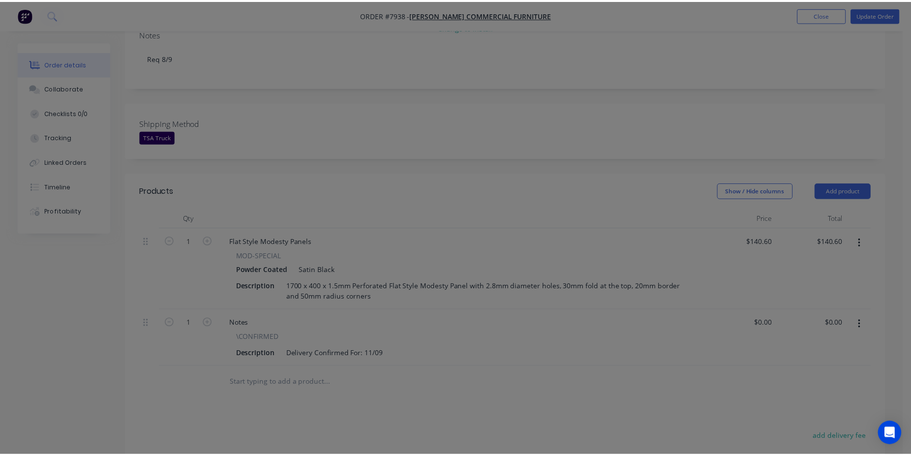
scroll to position [211, 0]
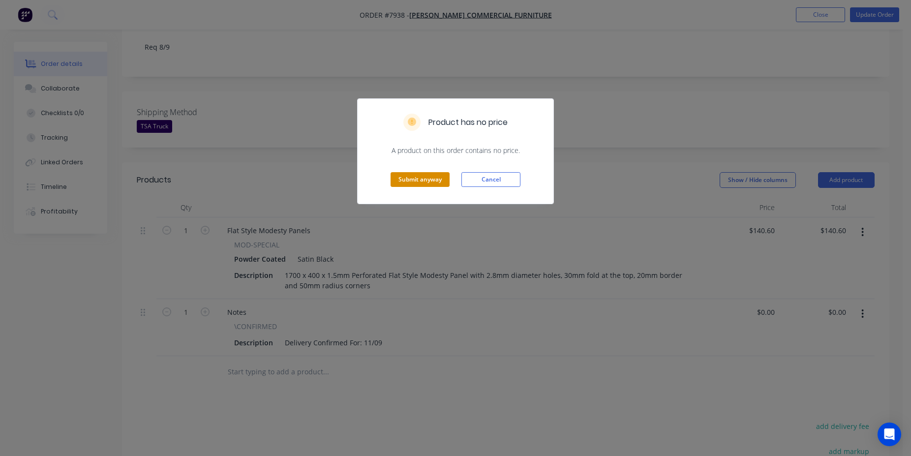
click at [427, 184] on button "Submit anyway" at bounding box center [419, 179] width 59 height 15
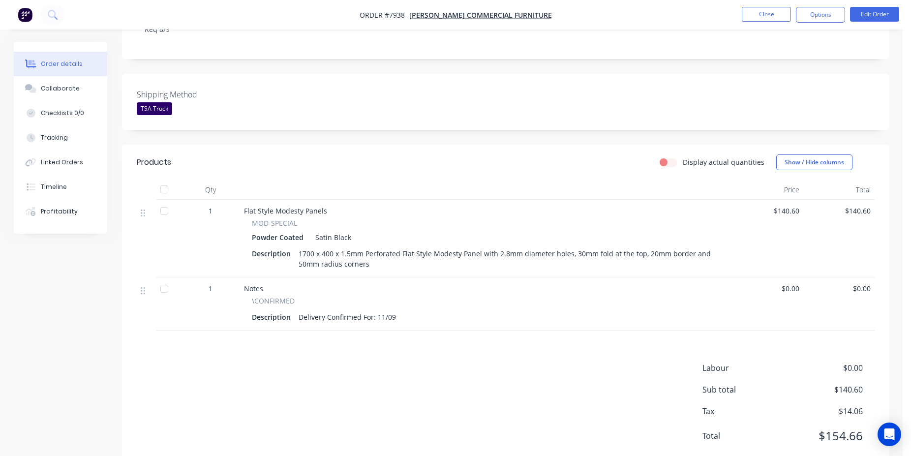
scroll to position [0, 0]
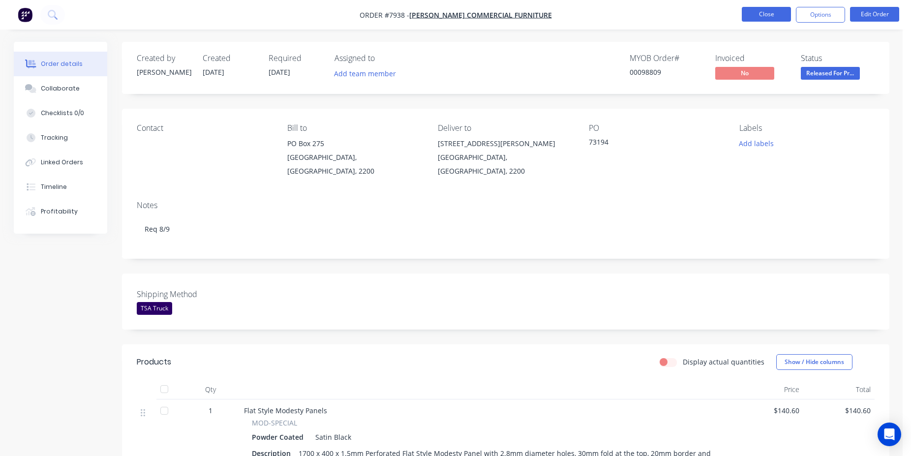
click at [769, 18] on button "Close" at bounding box center [766, 14] width 49 height 15
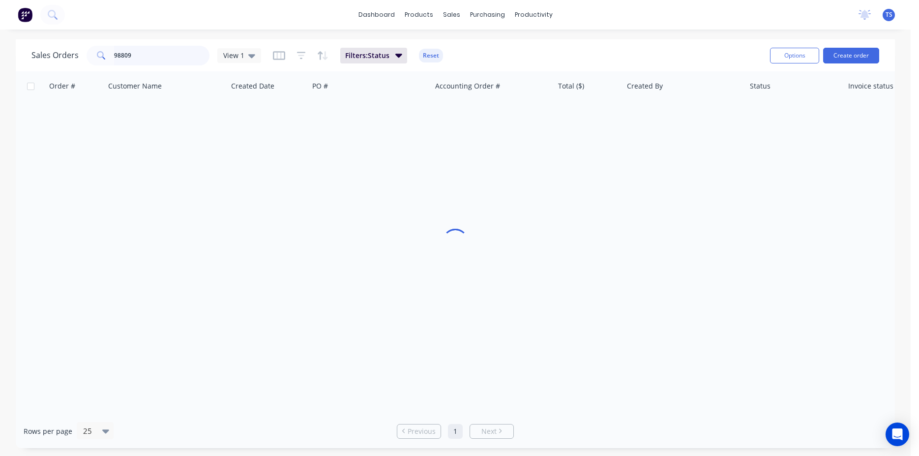
click at [176, 57] on input "98809" at bounding box center [162, 56] width 96 height 20
click at [176, 56] on input "98809" at bounding box center [162, 56] width 96 height 20
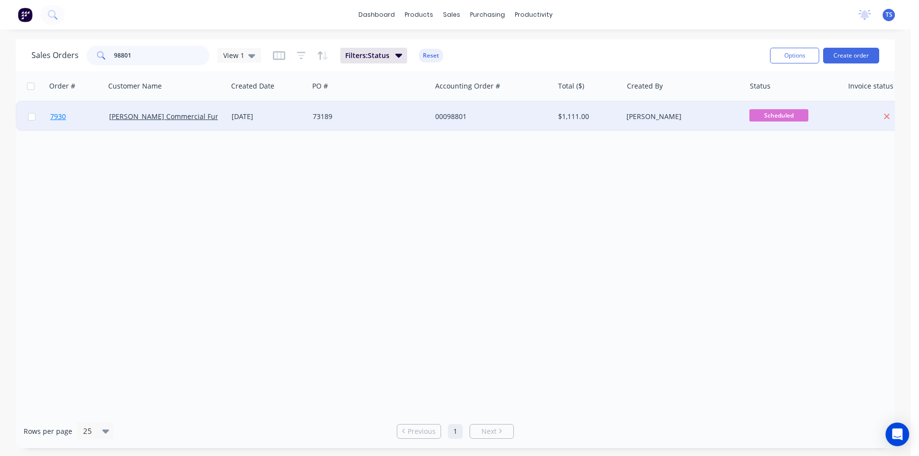
type input "98801"
click at [56, 131] on div "Order # Customer Name Created Date PO # Accounting Order # Total ($) Created By…" at bounding box center [455, 242] width 879 height 343
click at [58, 121] on link "7930" at bounding box center [79, 117] width 59 height 30
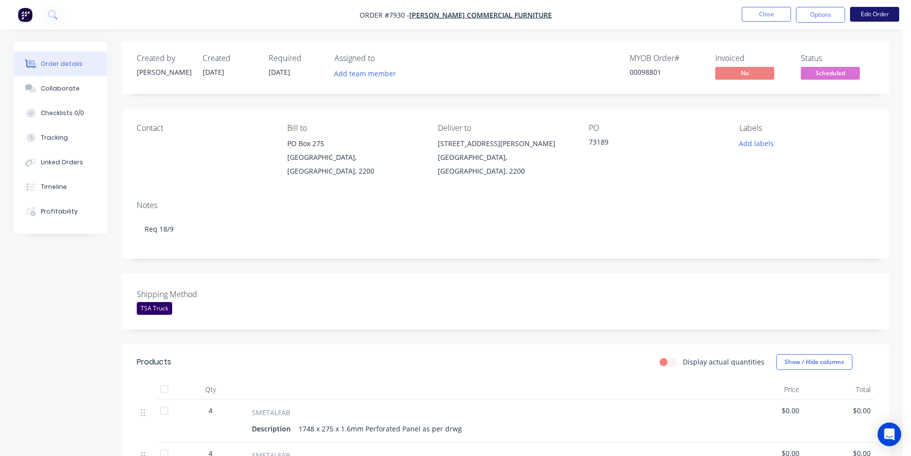
click at [879, 20] on button "Edit Order" at bounding box center [874, 14] width 49 height 15
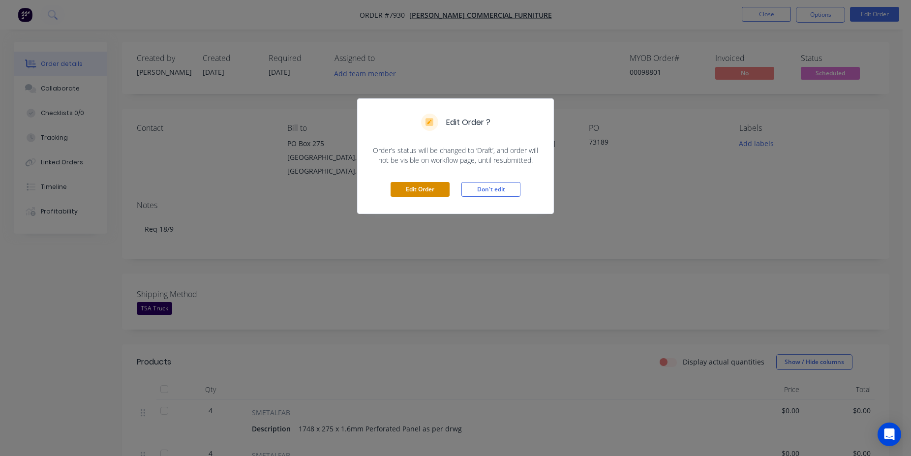
click at [417, 183] on button "Edit Order" at bounding box center [419, 189] width 59 height 15
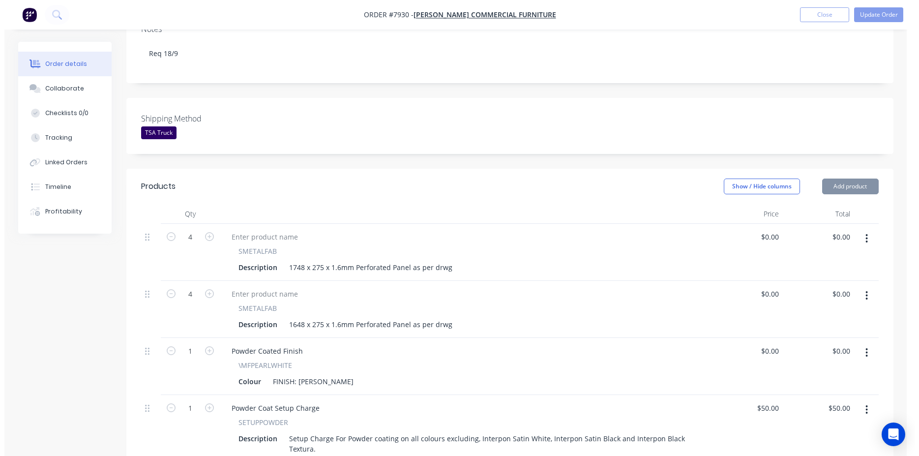
scroll to position [401, 0]
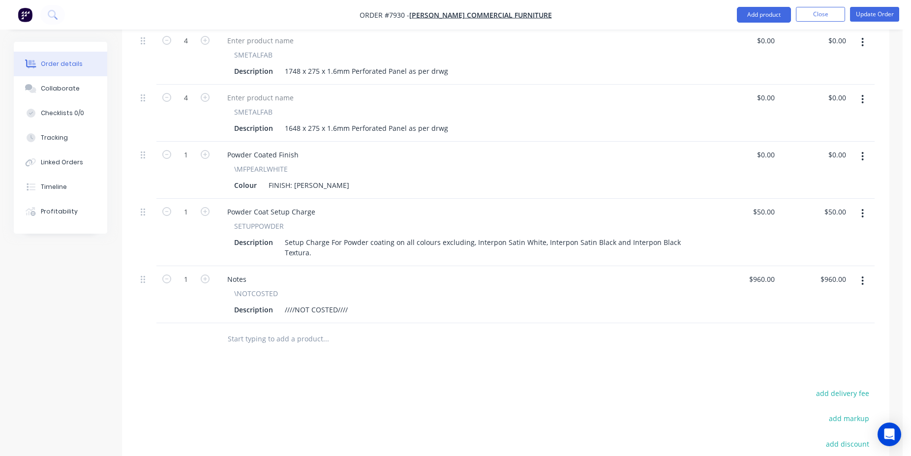
click at [290, 329] on input "text" at bounding box center [325, 339] width 197 height 20
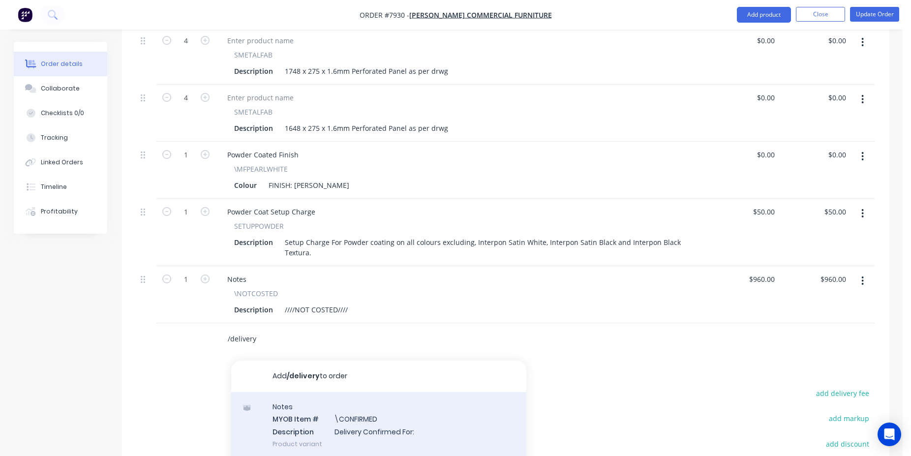
type input "/delivery"
click at [336, 392] on div "Notes MYOB Item # \CONFIRMED Description Delivery Confirmed For: Product variant" at bounding box center [378, 425] width 295 height 66
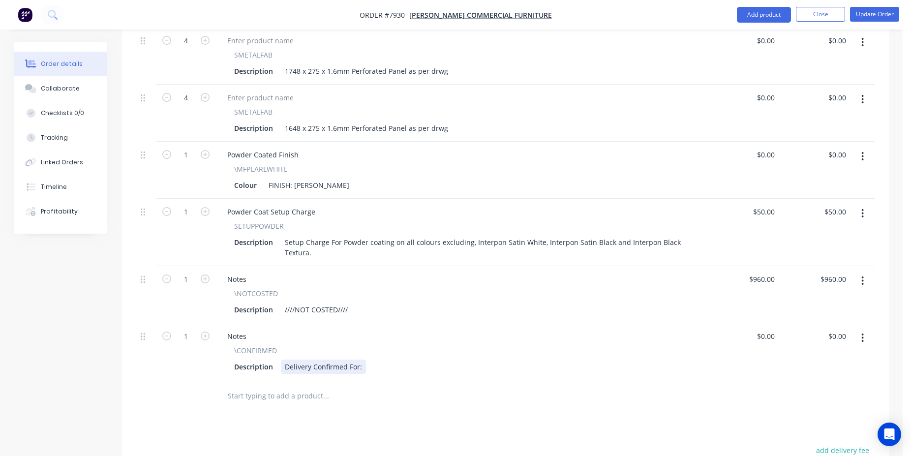
click at [362, 359] on div "Delivery Confirmed For:" at bounding box center [323, 366] width 85 height 14
click at [871, 20] on button "Update Order" at bounding box center [874, 14] width 49 height 15
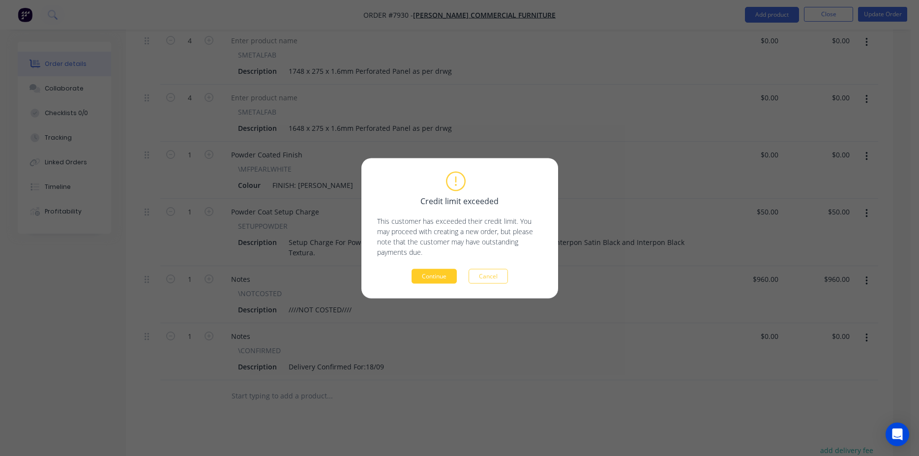
click at [436, 277] on button "Continue" at bounding box center [434, 275] width 45 height 15
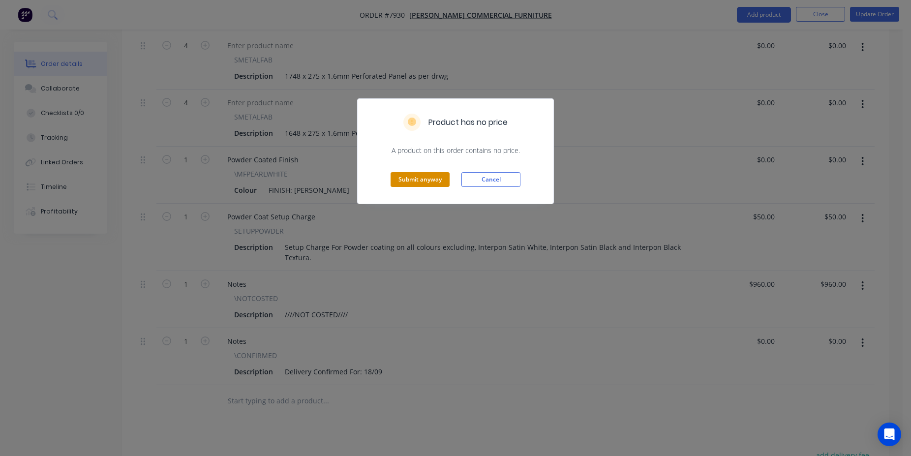
click at [409, 184] on button "Submit anyway" at bounding box center [419, 179] width 59 height 15
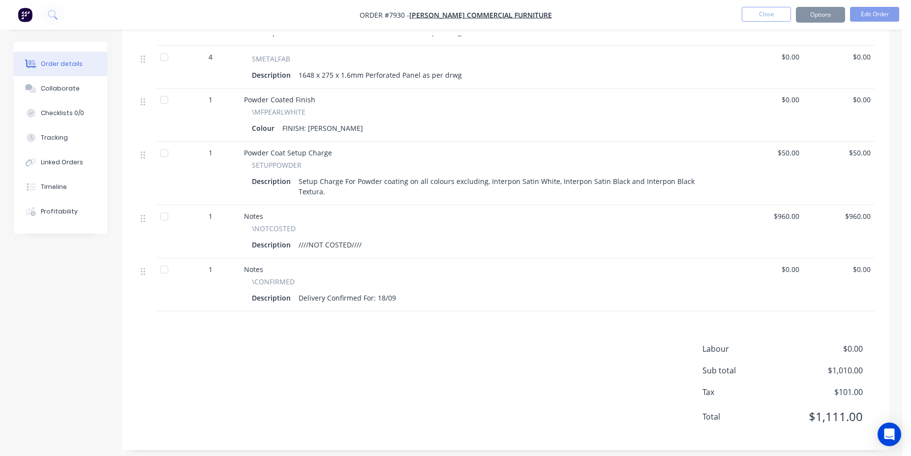
scroll to position [385, 0]
